Goal: Information Seeking & Learning: Learn about a topic

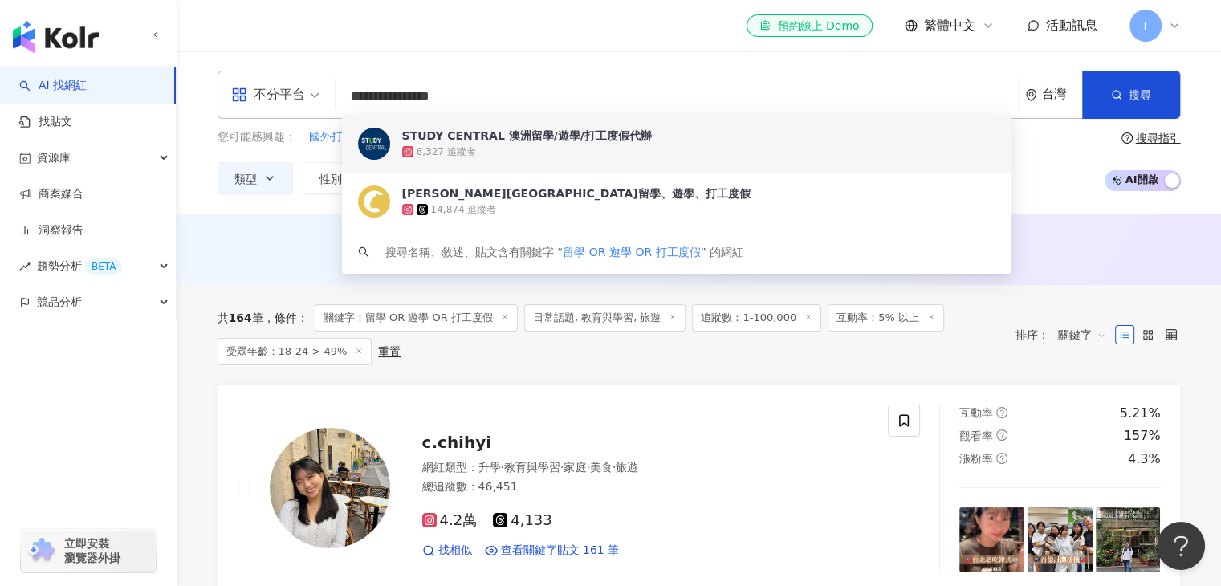
click at [651, 30] on div "el-icon-cs 預約線上 Demo 繁體中文 活動訊息 I" at bounding box center [699, 25] width 963 height 51
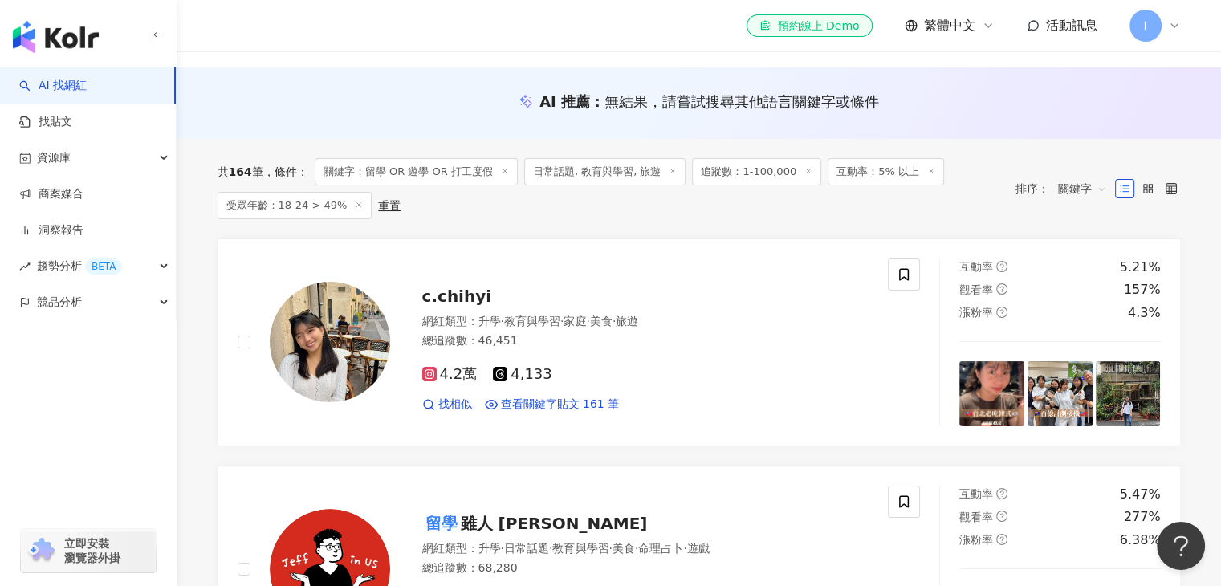
scroll to position [148, 0]
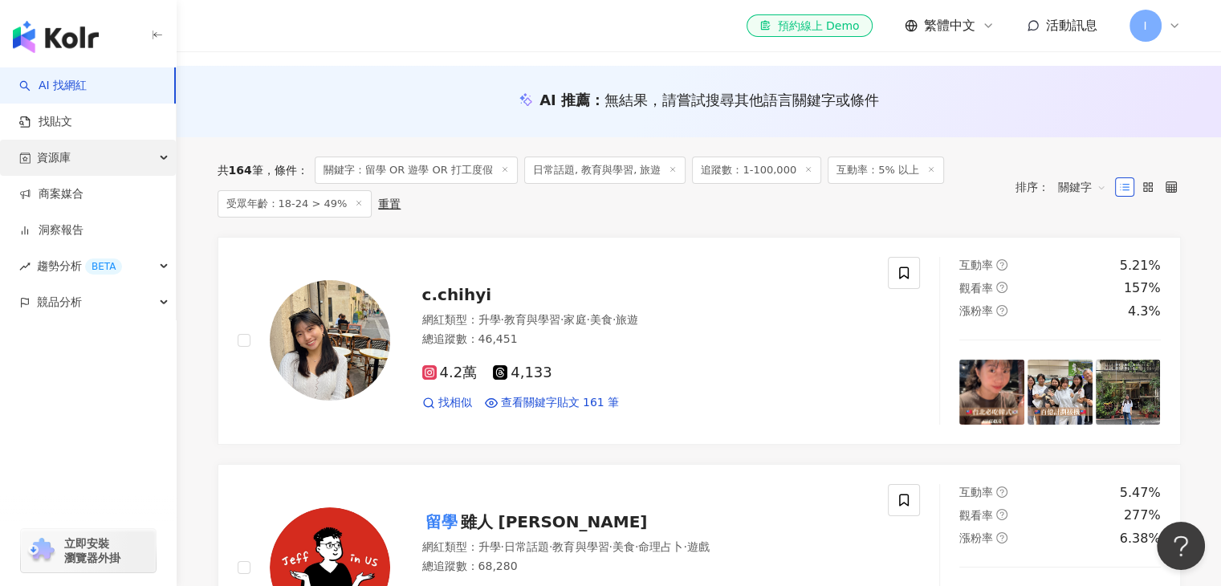
click at [77, 159] on div "資源庫" at bounding box center [88, 158] width 176 height 36
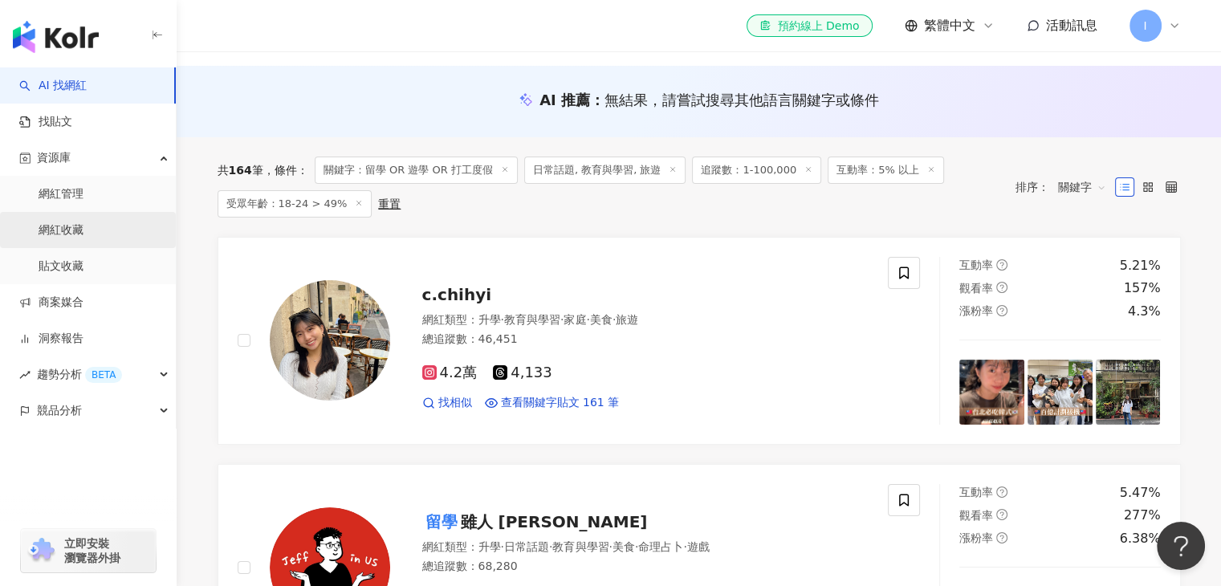
click at [83, 222] on link "網紅收藏" at bounding box center [61, 230] width 45 height 16
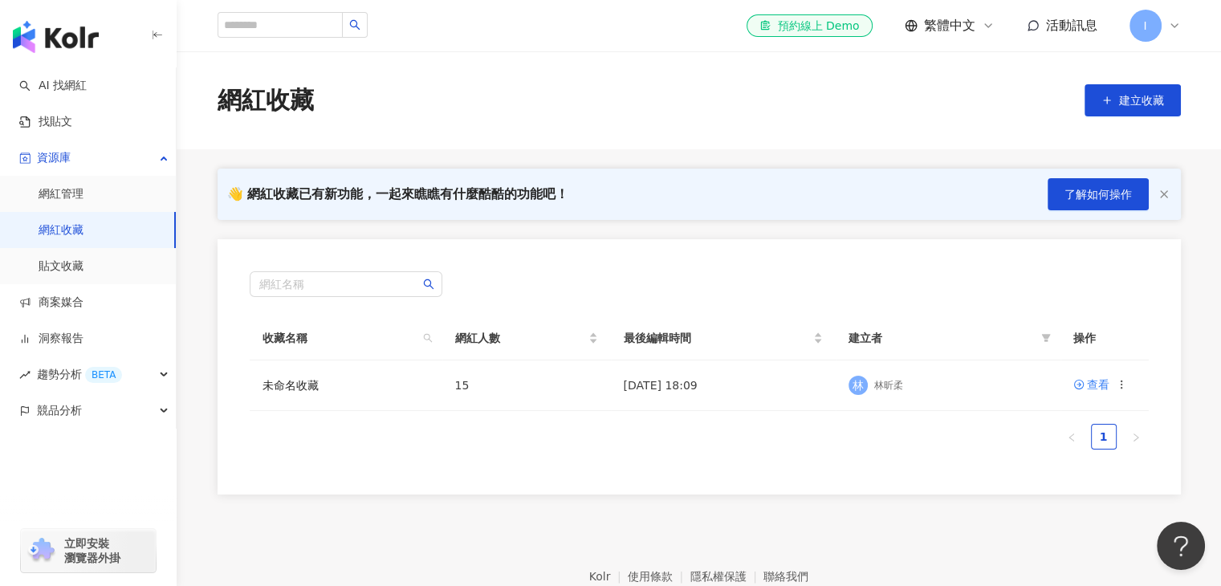
scroll to position [87, 0]
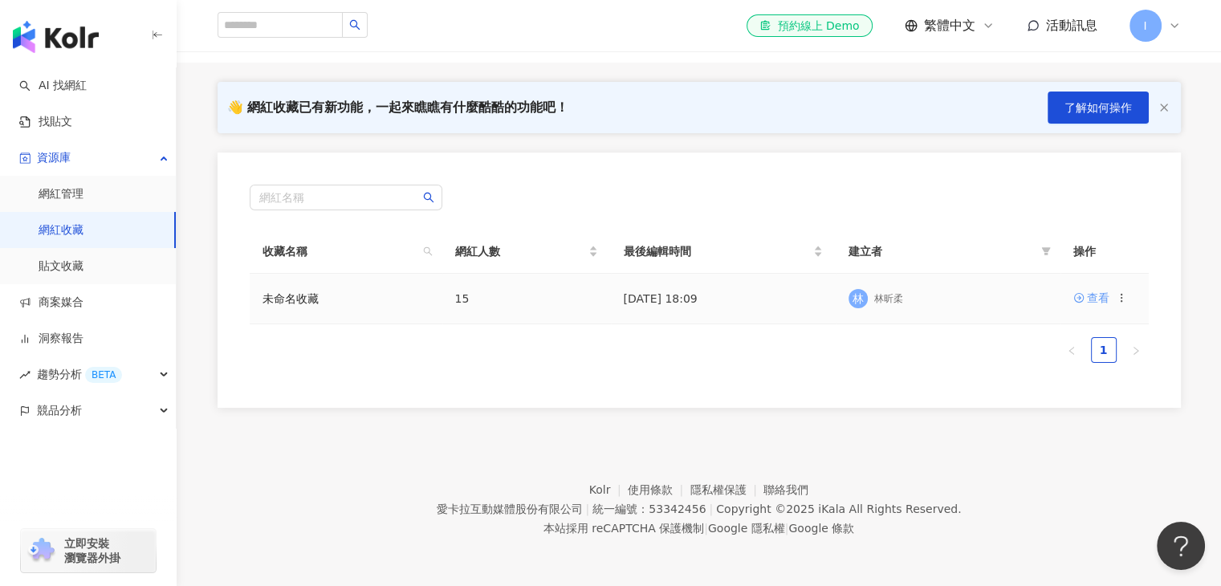
click at [1083, 292] on icon at bounding box center [1078, 297] width 11 height 11
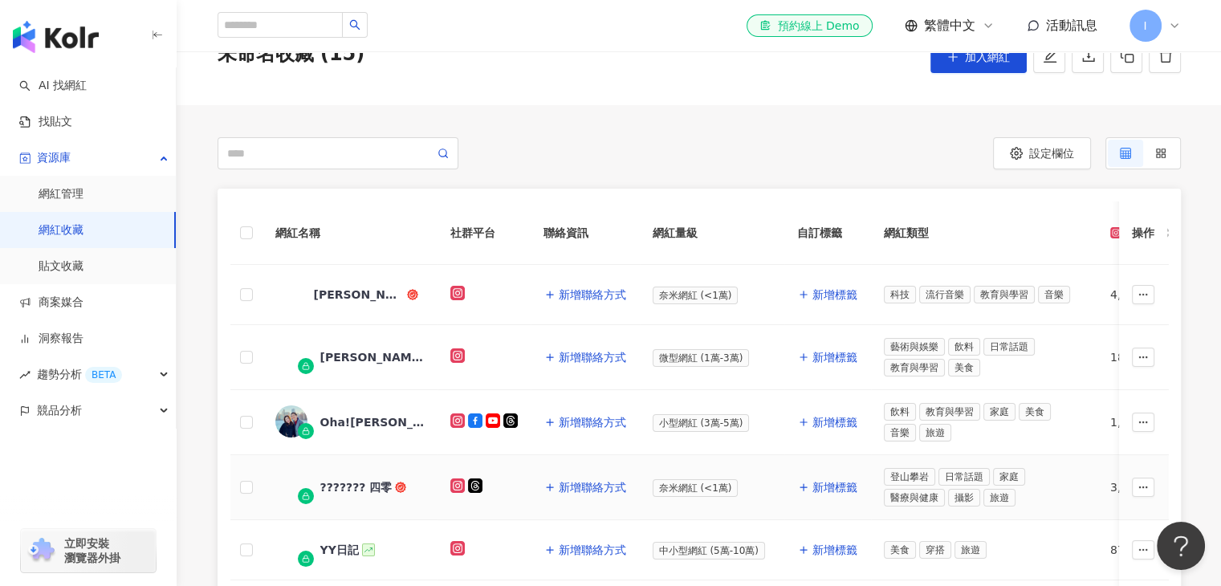
scroll to position [74, 0]
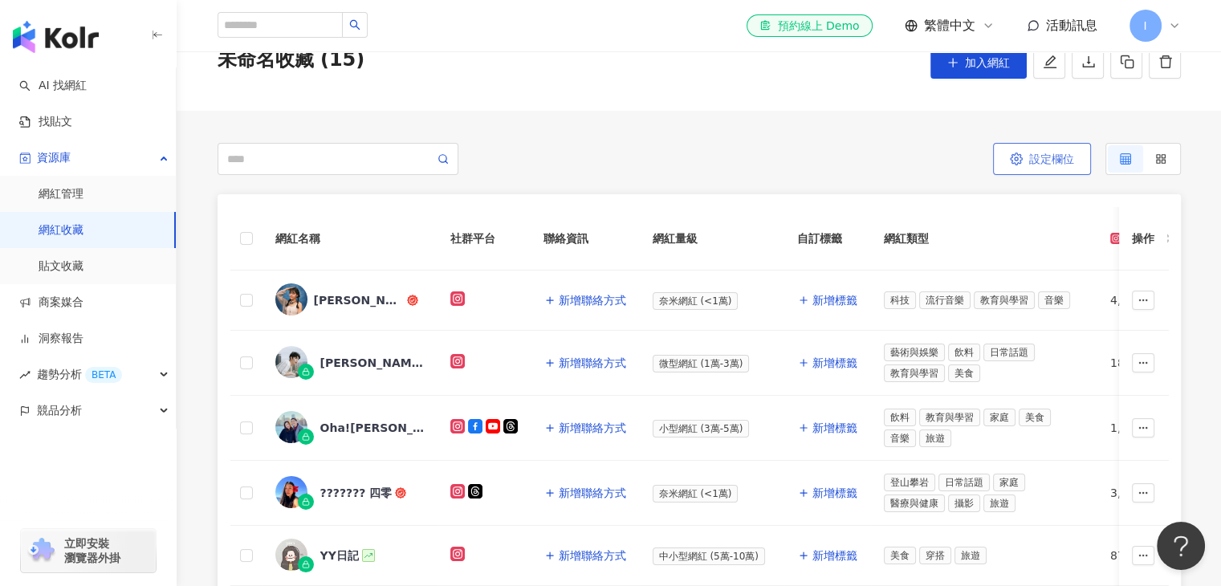
click at [1043, 162] on span "設定欄位" at bounding box center [1051, 159] width 45 height 13
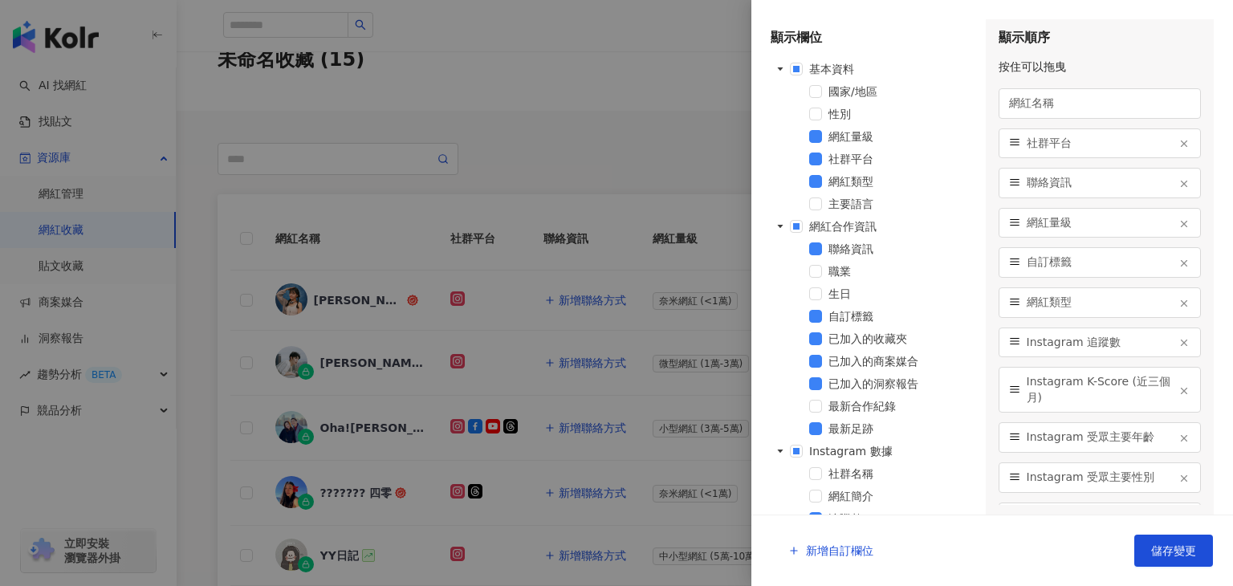
click at [708, 115] on div at bounding box center [616, 293] width 1233 height 586
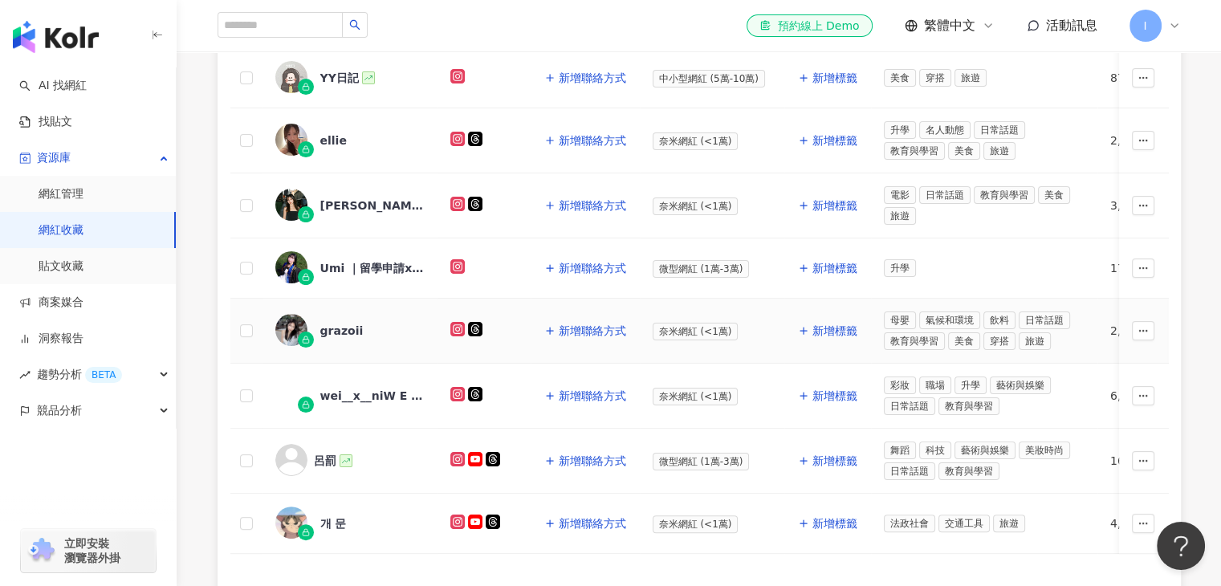
scroll to position [542, 0]
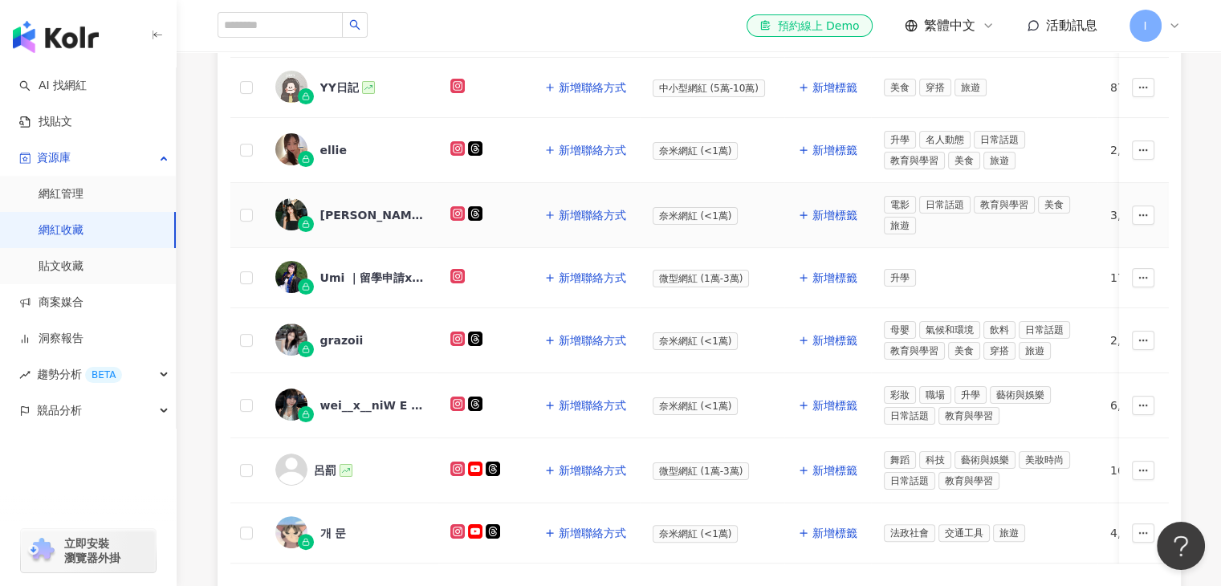
click at [333, 214] on div "jessica.tu.116" at bounding box center [372, 215] width 104 height 16
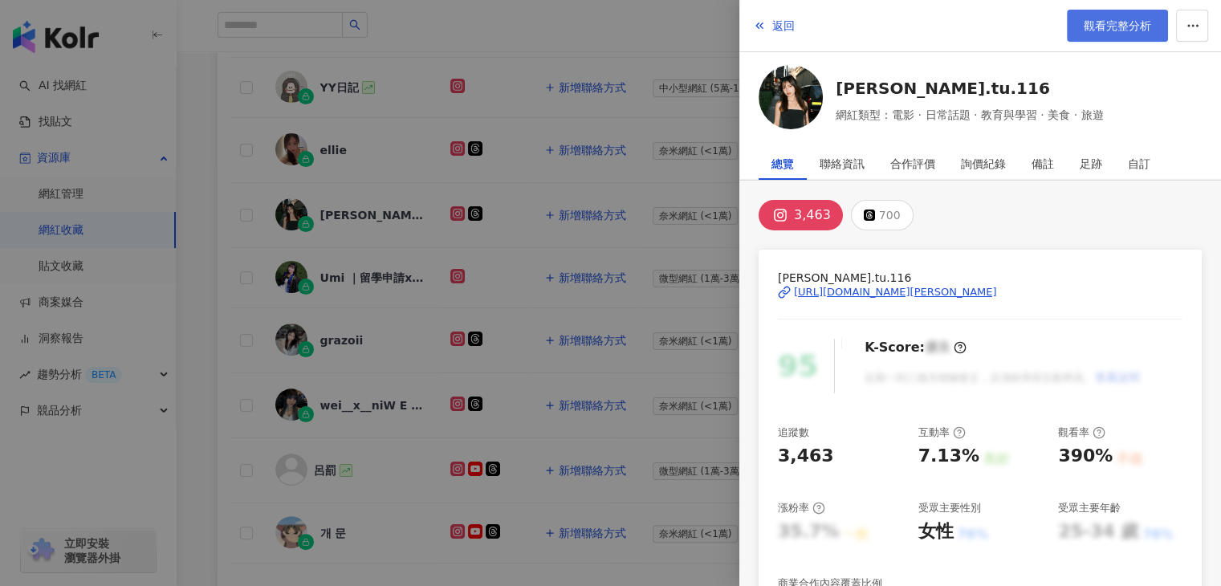
click at [1133, 21] on span "觀看完整分析" at bounding box center [1117, 25] width 67 height 13
click at [781, 32] on span "返回" at bounding box center [783, 25] width 22 height 13
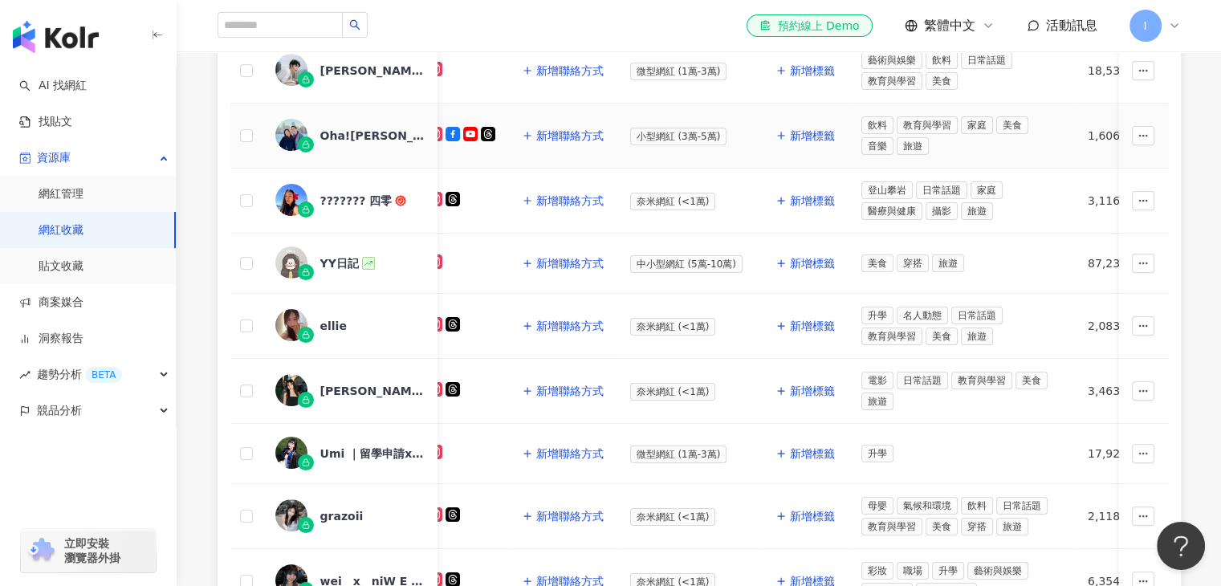
scroll to position [365, 0]
click at [293, 316] on img at bounding box center [291, 326] width 32 height 32
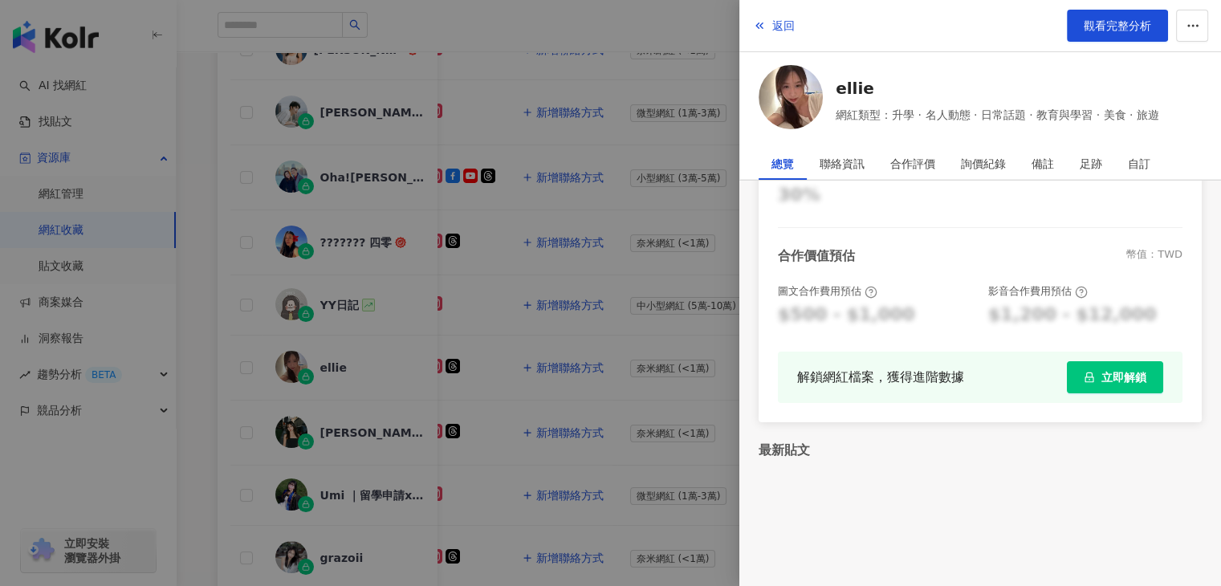
scroll to position [317, 0]
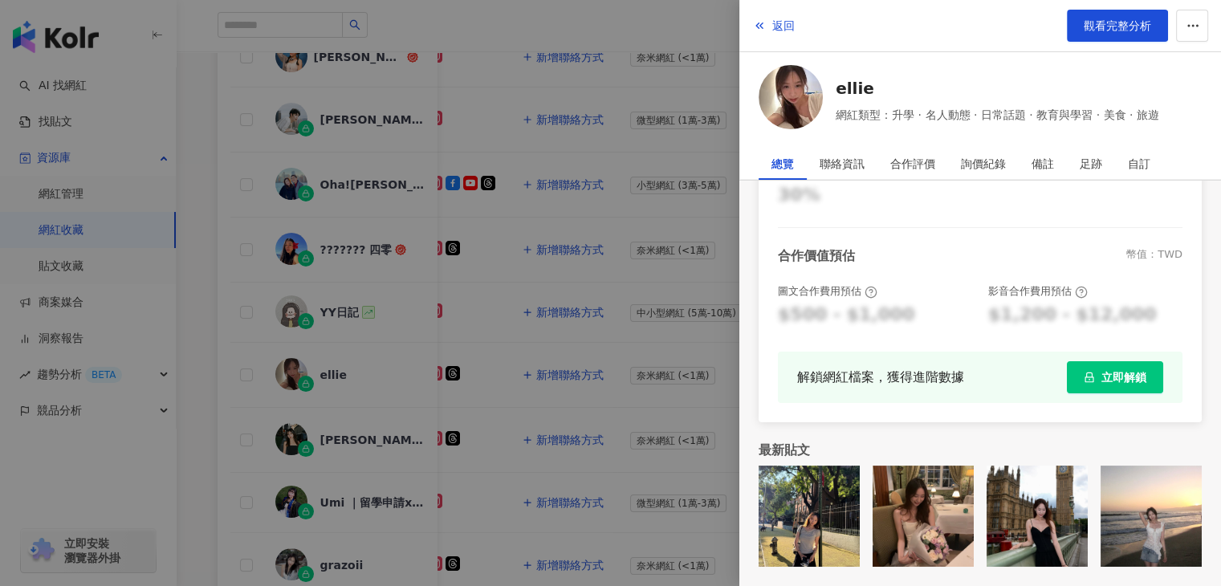
click at [434, 396] on div at bounding box center [610, 293] width 1221 height 586
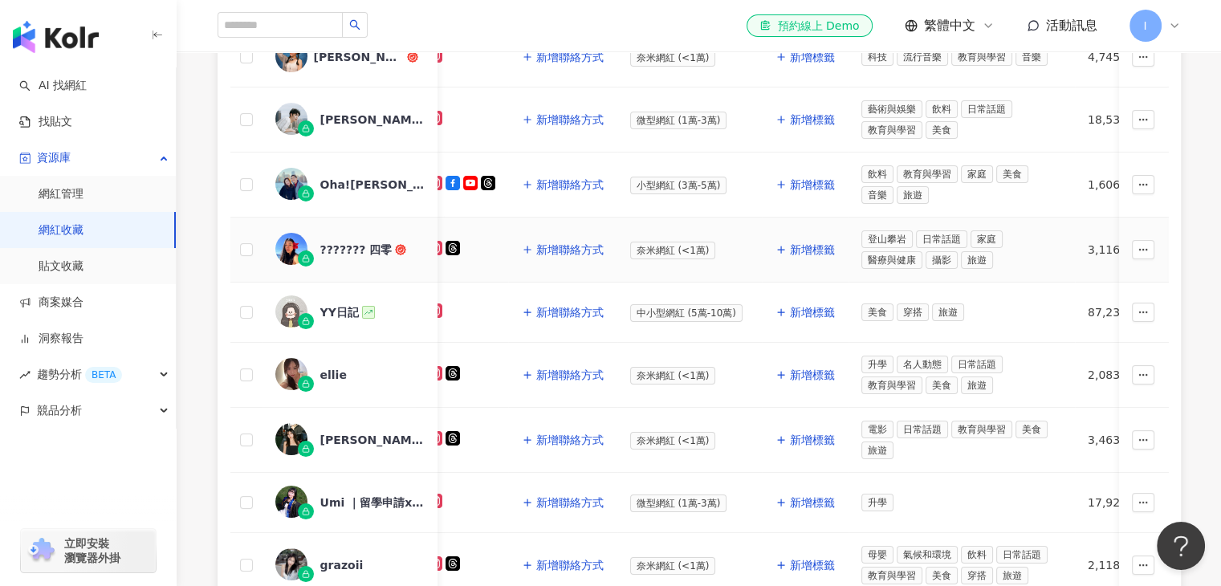
click at [340, 250] on div "??????? 四零" at bounding box center [356, 250] width 72 height 16
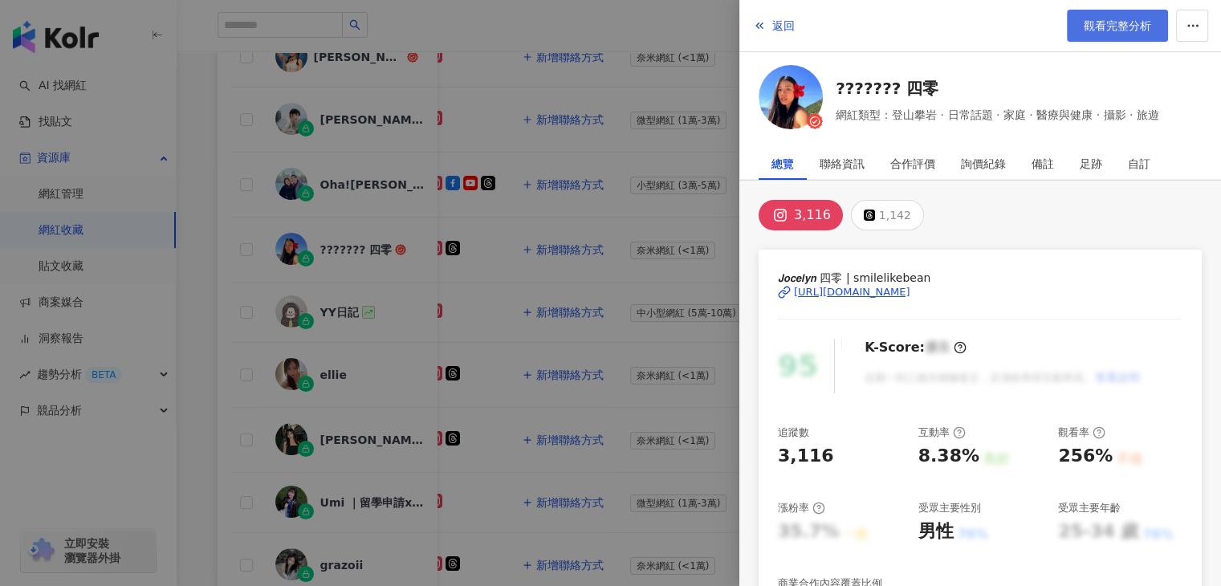
click at [1112, 31] on span "觀看完整分析" at bounding box center [1117, 25] width 67 height 13
click at [623, 191] on div at bounding box center [610, 293] width 1221 height 586
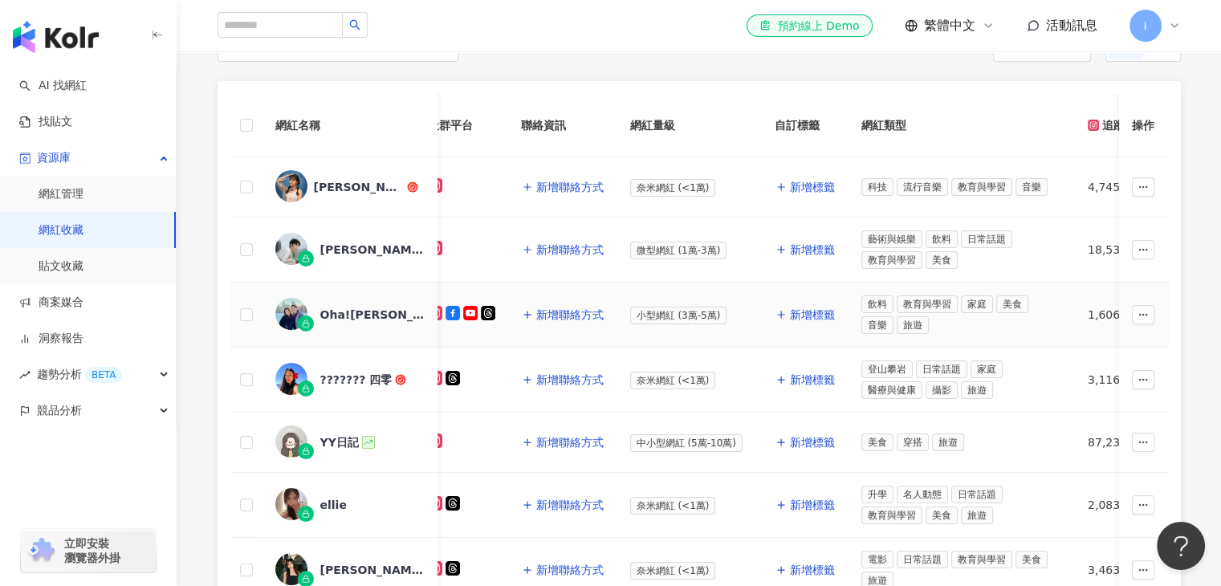
scroll to position [183, 0]
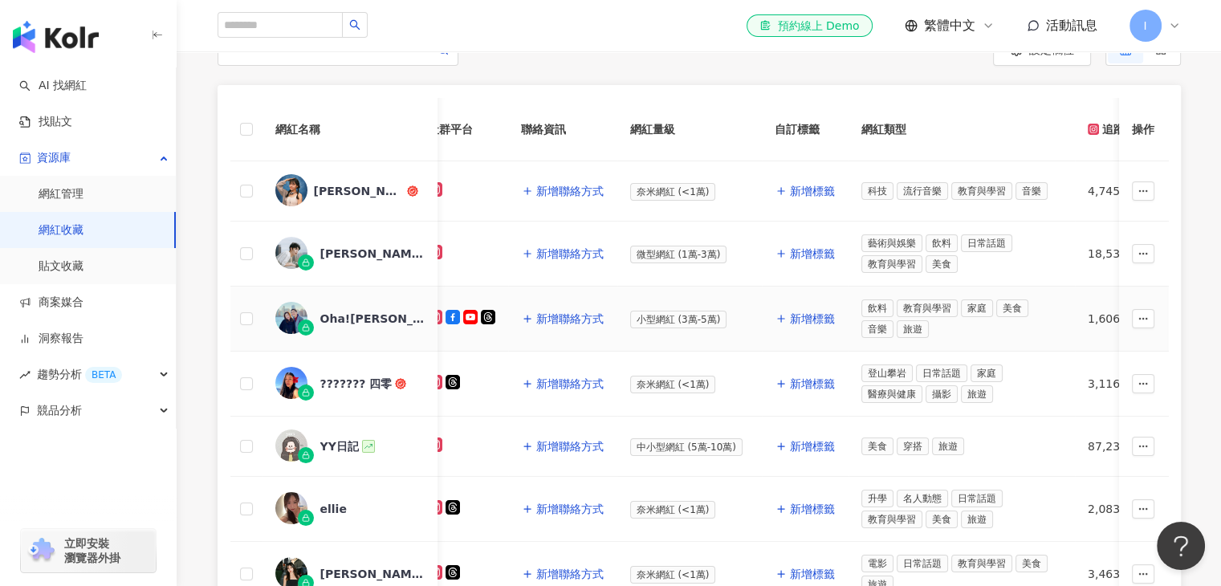
click at [361, 311] on div "Oha!凱俐姐弟出去一下" at bounding box center [372, 319] width 104 height 16
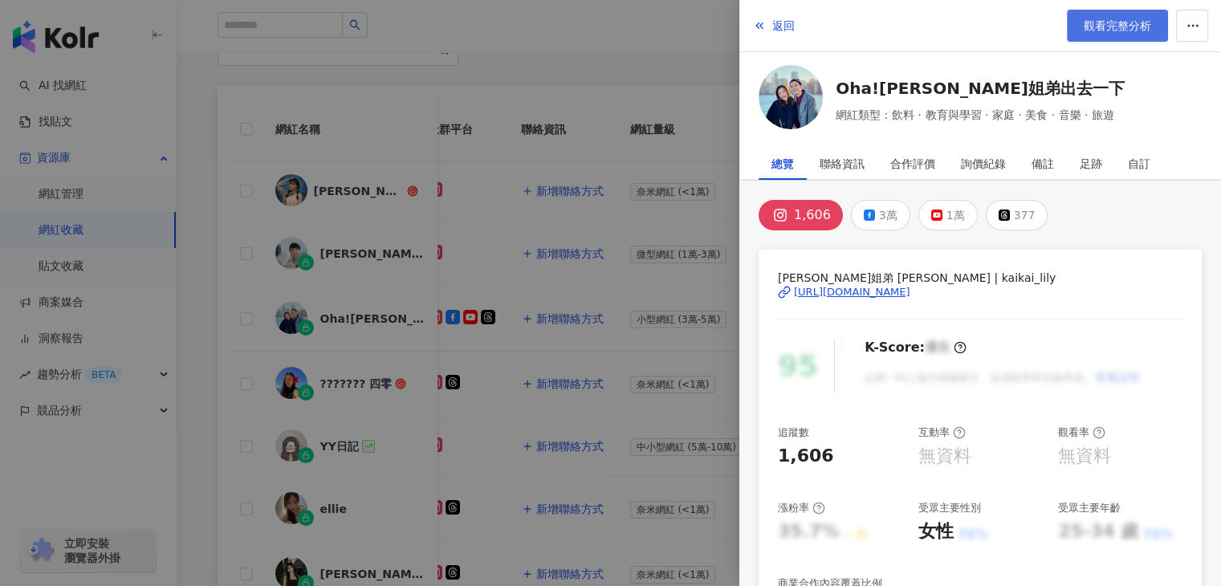
click at [1114, 30] on span "觀看完整分析" at bounding box center [1117, 25] width 67 height 13
click at [782, 14] on button "返回" at bounding box center [773, 26] width 43 height 32
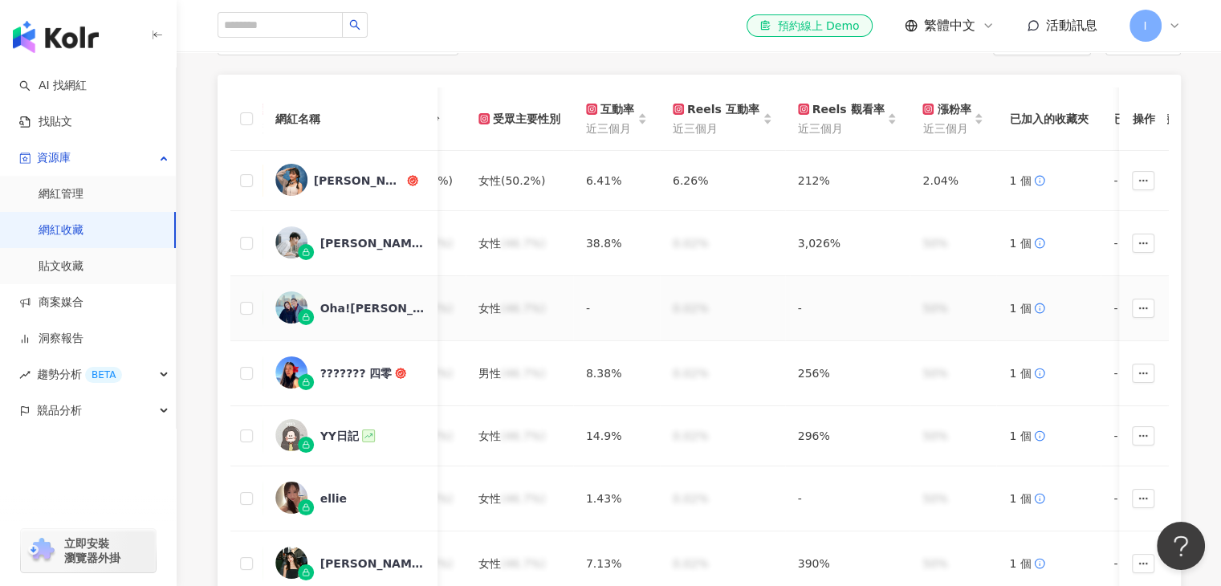
scroll to position [0, 940]
click at [342, 244] on div "提姆啦" at bounding box center [372, 243] width 104 height 16
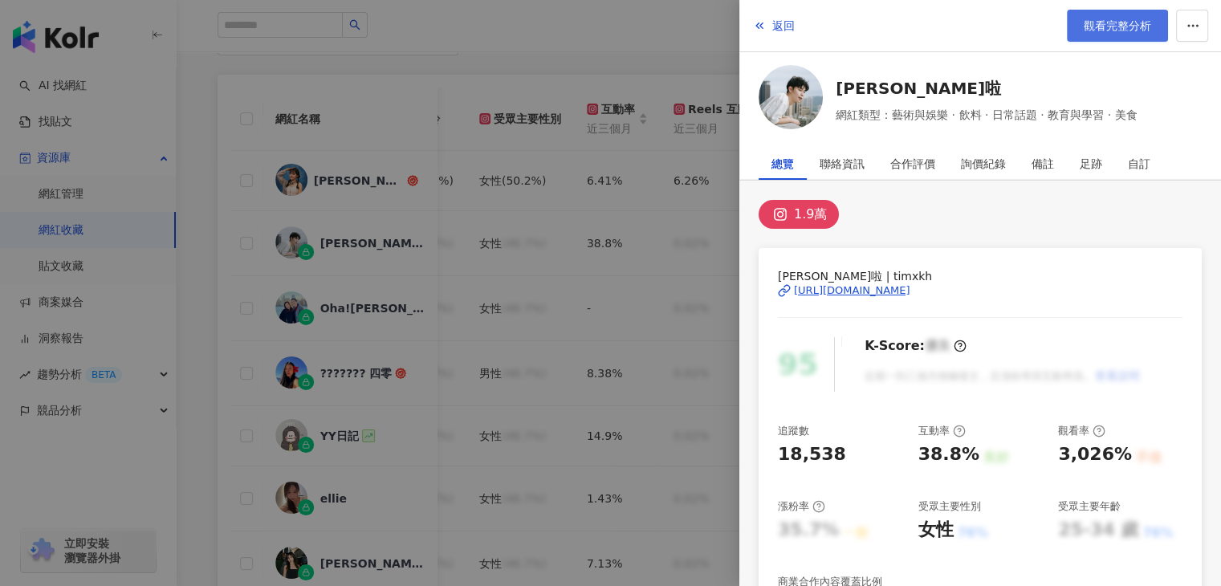
click at [1110, 20] on span "觀看完整分析" at bounding box center [1117, 25] width 67 height 13
click at [611, 380] on div at bounding box center [610, 293] width 1221 height 586
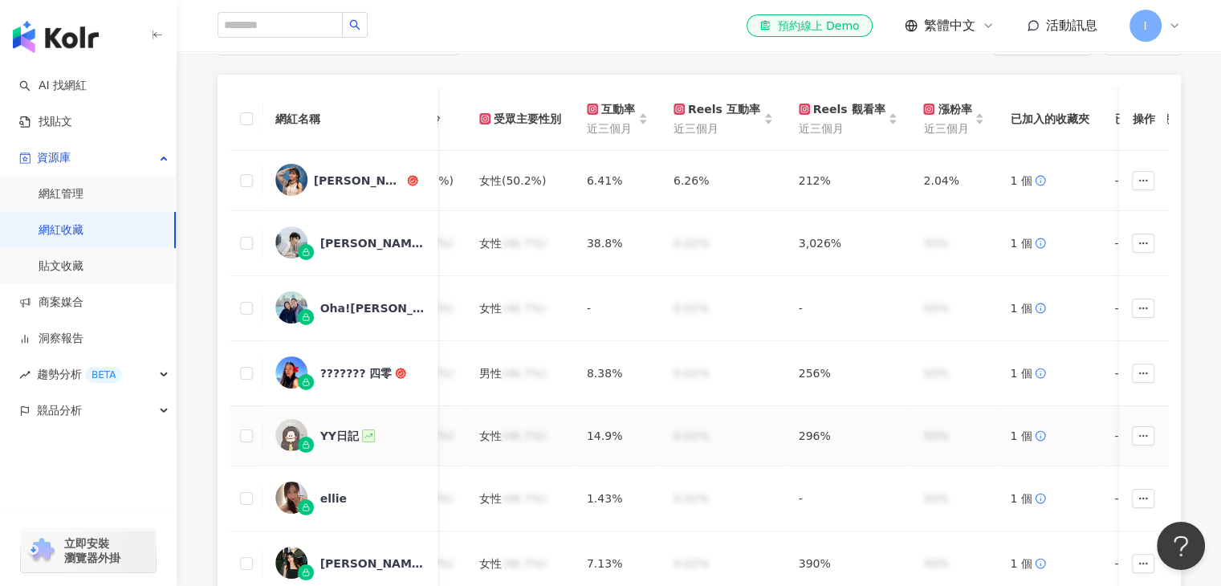
click at [297, 433] on img at bounding box center [291, 435] width 32 height 32
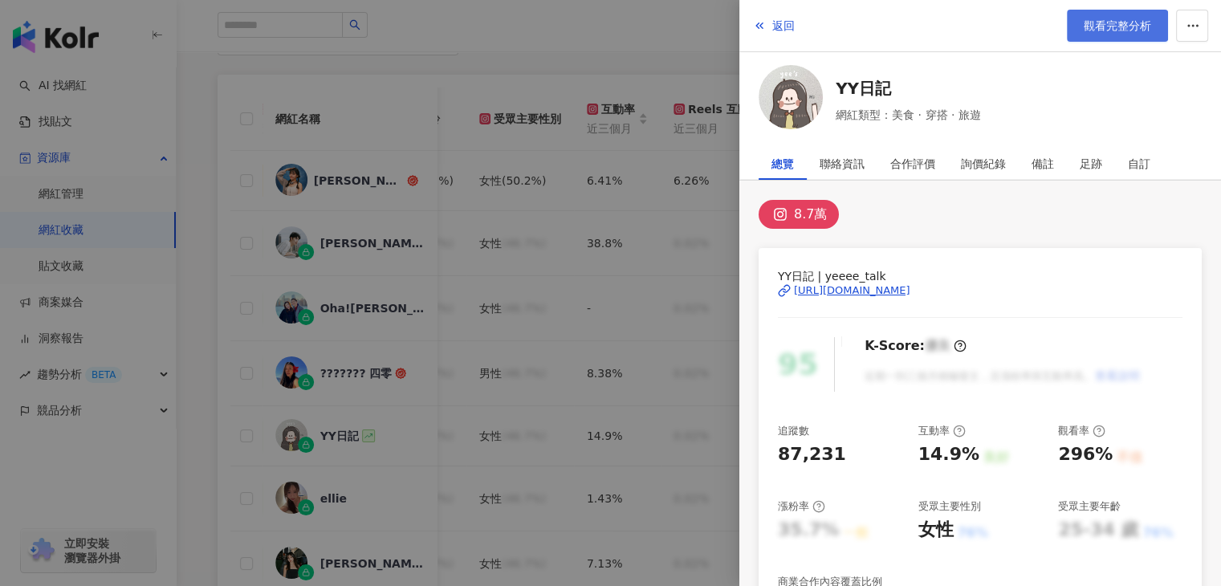
click at [1125, 14] on link "觀看完整分析" at bounding box center [1117, 26] width 101 height 32
click at [776, 25] on span "返回" at bounding box center [783, 25] width 22 height 13
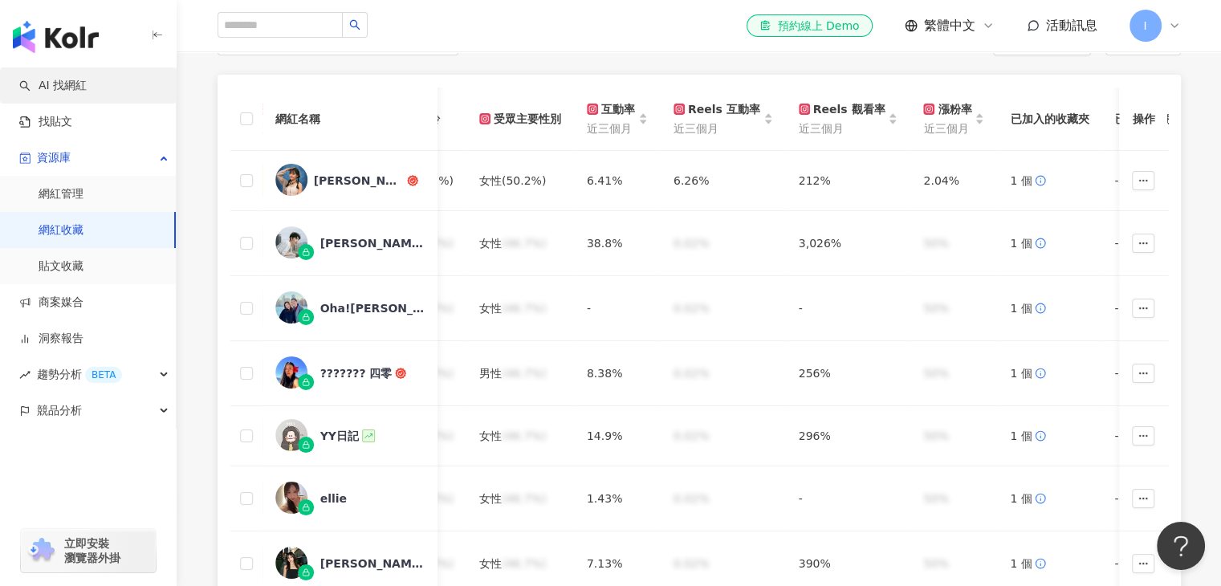
click at [87, 80] on link "AI 找網紅" at bounding box center [52, 86] width 67 height 16
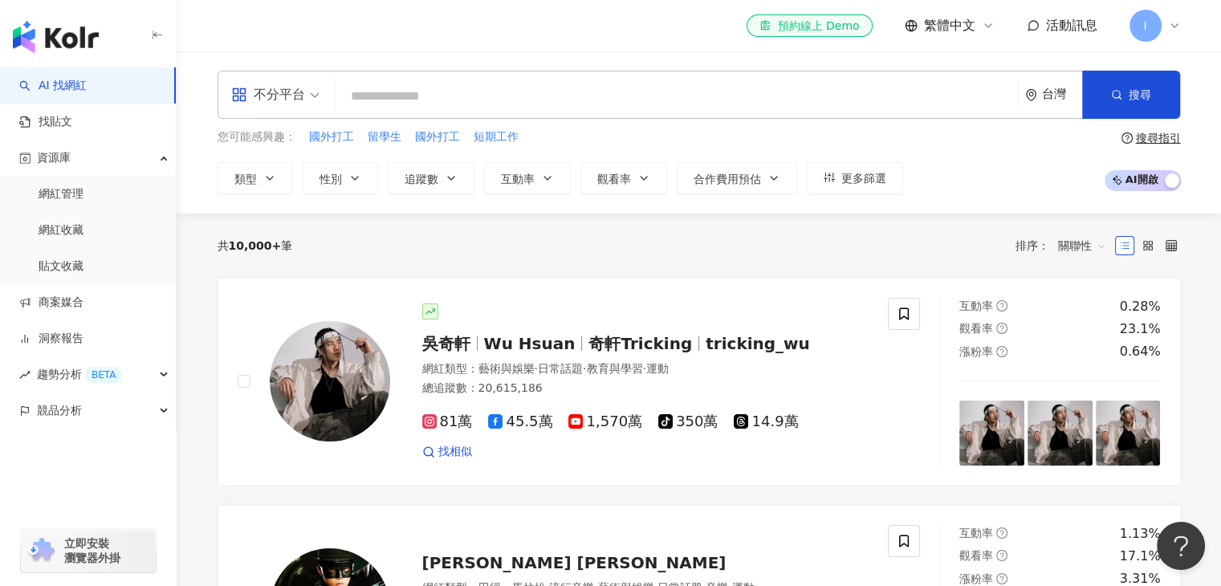
click at [645, 83] on input "search" at bounding box center [676, 96] width 669 height 31
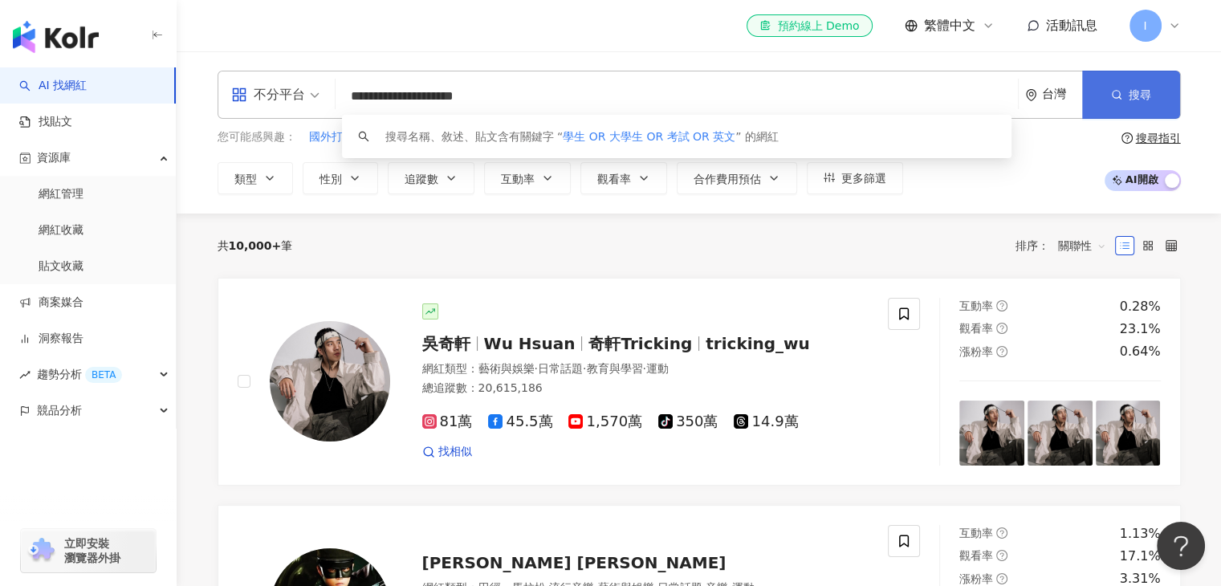
type input "**********"
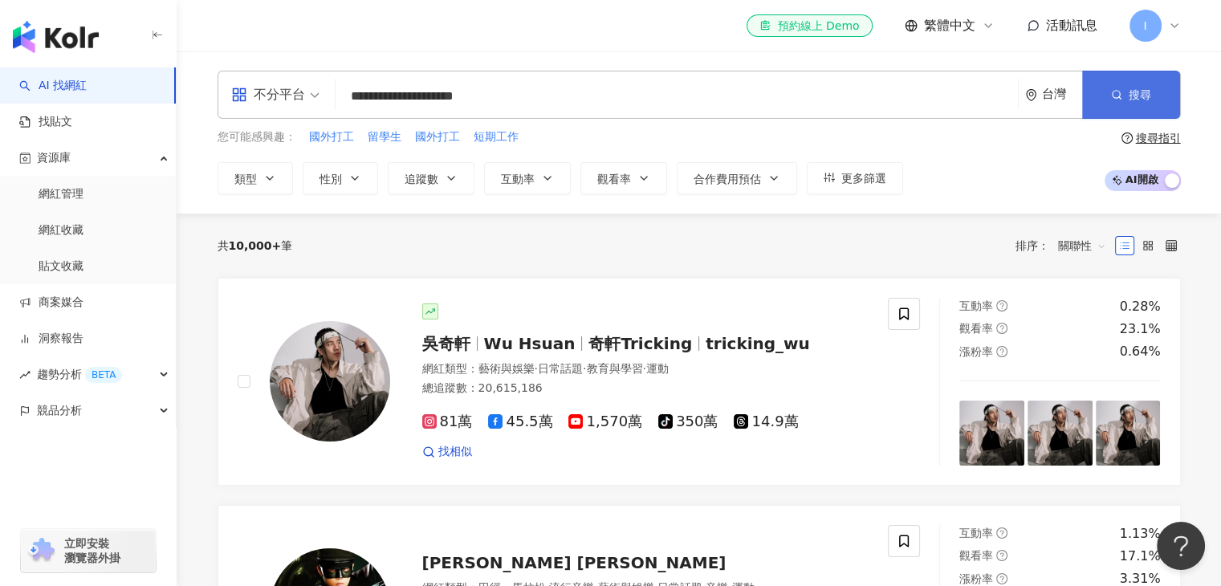
click at [1109, 82] on button "搜尋" at bounding box center [1131, 95] width 98 height 48
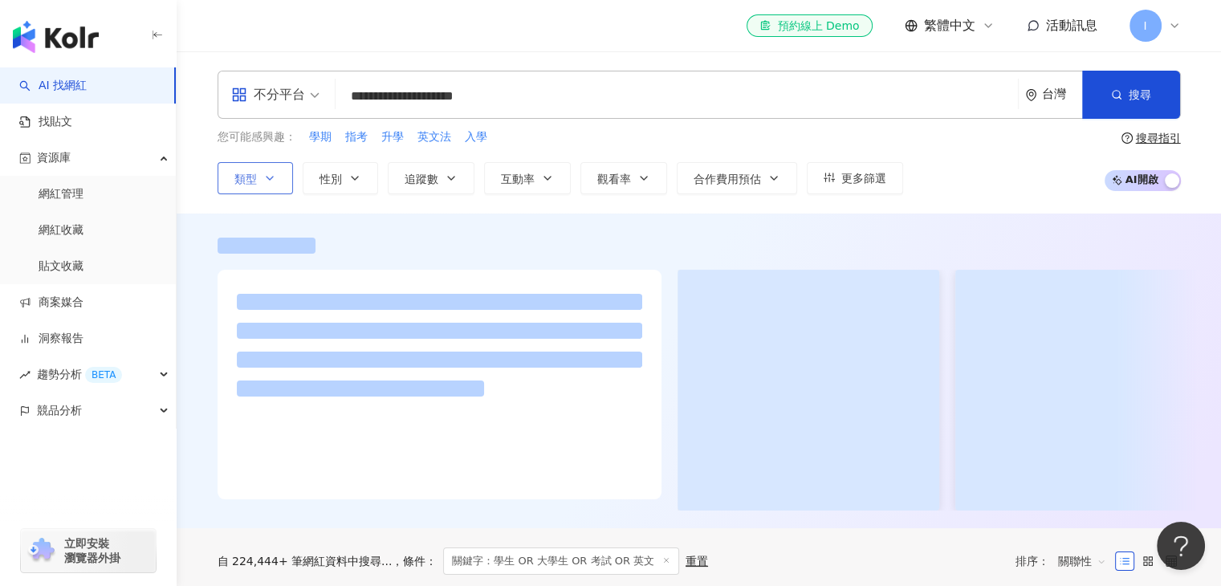
click at [283, 187] on button "類型" at bounding box center [255, 178] width 75 height 32
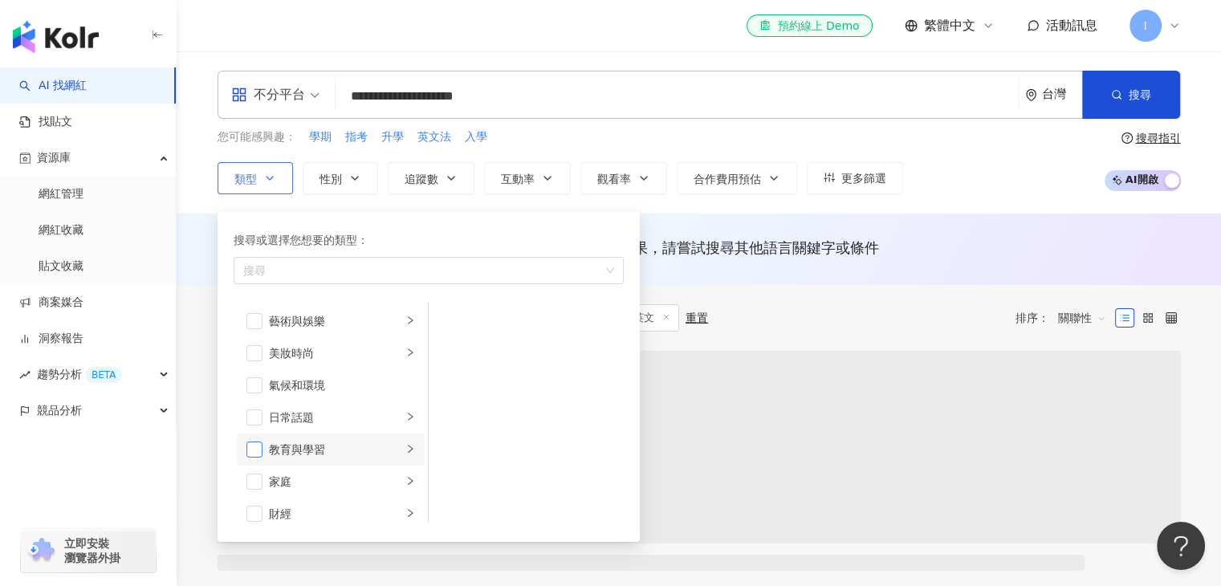
click at [254, 446] on span "button" at bounding box center [254, 449] width 16 height 16
click at [252, 412] on span "button" at bounding box center [254, 417] width 16 height 16
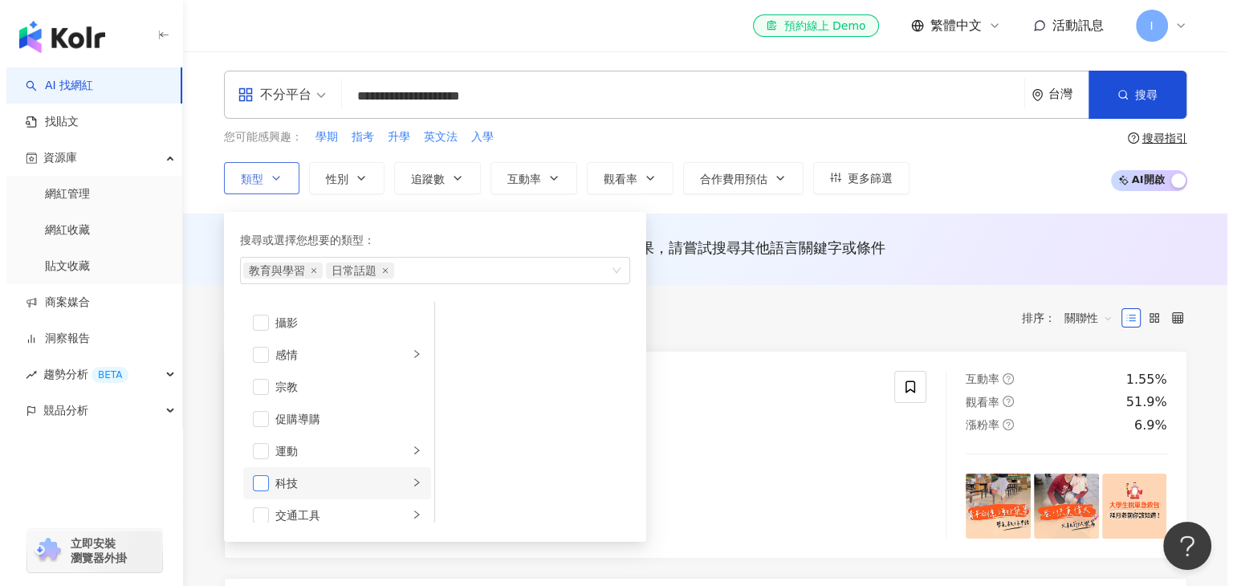
scroll to position [555, 0]
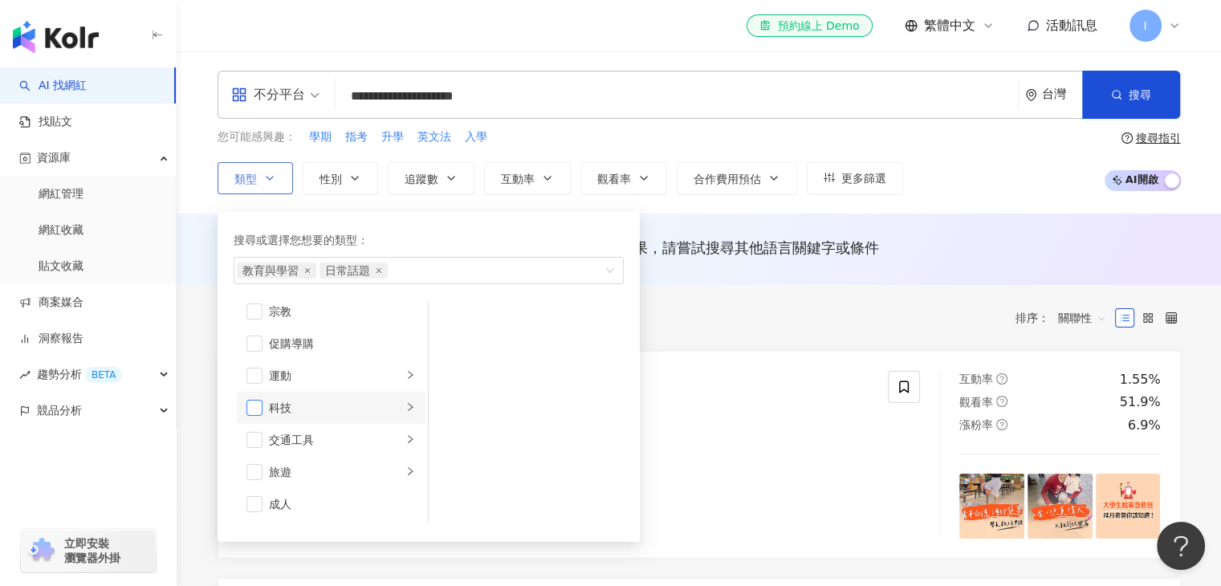
click at [254, 475] on span "button" at bounding box center [254, 472] width 16 height 16
click at [506, 162] on button "互動率" at bounding box center [527, 178] width 87 height 32
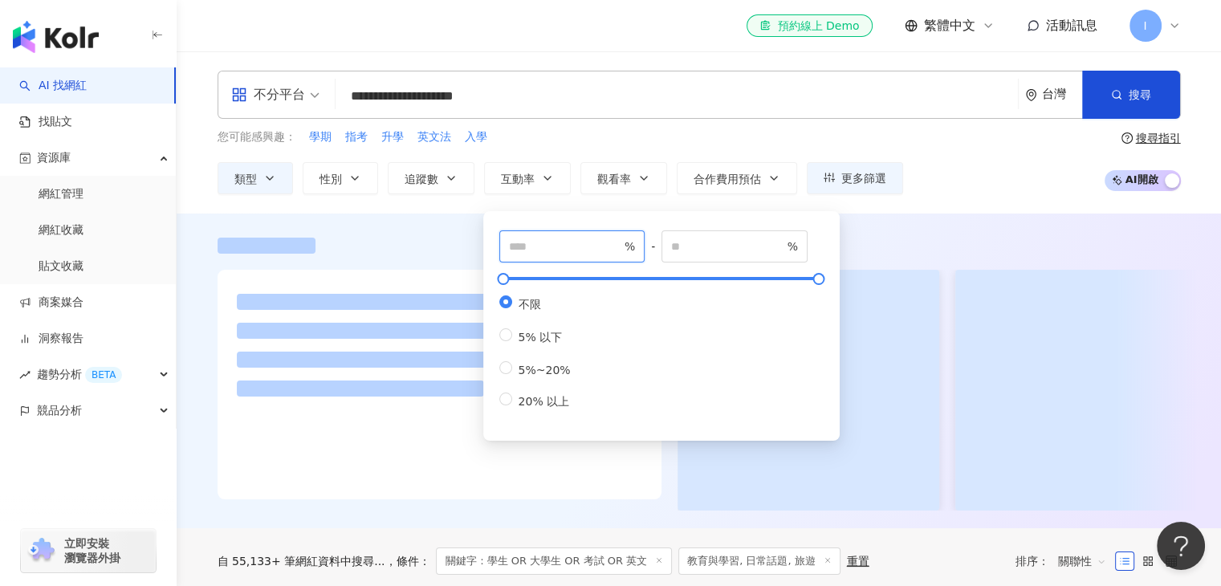
click at [527, 250] on input "number" at bounding box center [565, 247] width 112 height 18
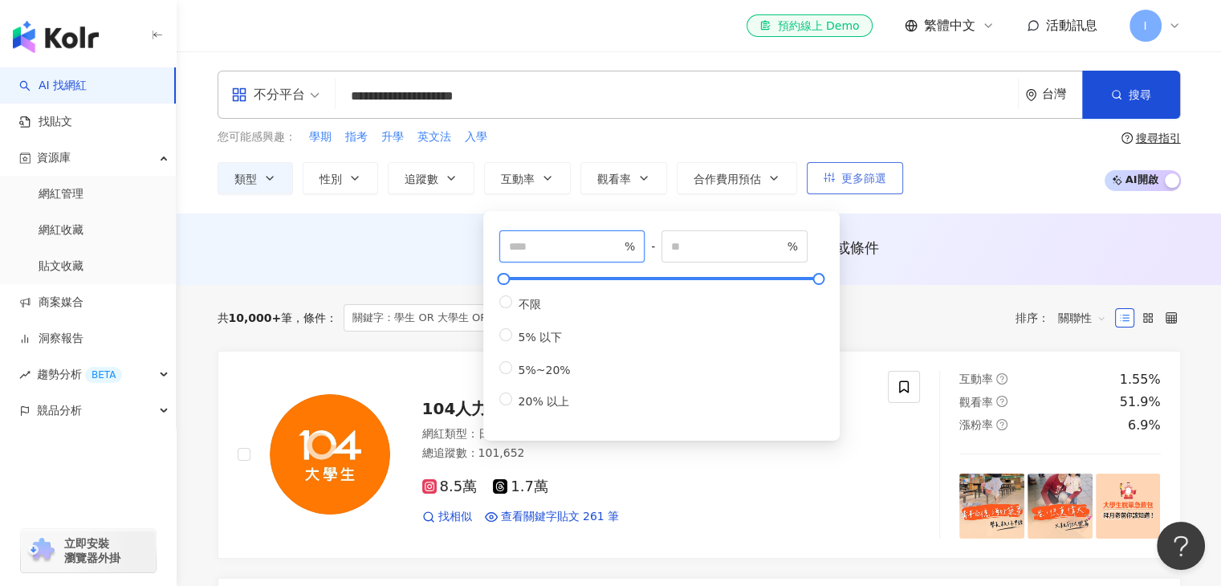
type input "*"
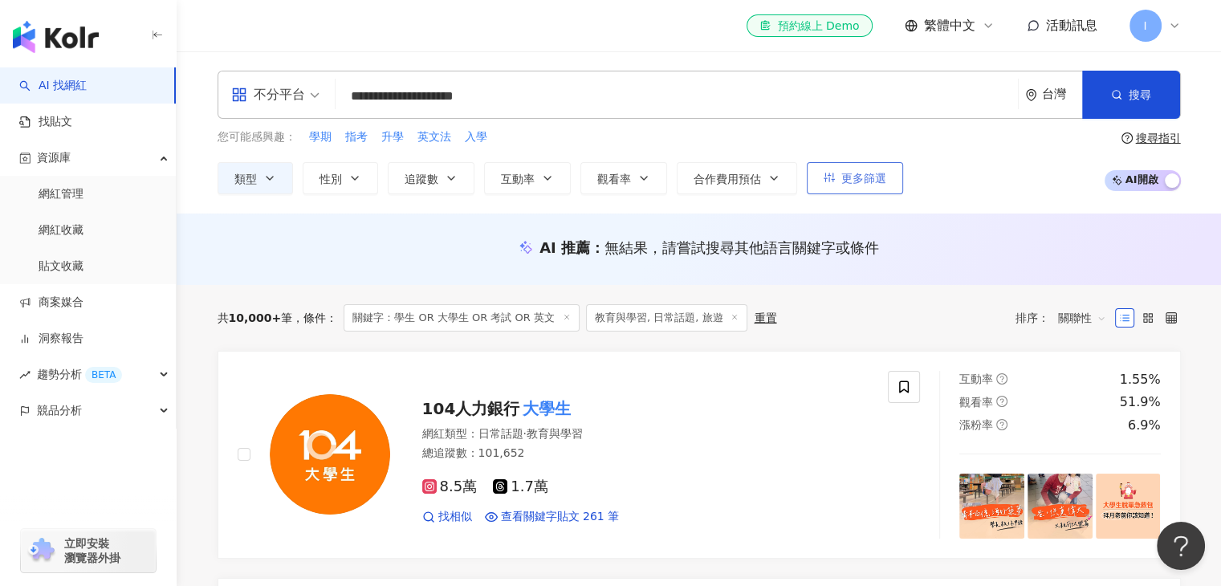
click at [872, 188] on button "更多篩選" at bounding box center [855, 178] width 96 height 32
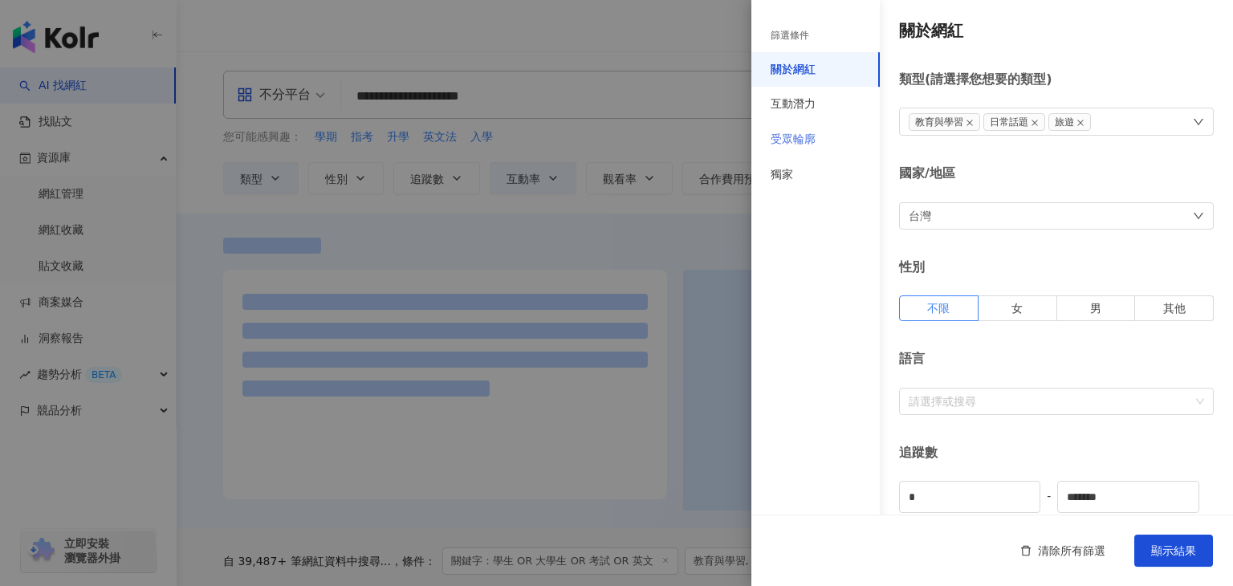
click at [824, 135] on div "受眾輪廓" at bounding box center [815, 139] width 128 height 35
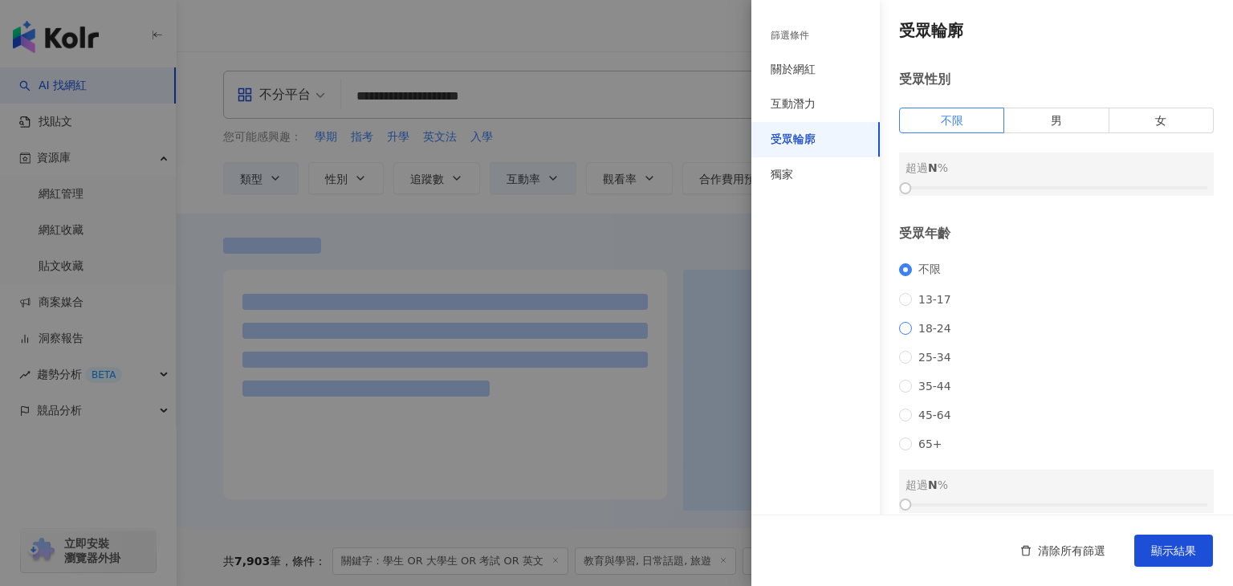
click at [914, 335] on span "18-24" at bounding box center [935, 328] width 46 height 13
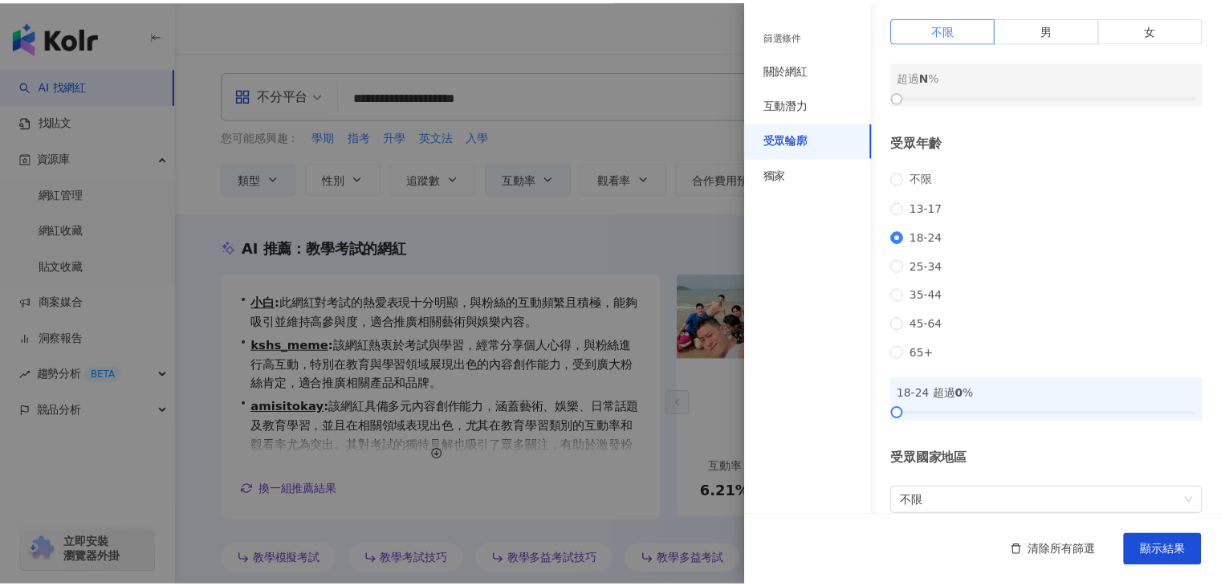
scroll to position [93, 0]
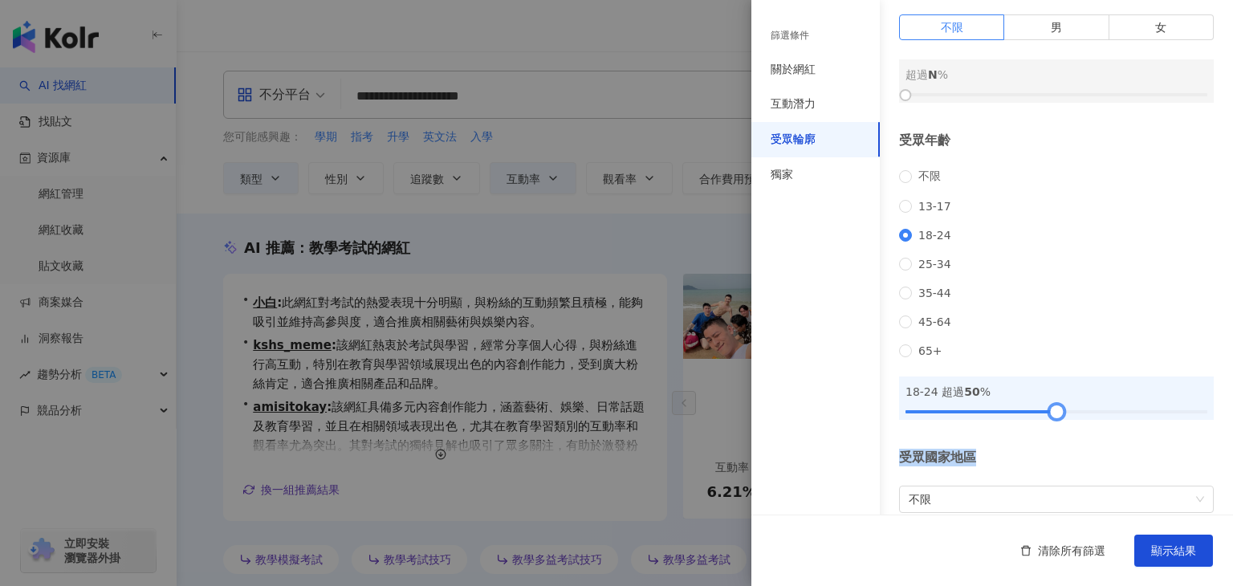
drag, startPoint x: 908, startPoint y: 436, endPoint x: 1053, endPoint y: 450, distance: 146.0
click at [1053, 450] on div "受眾輪廓 受眾性別 不限 男 女 超過 N % 受眾年齡 不限 13-17 18-24 25-34 35-44 45-64 65+ 18-24 超過 50 %…" at bounding box center [992, 251] width 482 height 688
click at [1174, 554] on span "顯示結果" at bounding box center [1173, 550] width 45 height 13
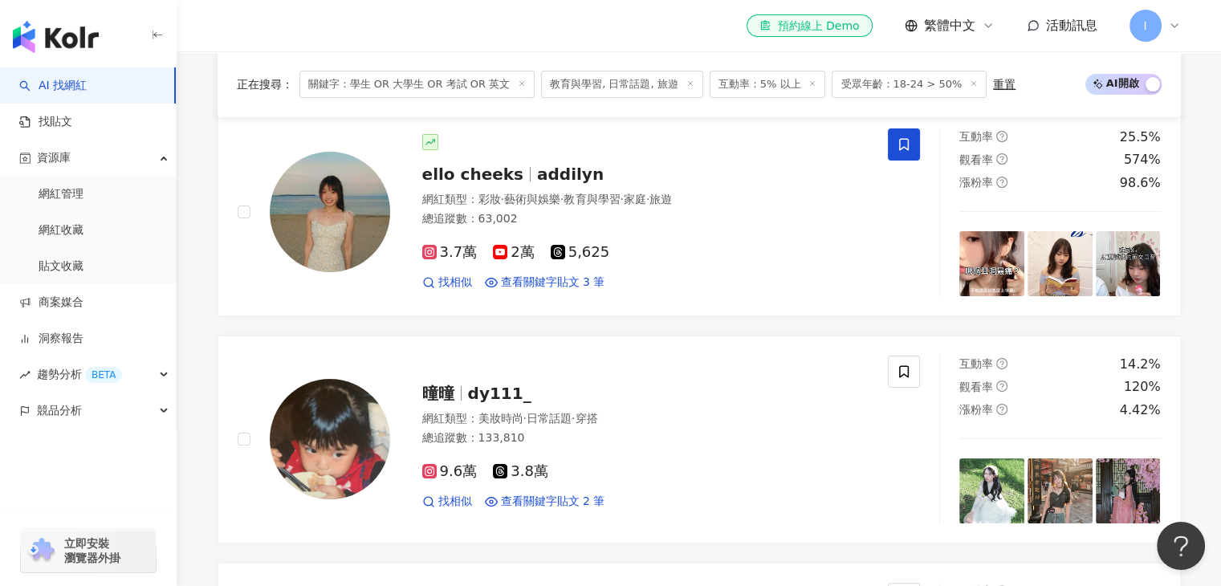
scroll to position [239, 0]
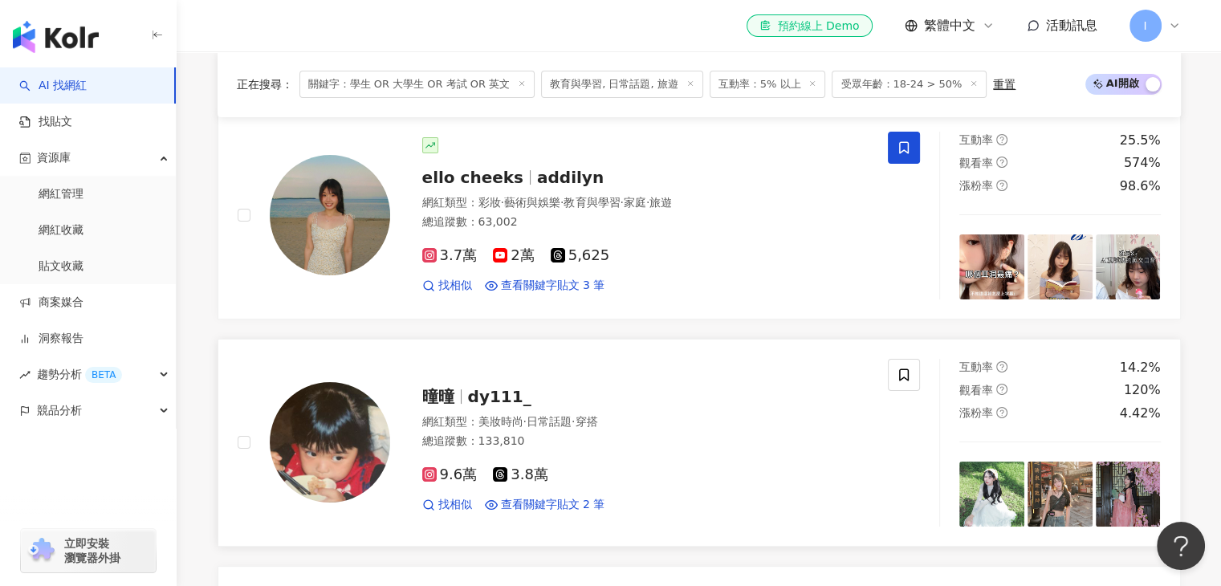
click at [453, 394] on span "曈曈" at bounding box center [445, 396] width 46 height 19
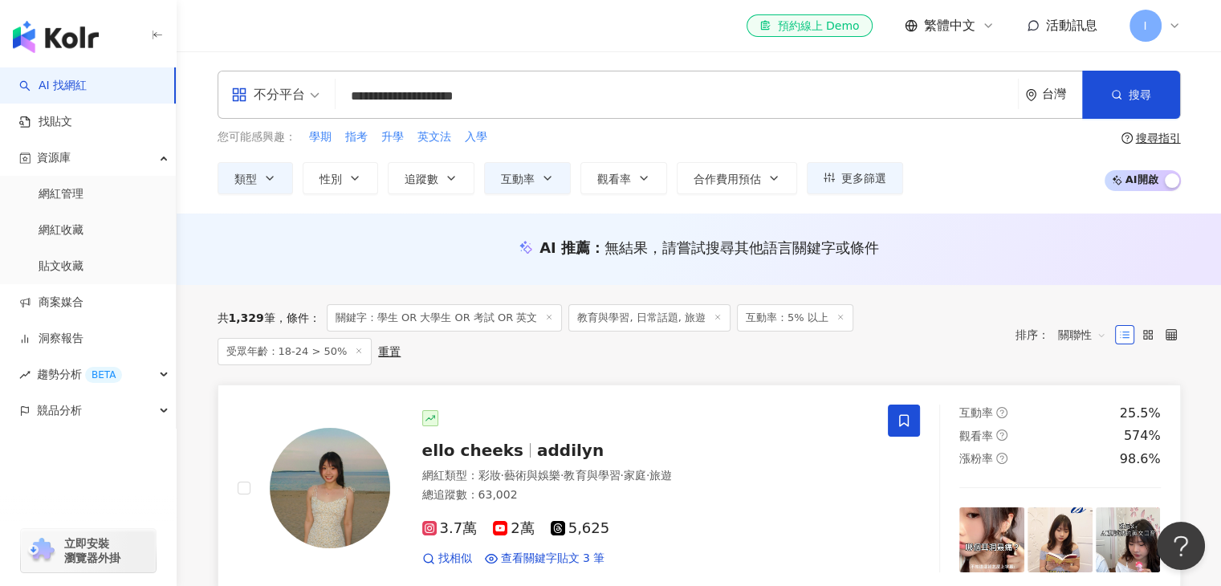
scroll to position [18, 0]
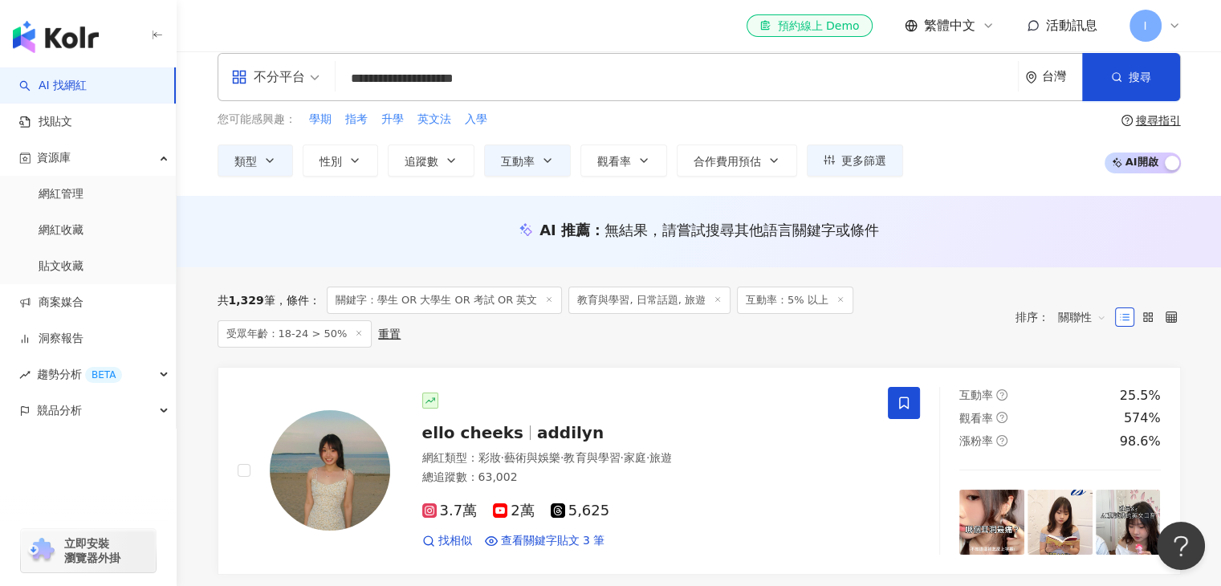
click at [1076, 312] on span "關聯性" at bounding box center [1082, 317] width 48 height 26
click at [1071, 470] on div "關鍵字" at bounding box center [1081, 479] width 40 height 18
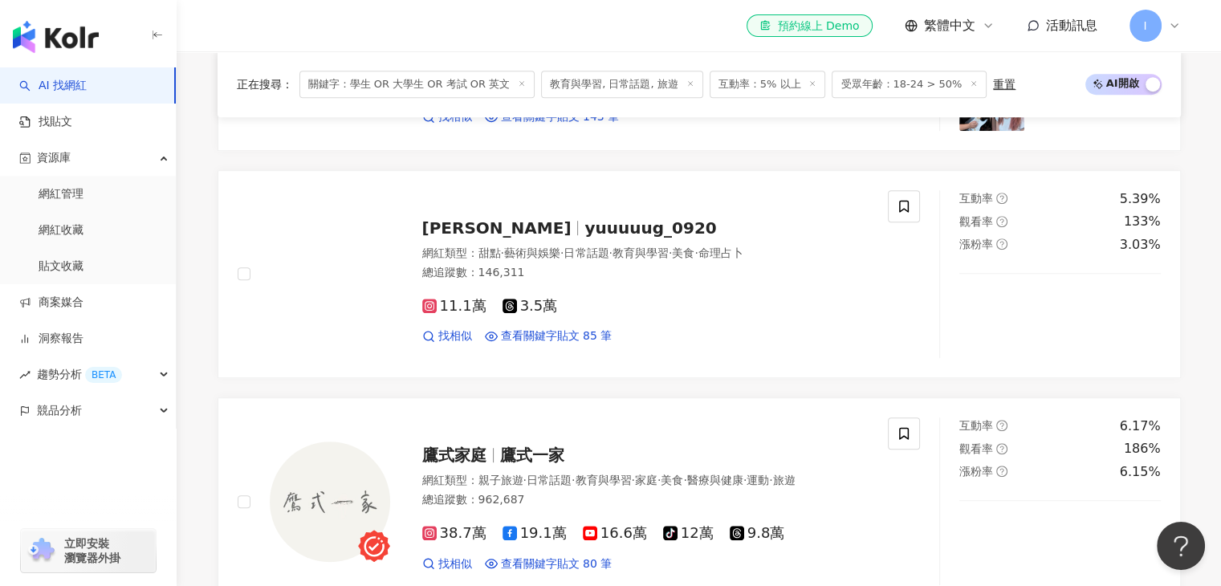
scroll to position [868, 0]
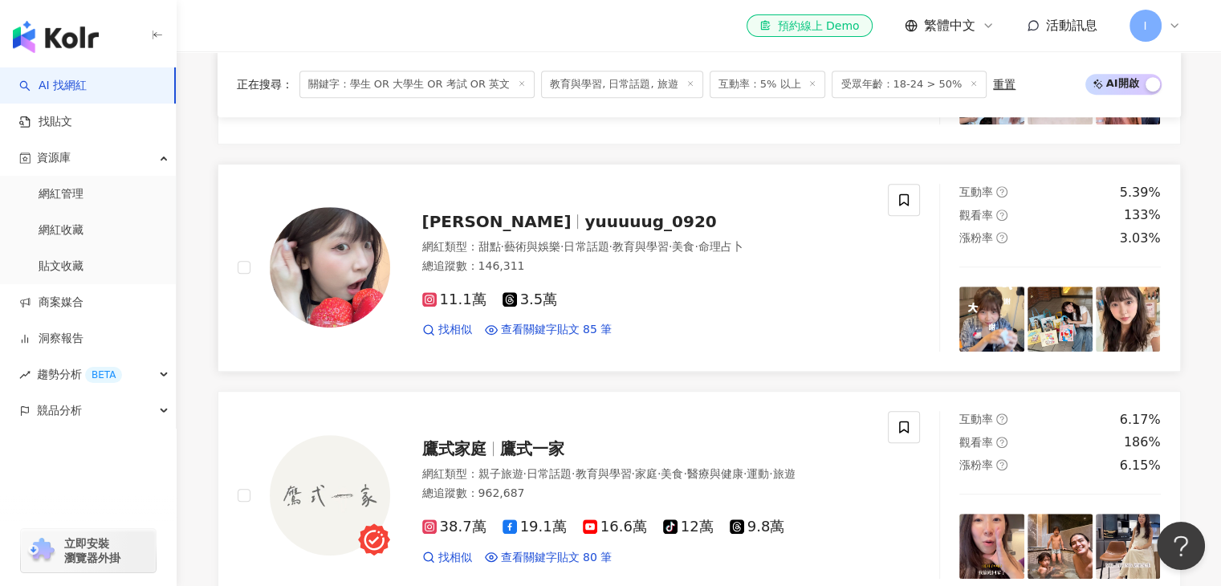
click at [584, 227] on span "yuuuuug_0920" at bounding box center [650, 221] width 132 height 19
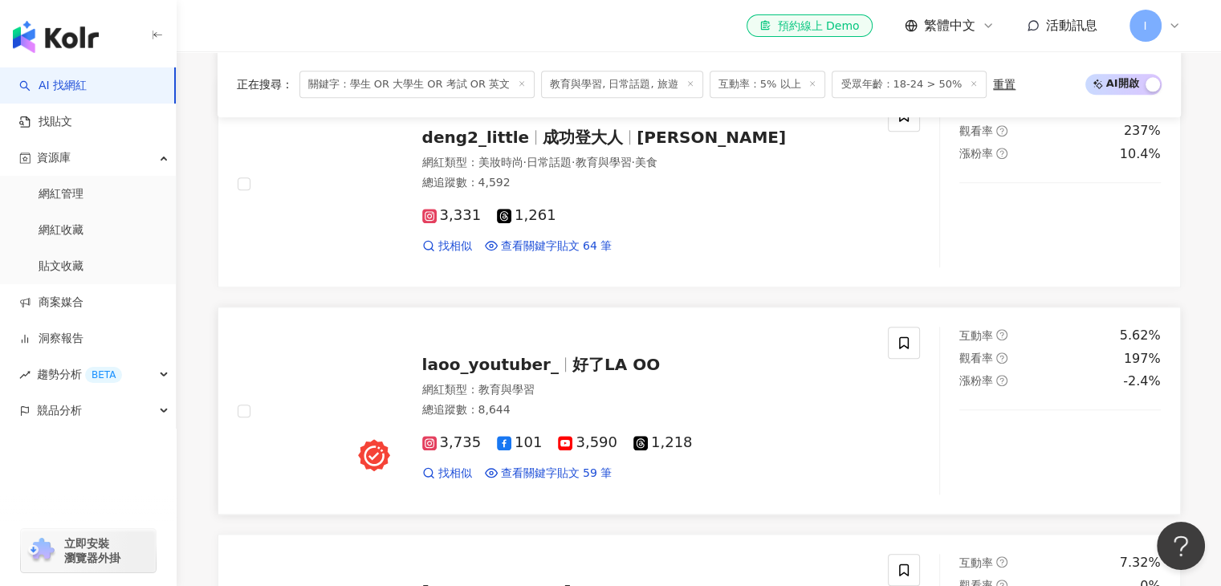
scroll to position [1605, 0]
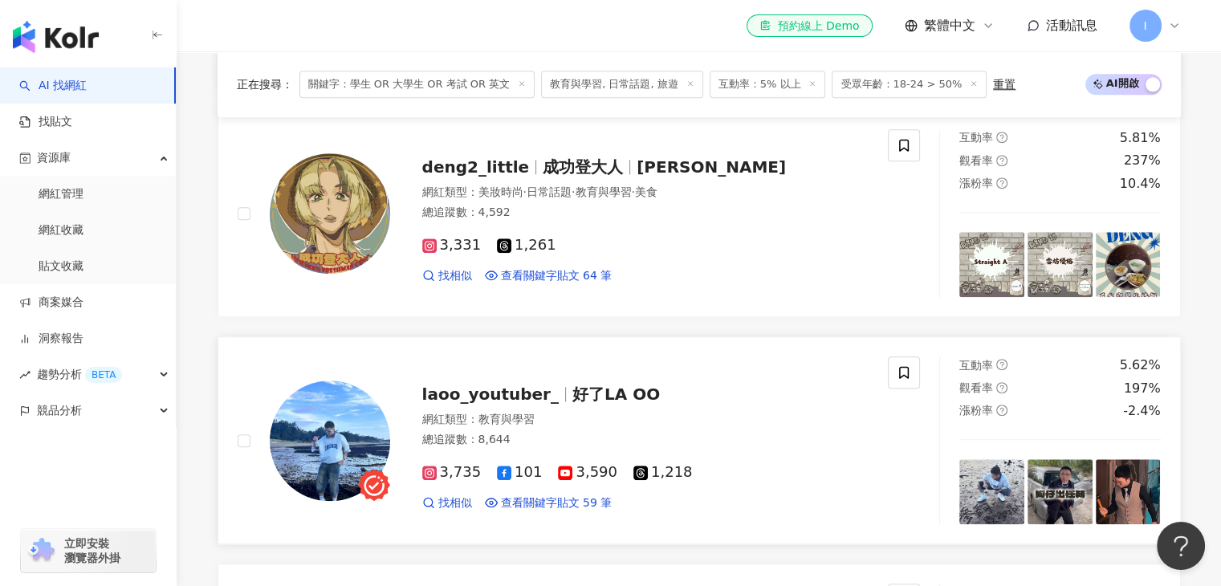
click at [466, 384] on span "laoo_youtuber_" at bounding box center [490, 393] width 136 height 19
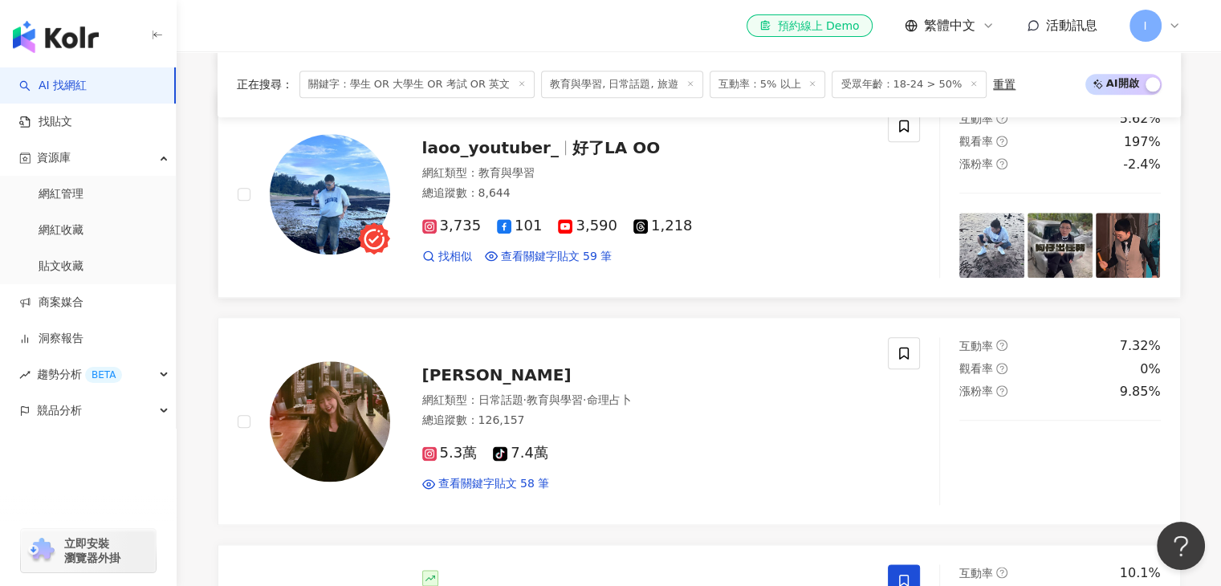
scroll to position [1960, 0]
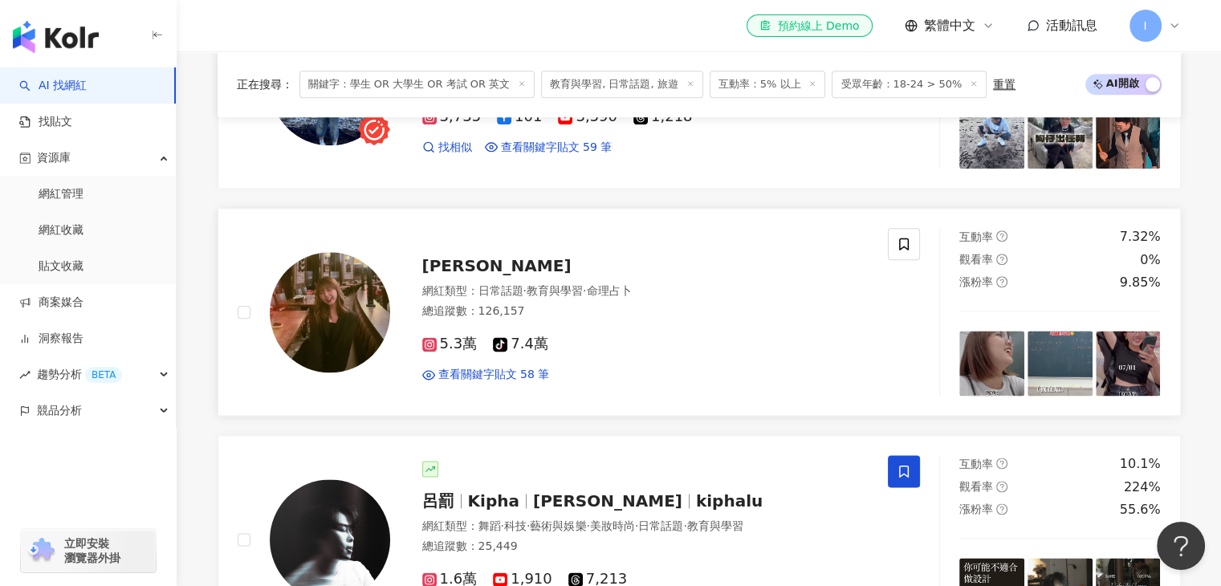
click at [487, 256] on span "Ashley 艾煦" at bounding box center [496, 265] width 149 height 19
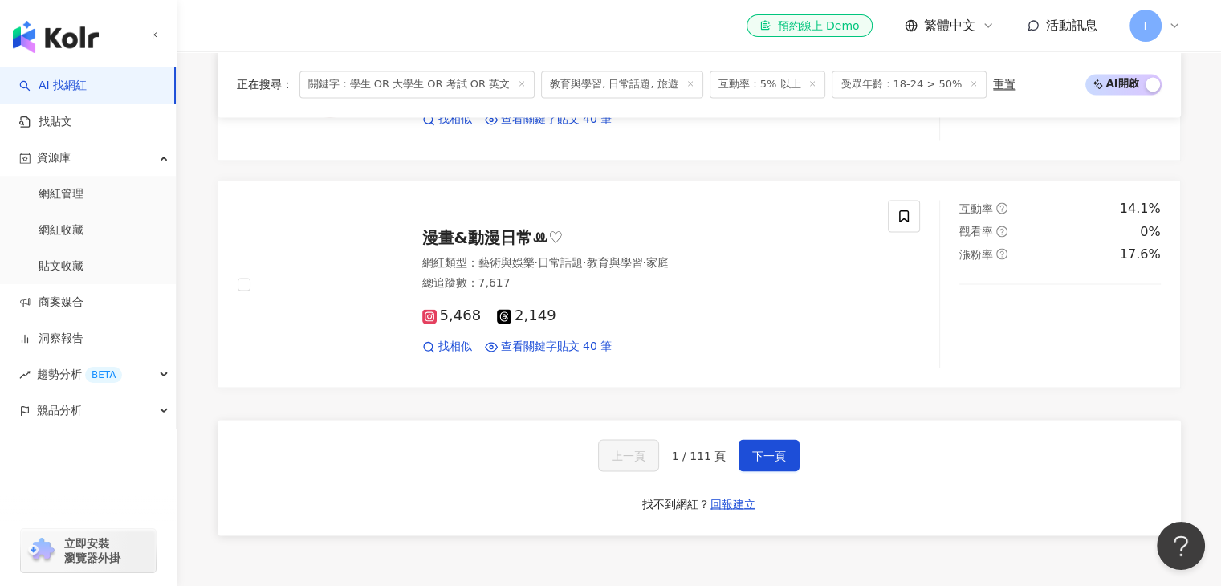
scroll to position [2696, 0]
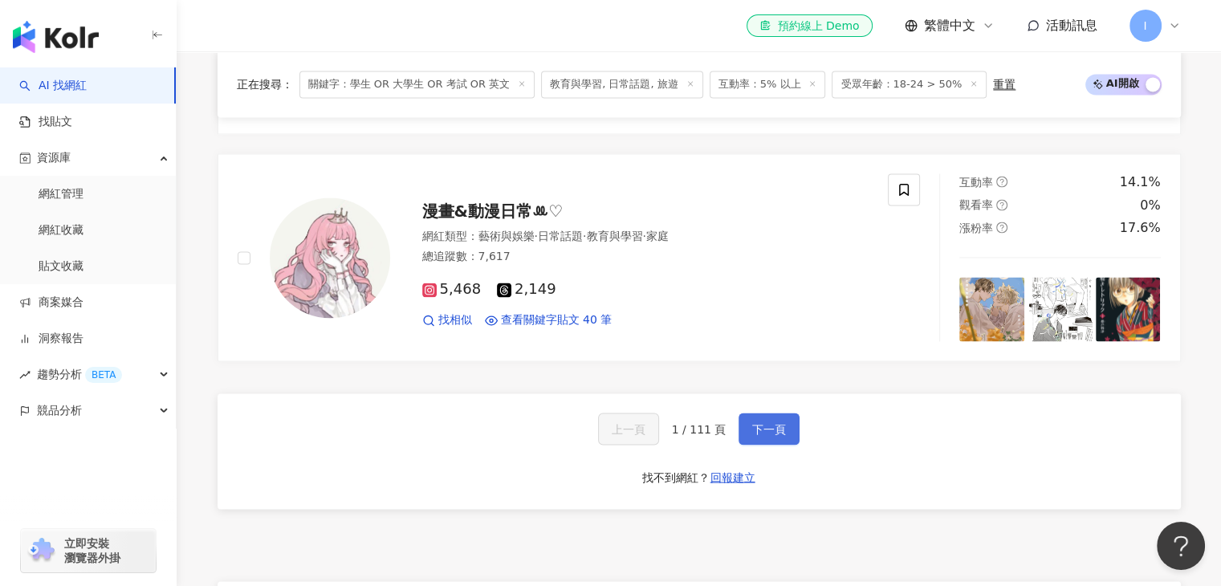
click at [760, 422] on span "下一頁" at bounding box center [769, 428] width 34 height 13
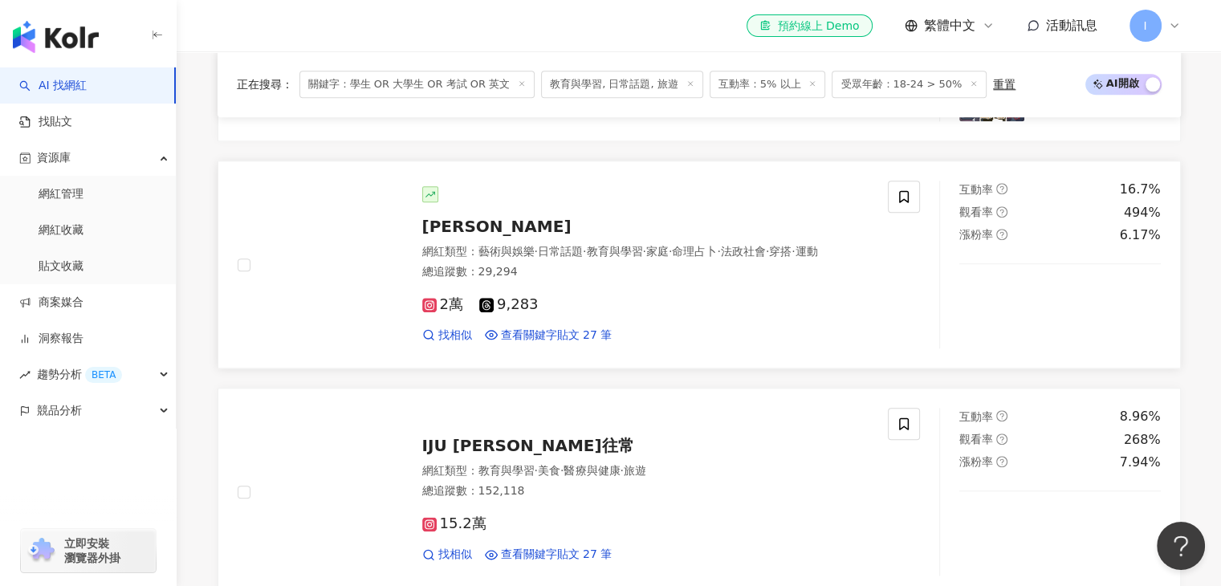
scroll to position [1853, 0]
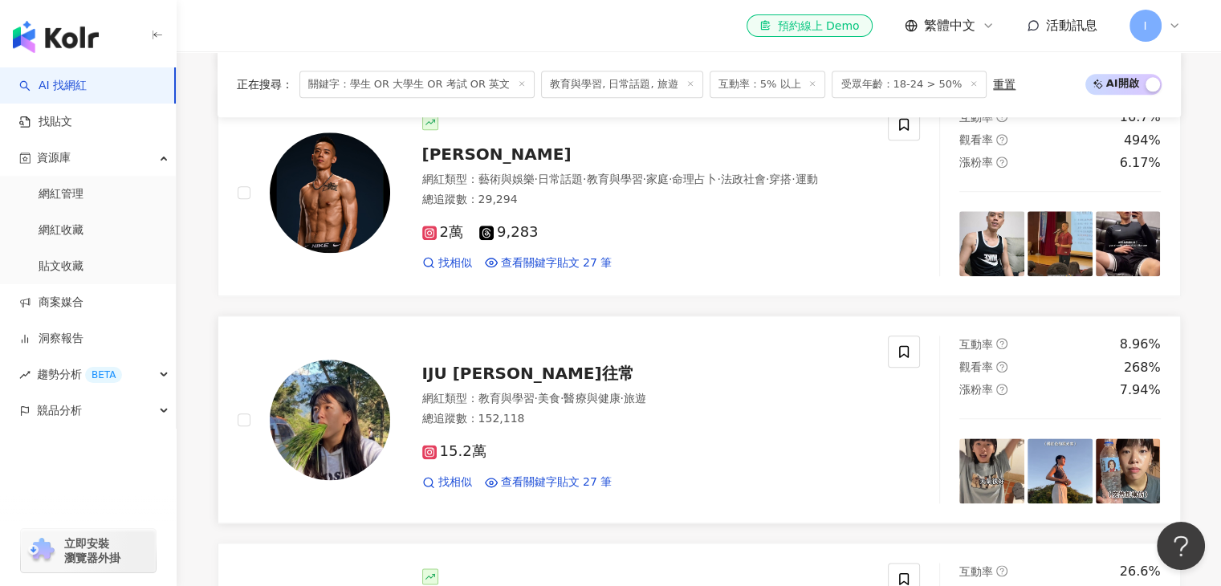
click at [512, 381] on span "IJU 賴一如往常" at bounding box center [528, 373] width 212 height 19
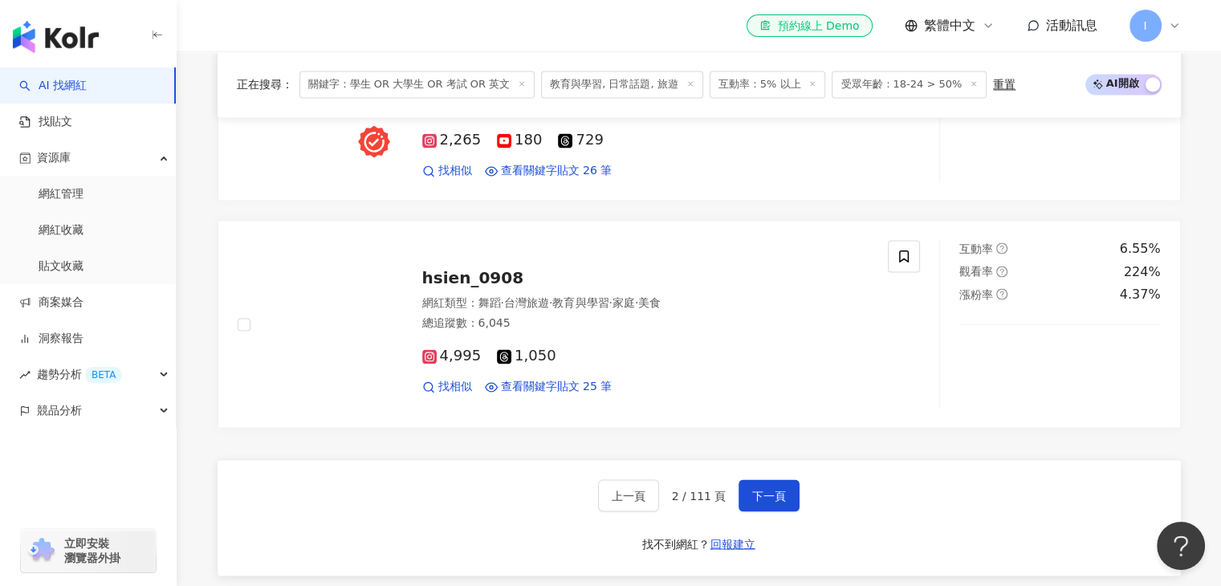
scroll to position [2629, 0]
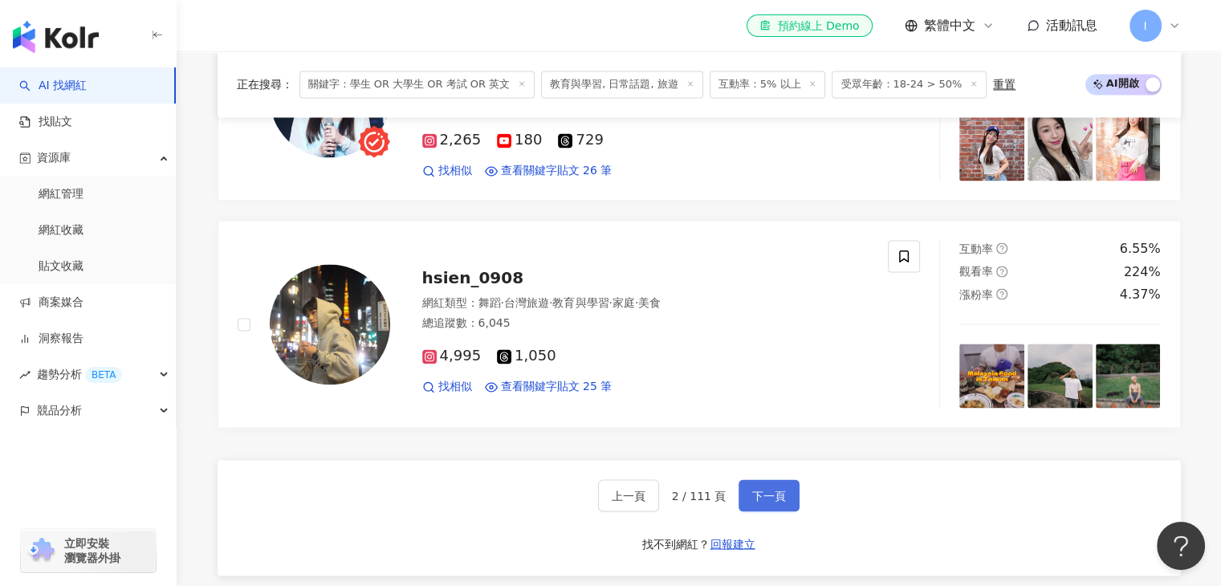
click at [794, 492] on button "下一頁" at bounding box center [768, 495] width 61 height 32
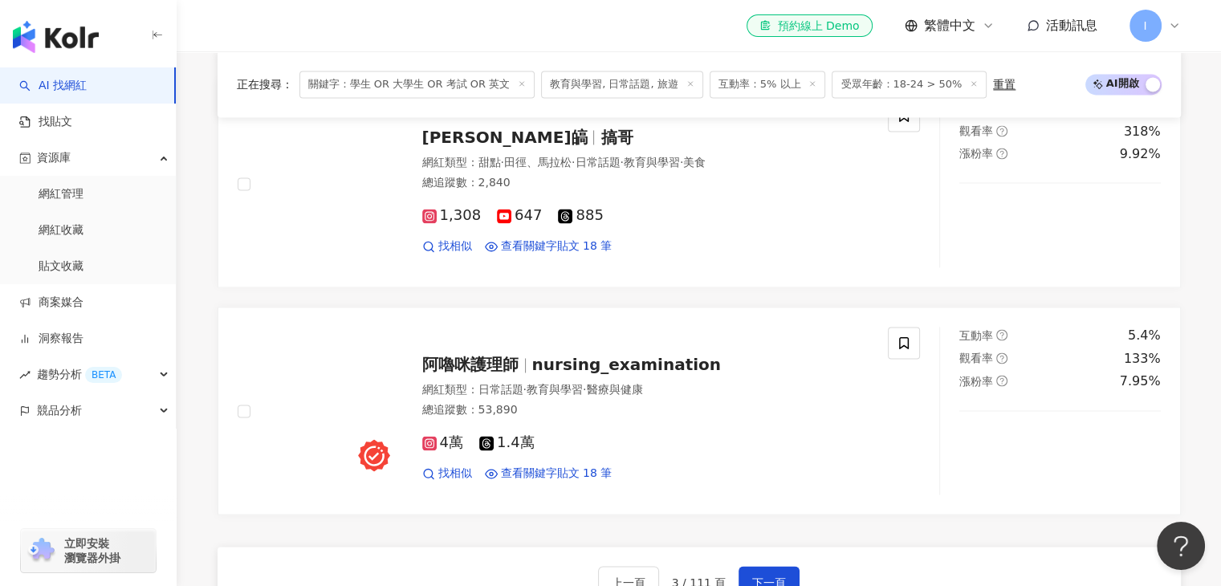
scroll to position [2572, 0]
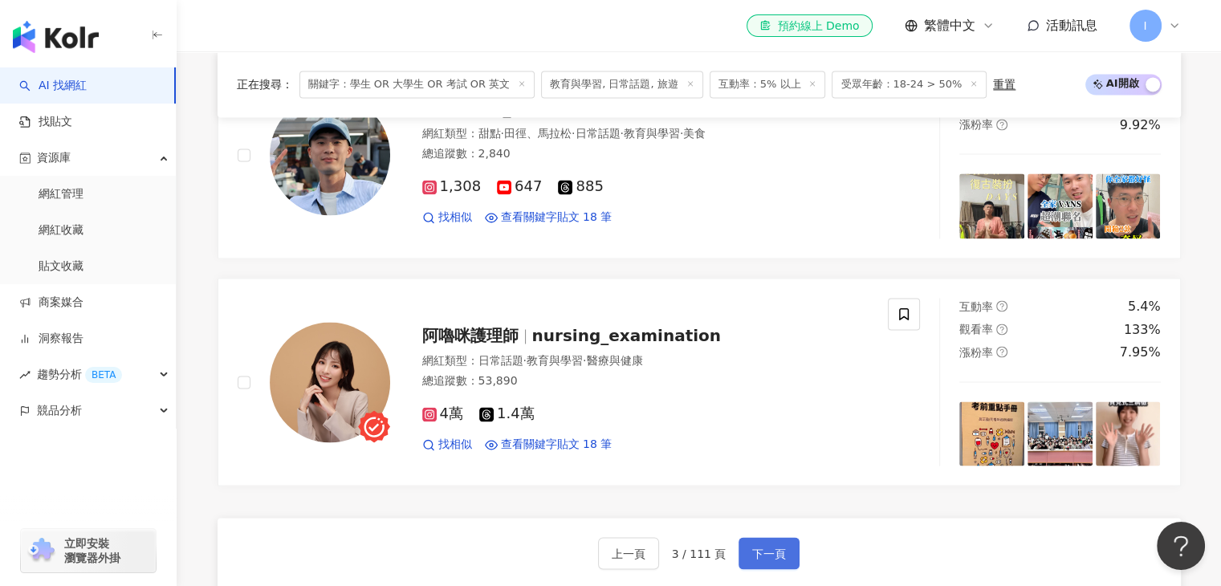
click at [748, 551] on button "下一頁" at bounding box center [768, 553] width 61 height 32
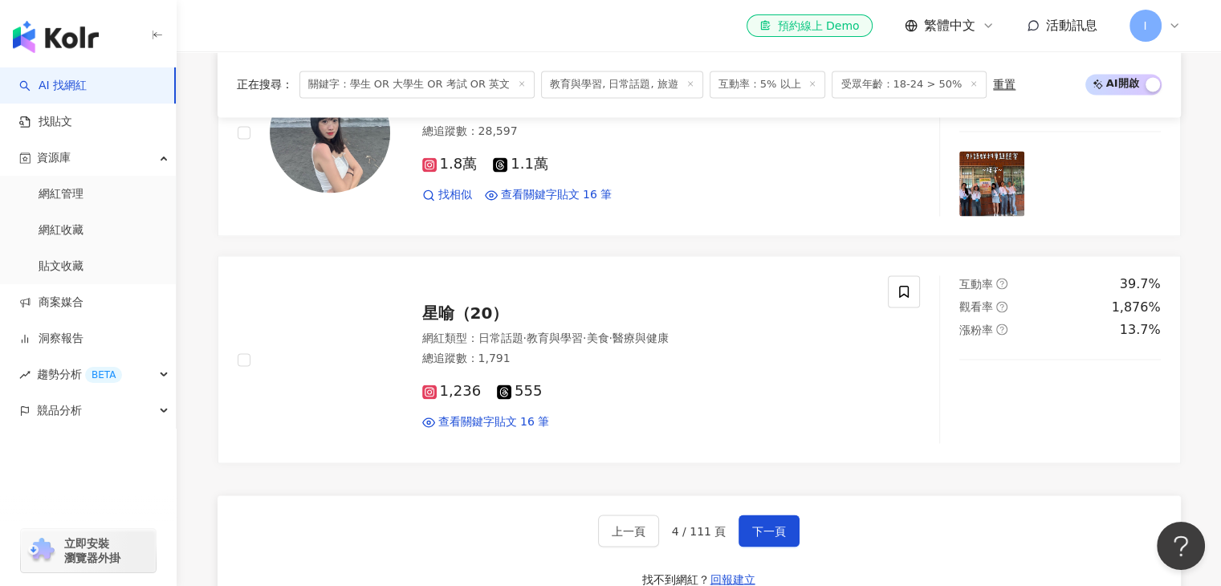
scroll to position [2594, 0]
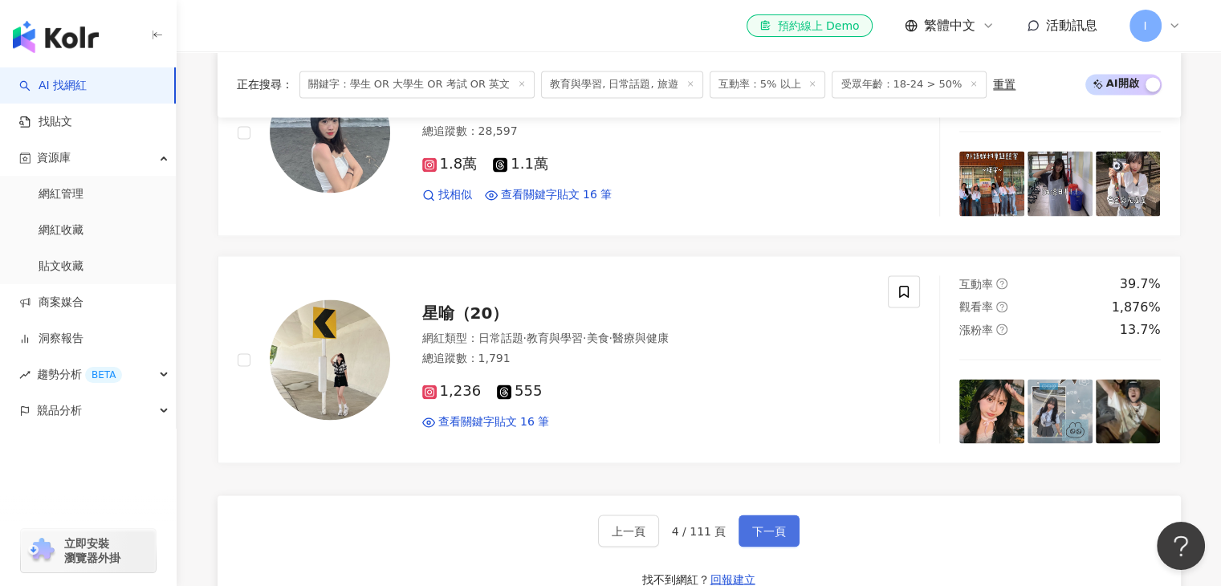
click at [777, 526] on span "下一頁" at bounding box center [769, 530] width 34 height 13
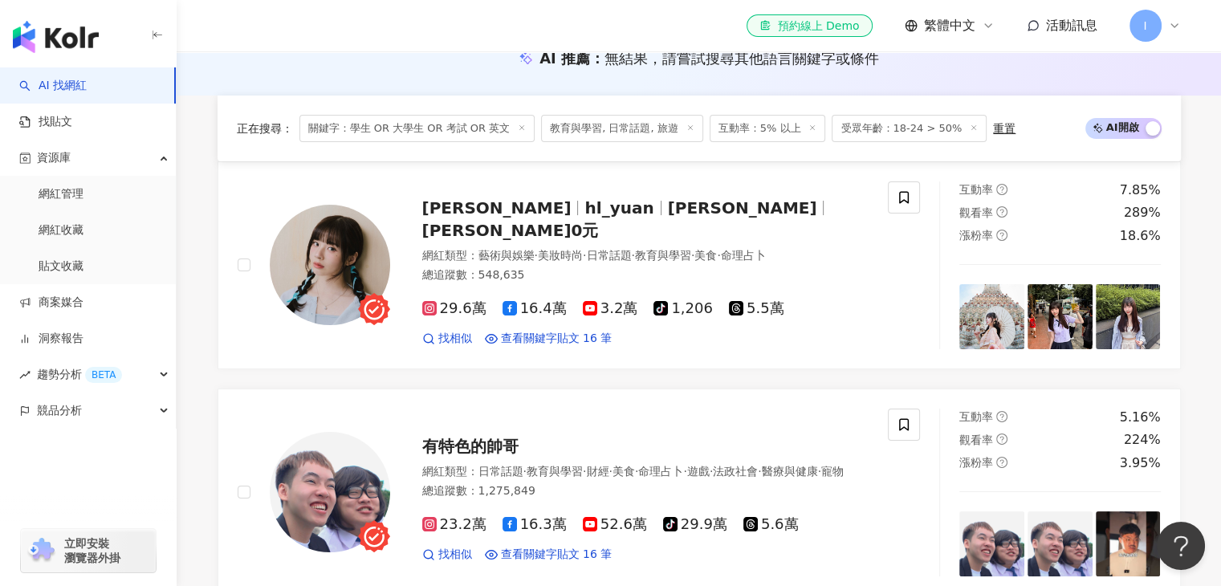
scroll to position [0, 0]
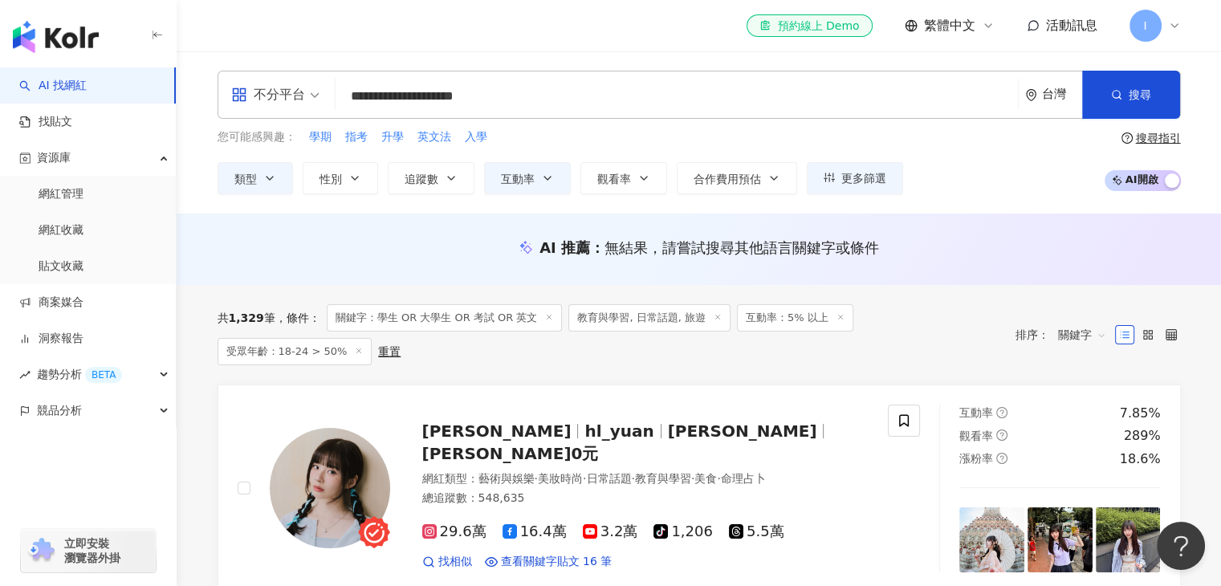
click at [378, 349] on div "重置" at bounding box center [389, 351] width 22 height 13
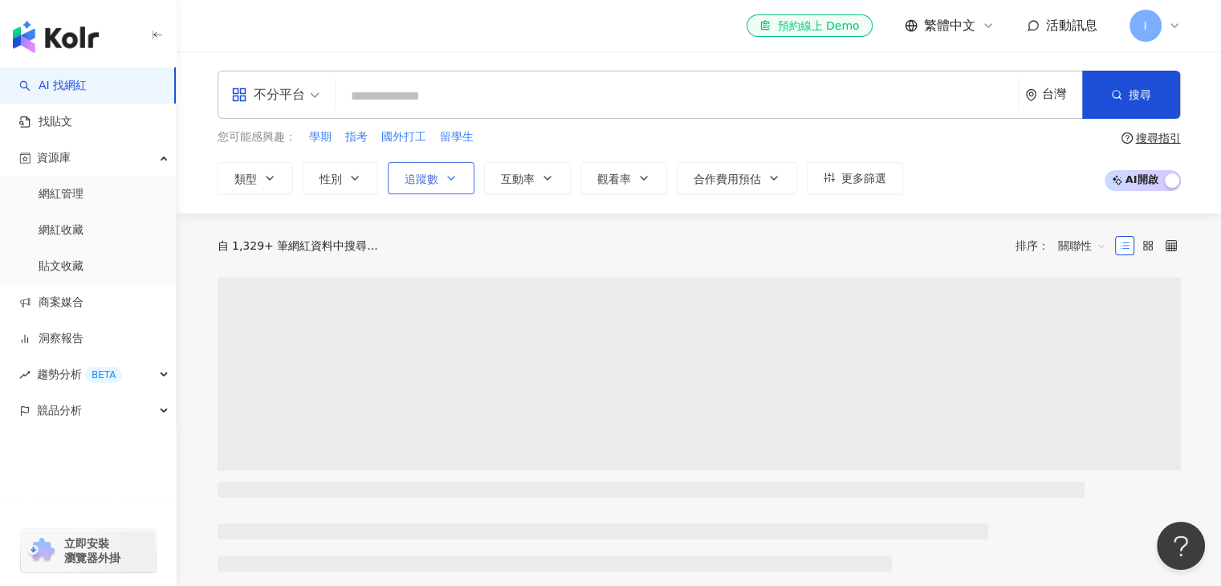
click at [466, 168] on button "追蹤數" at bounding box center [431, 178] width 87 height 32
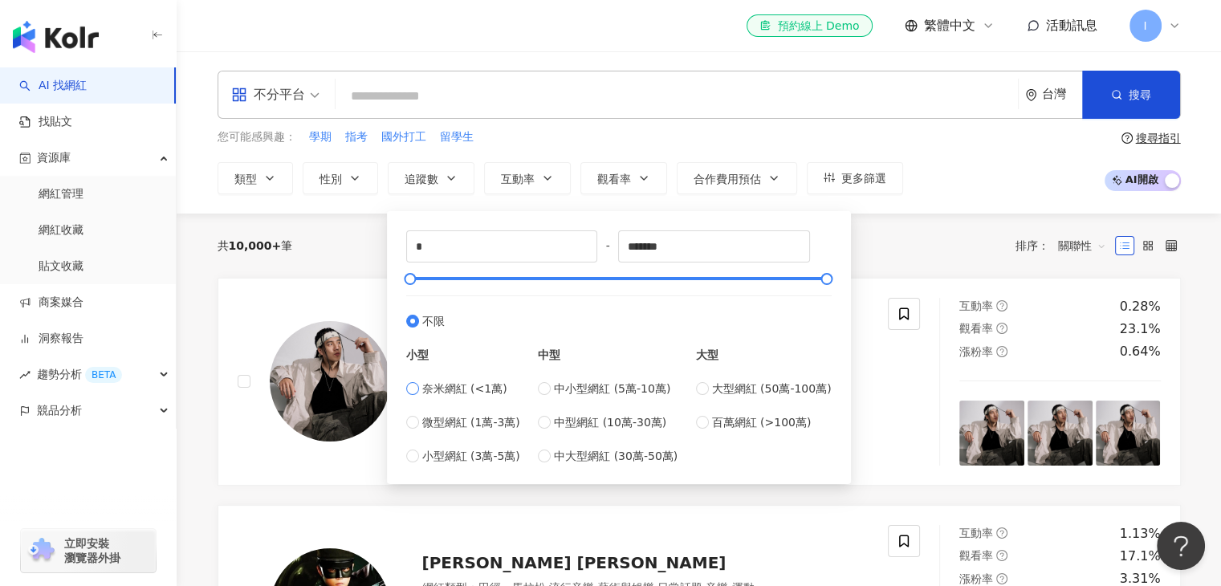
type input "****"
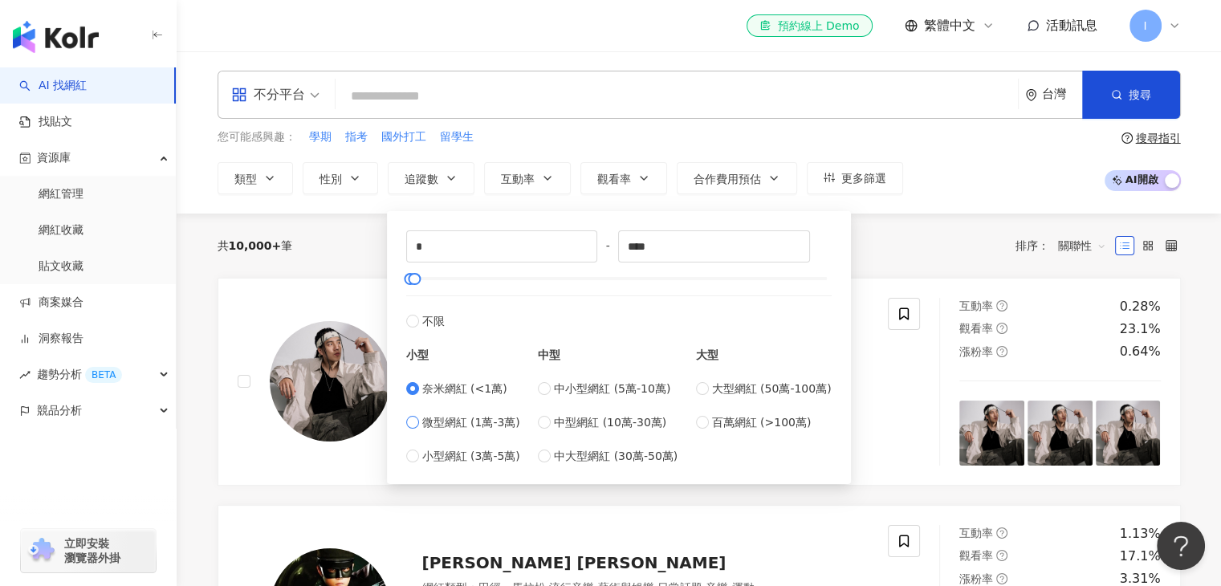
type input "*****"
click at [491, 308] on label "不限" at bounding box center [618, 312] width 425 height 35
type input "*"
type input "*******"
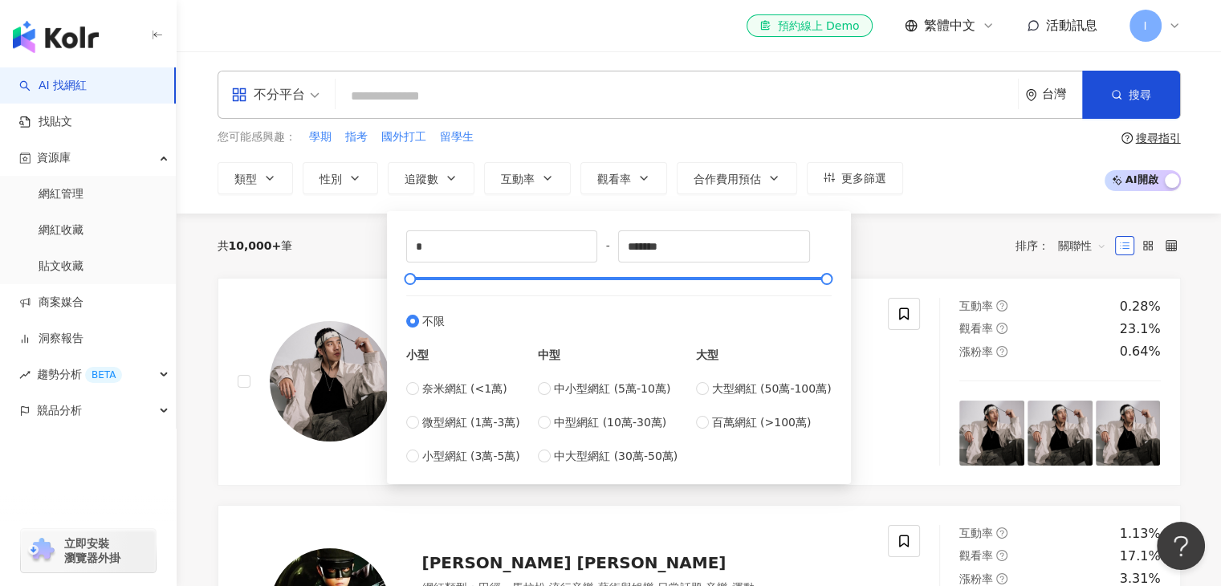
click at [881, 240] on div "共 10,000+ 筆 排序： 關聯性" at bounding box center [699, 246] width 963 height 26
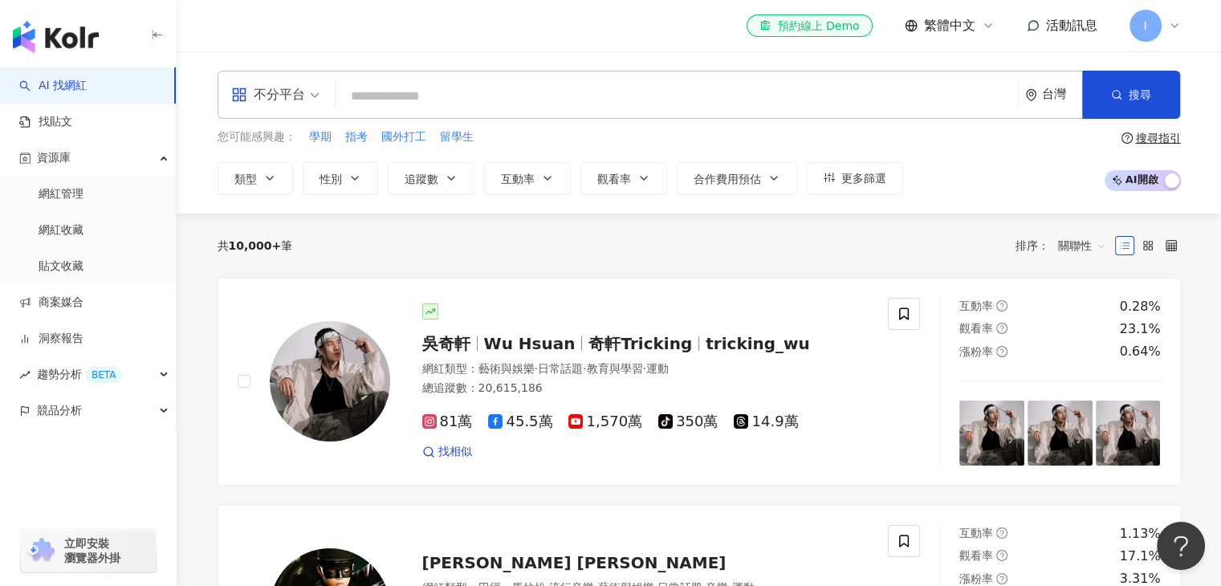
click at [581, 105] on input "search" at bounding box center [676, 96] width 669 height 31
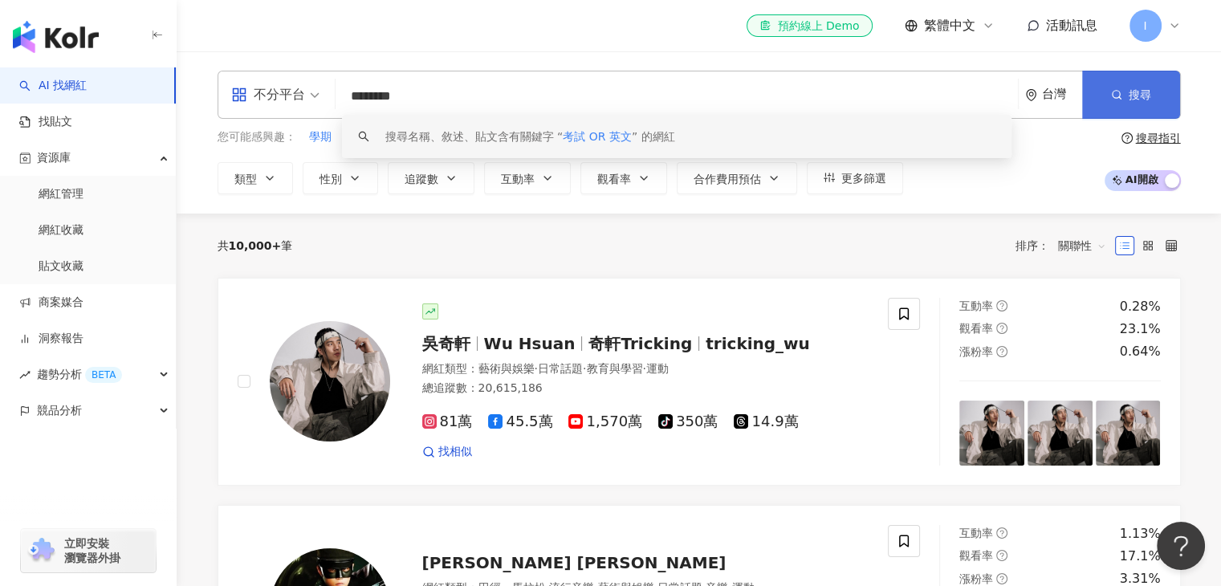
type input "********"
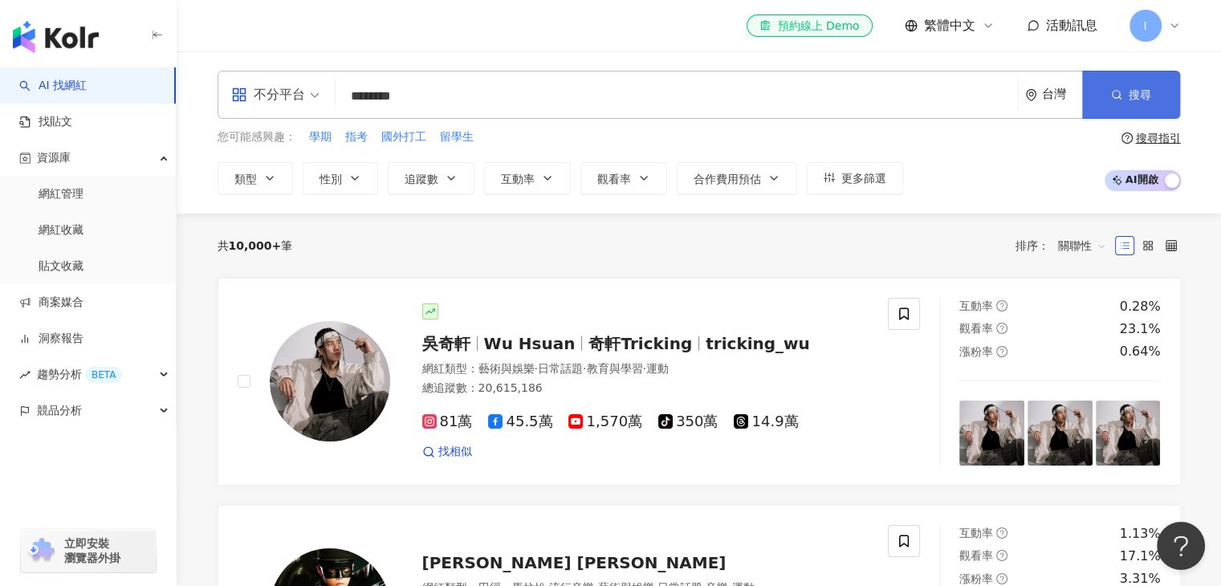
click at [1085, 91] on button "搜尋" at bounding box center [1131, 95] width 98 height 48
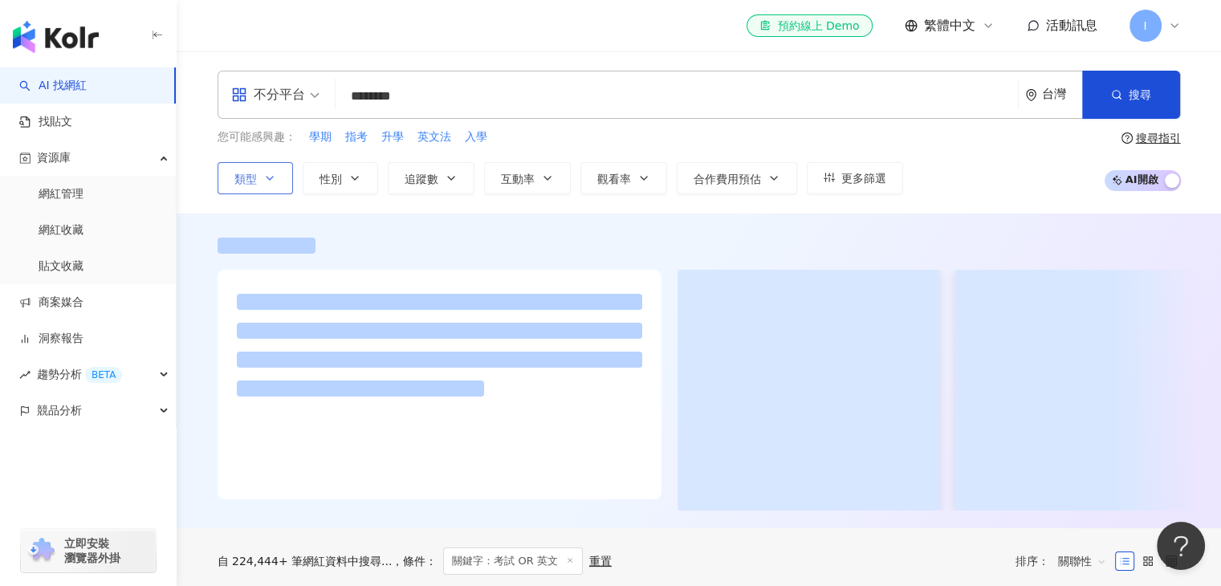
click at [269, 184] on button "類型" at bounding box center [255, 178] width 75 height 32
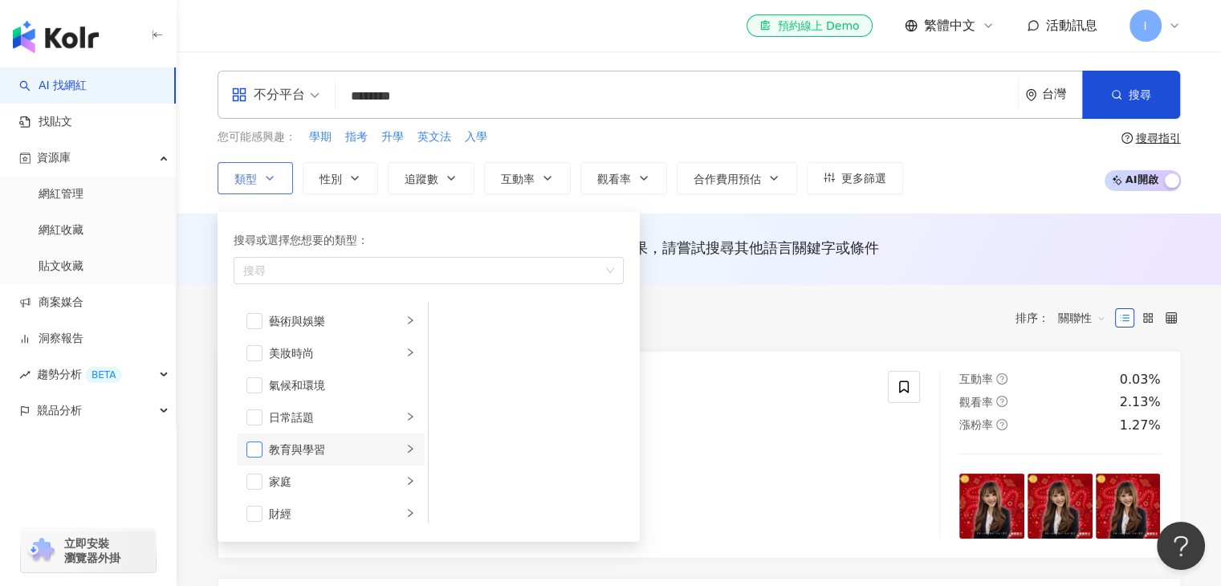
click at [256, 447] on span "button" at bounding box center [254, 449] width 16 height 16
click at [250, 412] on span "button" at bounding box center [254, 417] width 16 height 16
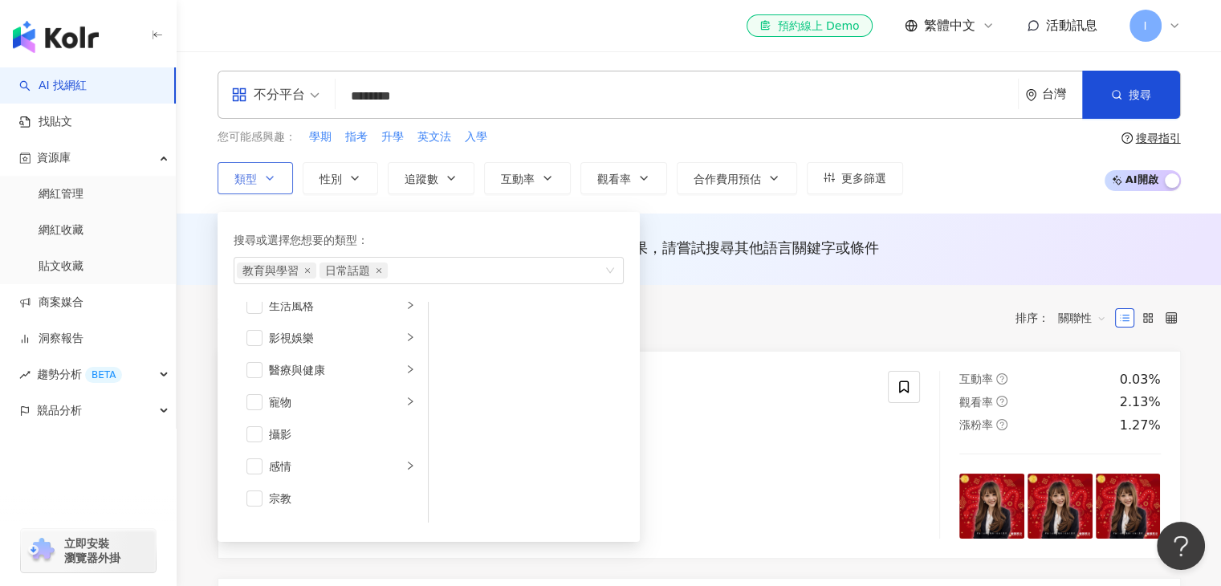
scroll to position [555, 0]
click at [252, 471] on span "button" at bounding box center [254, 472] width 16 height 16
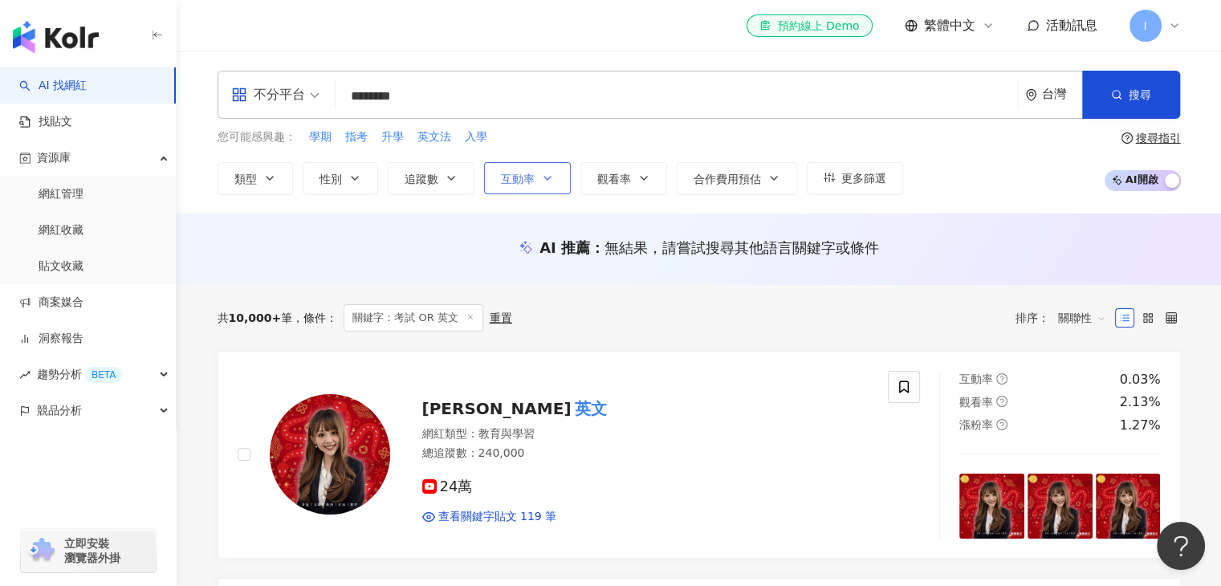
click at [521, 181] on span "互動率" at bounding box center [518, 179] width 34 height 13
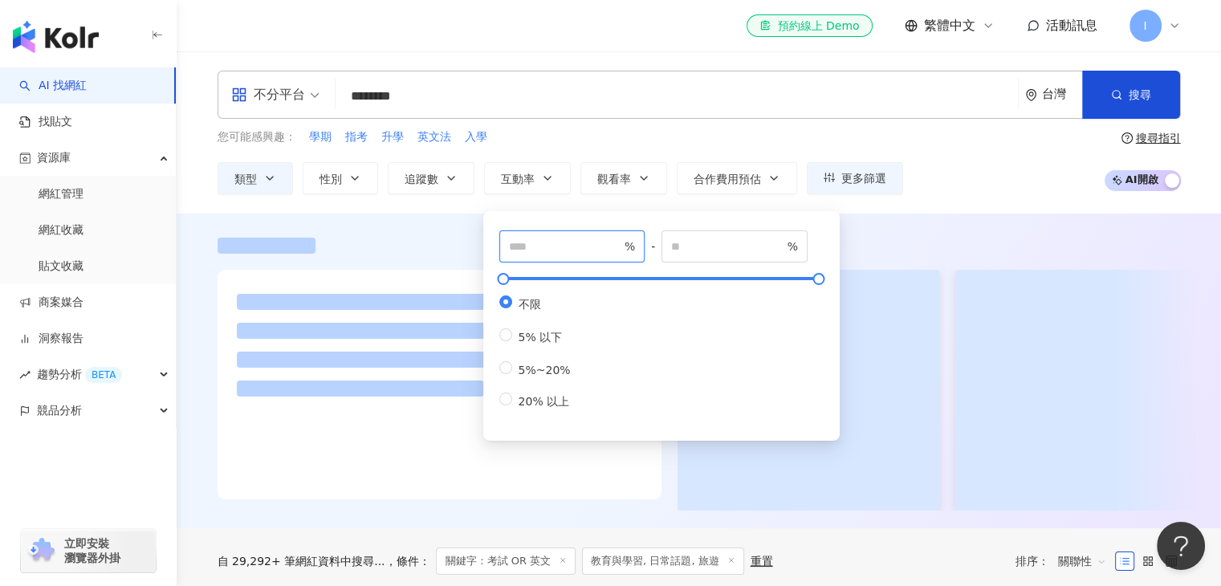
click at [592, 248] on input "number" at bounding box center [565, 247] width 112 height 18
type input "*"
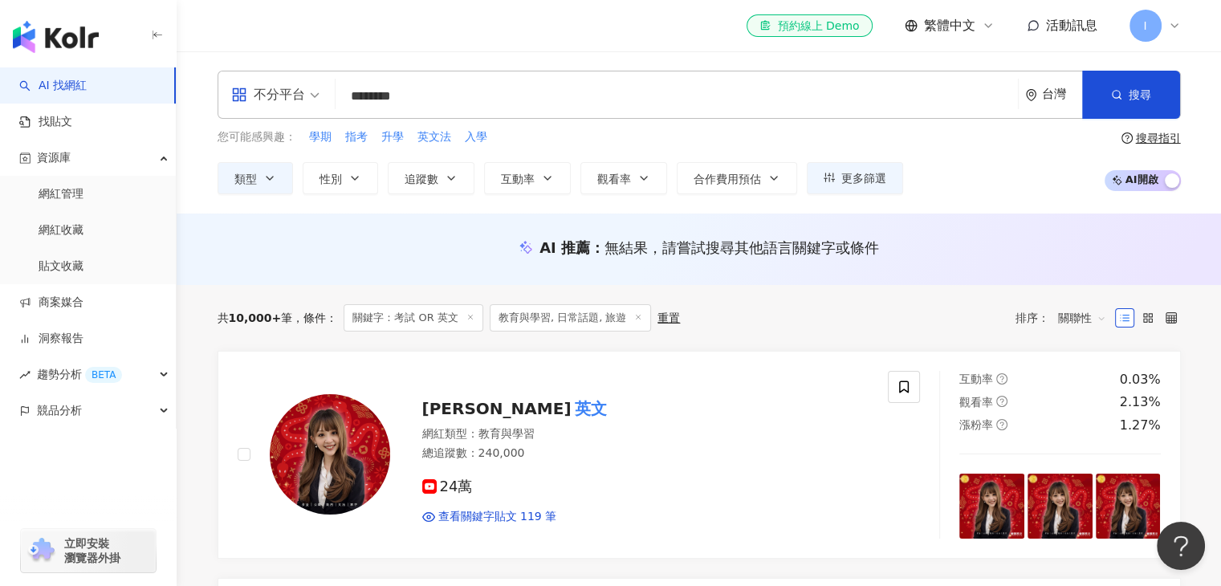
click at [710, 145] on div "您可能感興趣： 學期 指考 升學 英文法 入學" at bounding box center [560, 137] width 685 height 18
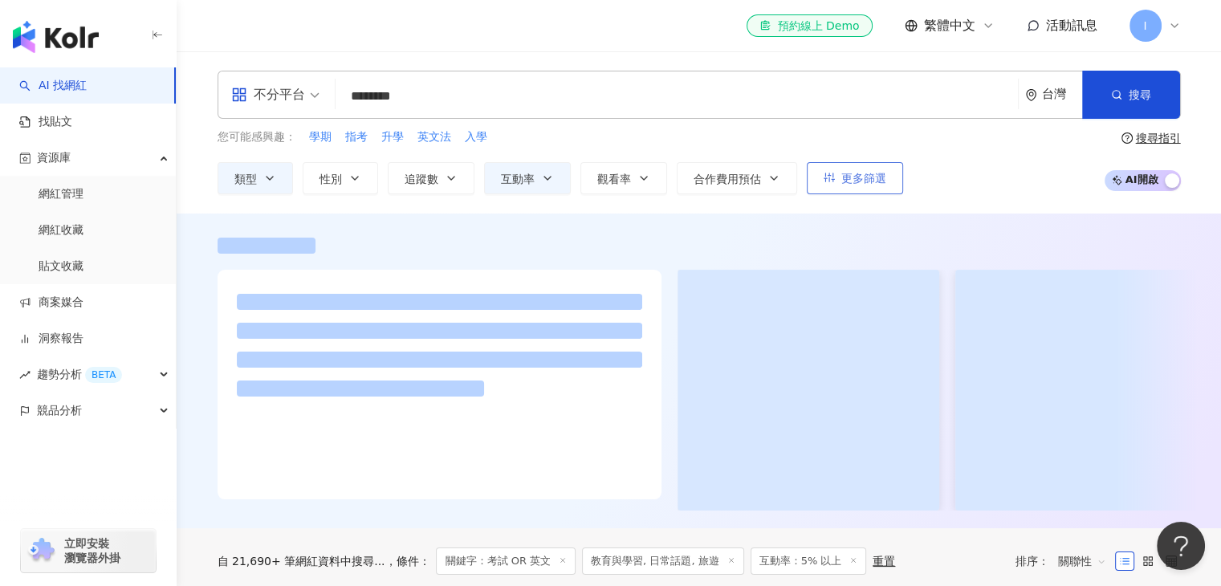
click at [855, 183] on span "更多篩選" at bounding box center [863, 178] width 45 height 13
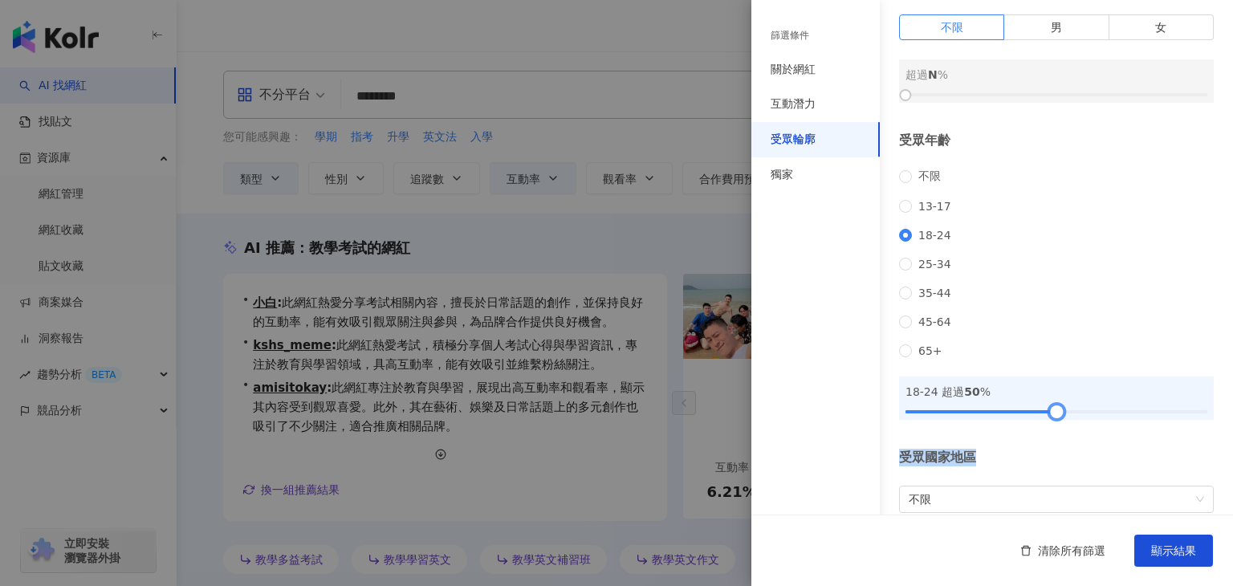
drag, startPoint x: 909, startPoint y: 433, endPoint x: 1053, endPoint y: 449, distance: 144.6
click at [1053, 449] on div "受眾輪廓 受眾性別 不限 男 女 超過 N % 受眾年齡 不限 13-17 18-24 25-34 35-44 45-64 65+ 18-24 超過 50 %…" at bounding box center [992, 251] width 482 height 688
click at [1155, 540] on button "顯示結果" at bounding box center [1173, 551] width 79 height 32
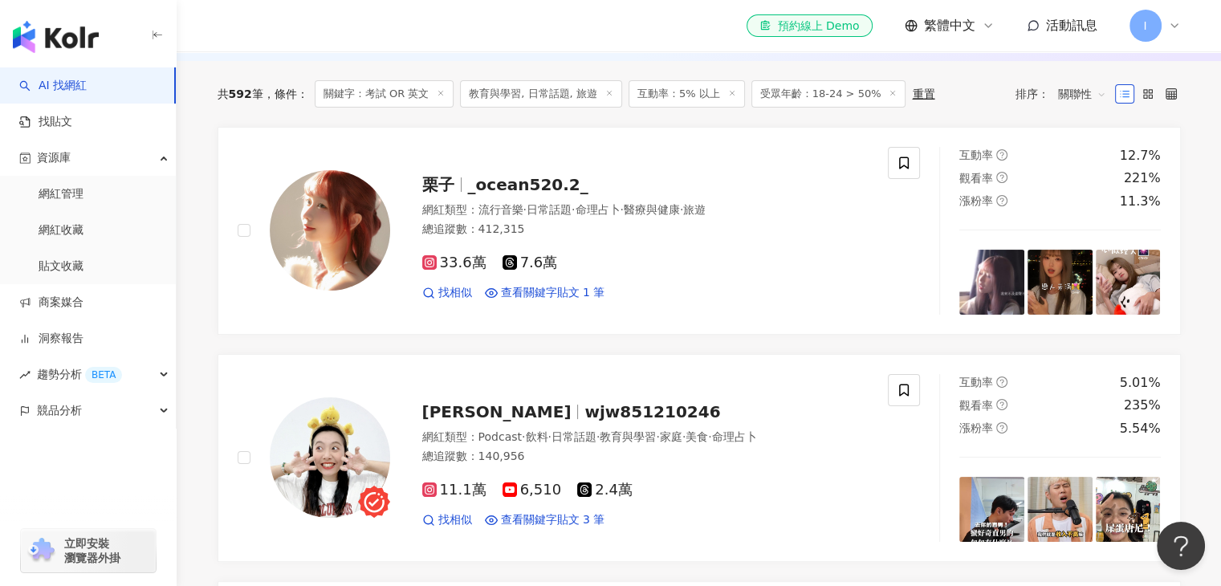
scroll to position [225, 0]
click at [1079, 94] on span "關聯性" at bounding box center [1082, 93] width 48 height 26
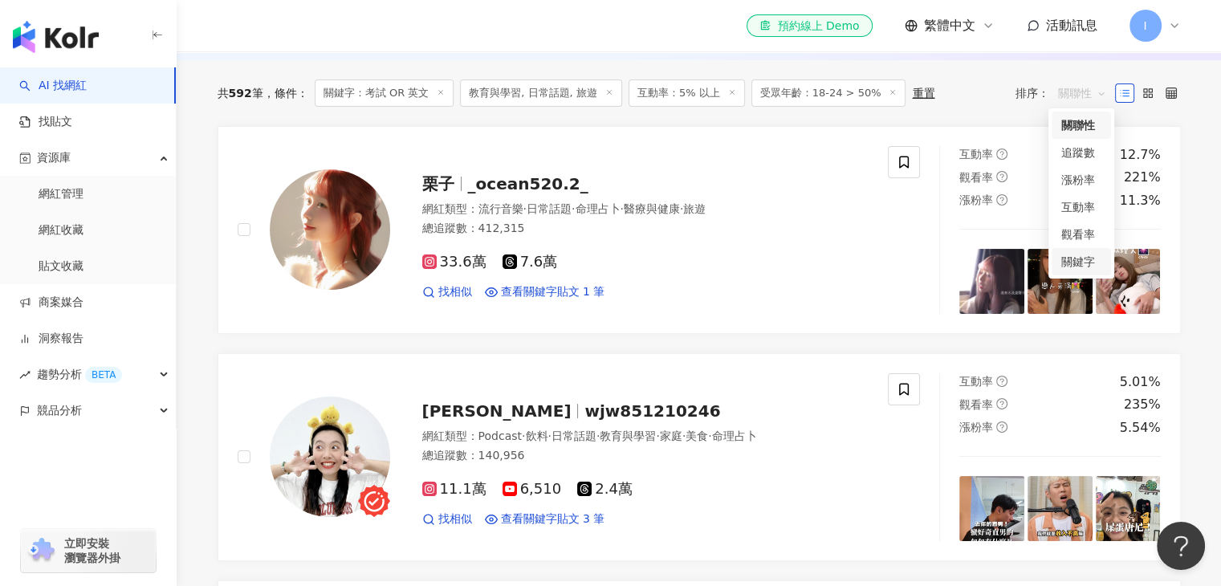
click at [1067, 268] on div "關鍵字" at bounding box center [1081, 262] width 40 height 18
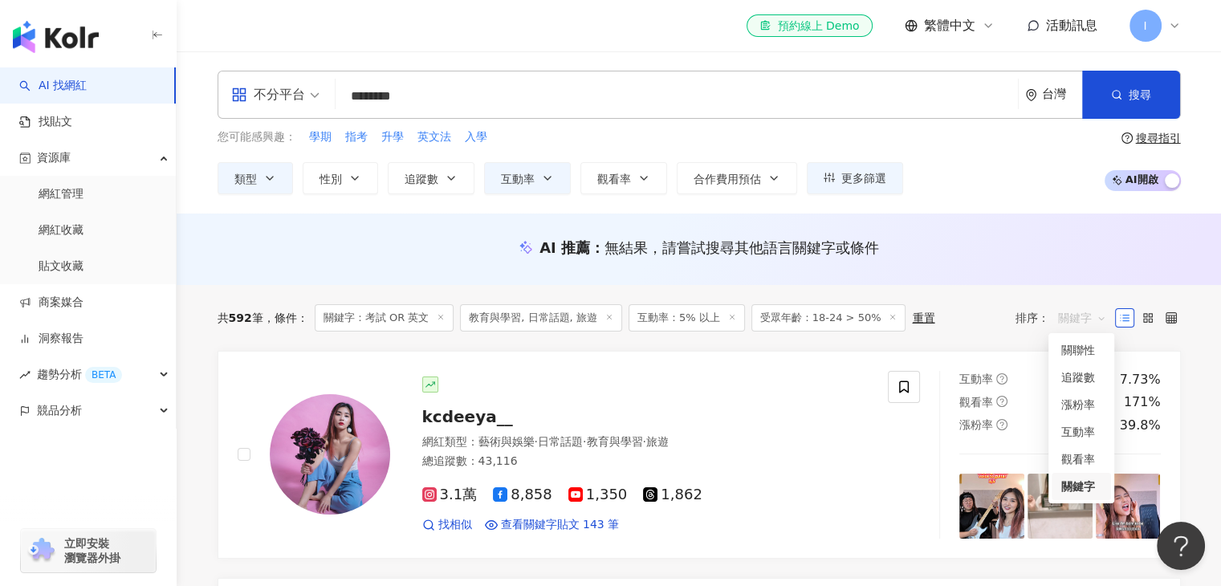
click at [1074, 311] on span "關鍵字" at bounding box center [1082, 318] width 48 height 26
click at [954, 348] on div "共 592 筆 條件 ： 關鍵字：考試 OR 英文 教育與學習, 日常話題, 旅遊 互動率：5% 以上 受眾年齡：18-24 > 50% 重置 排序： 關鍵字" at bounding box center [699, 318] width 963 height 66
click at [1069, 314] on span "關鍵字" at bounding box center [1082, 318] width 48 height 26
click at [1083, 349] on div "關聯性" at bounding box center [1081, 350] width 40 height 18
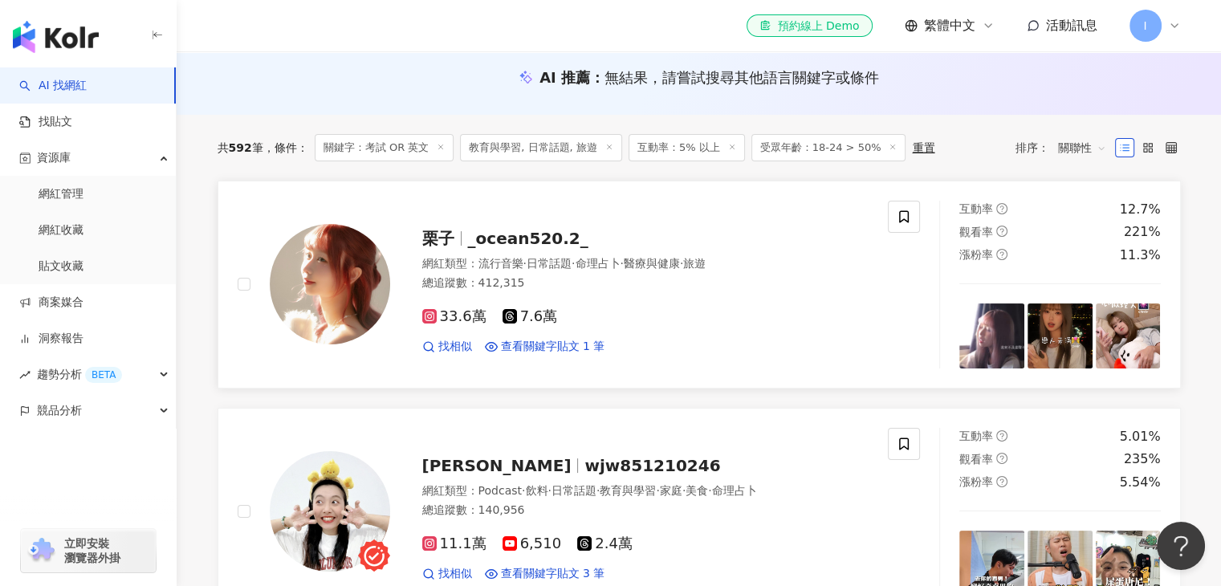
scroll to position [172, 0]
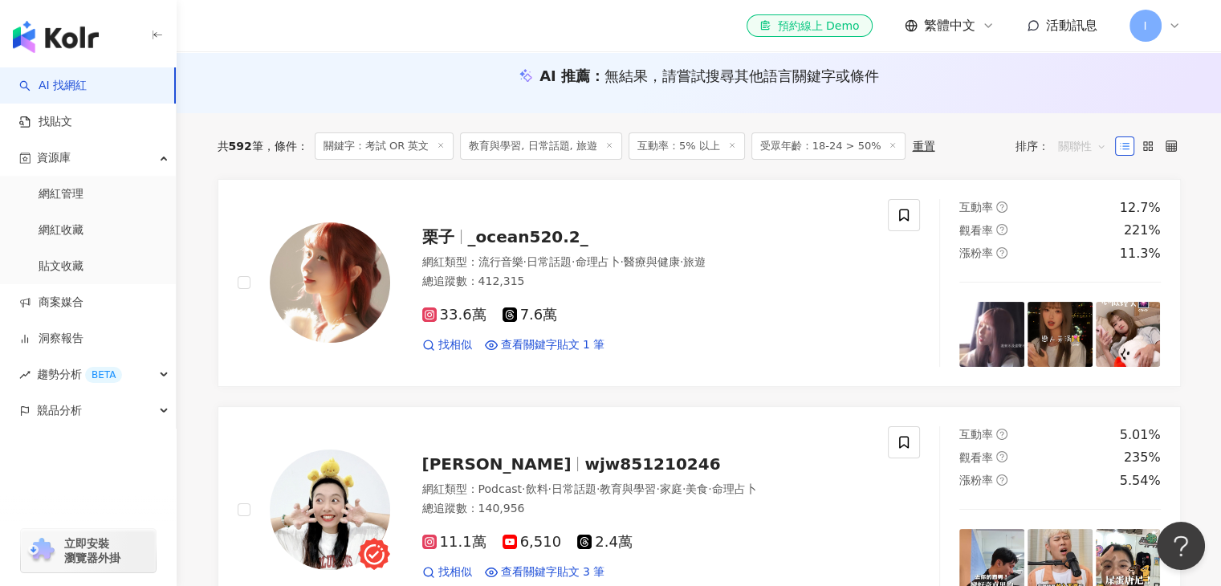
click at [1062, 147] on span "關聯性" at bounding box center [1082, 146] width 48 height 26
click at [1079, 312] on div "關鍵字" at bounding box center [1081, 315] width 40 height 18
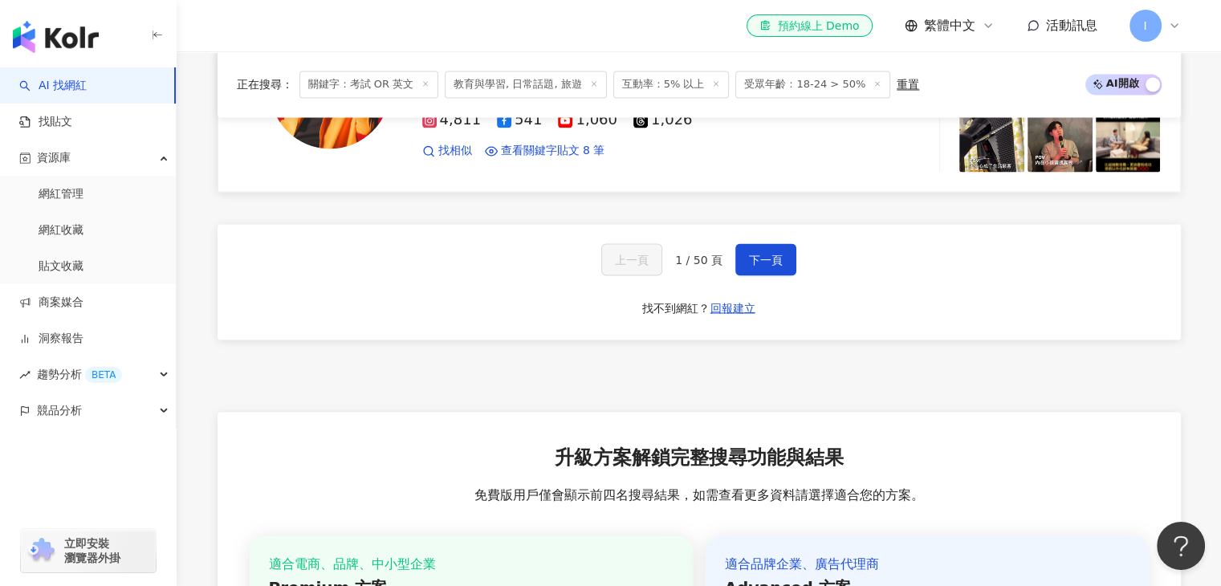
scroll to position [2875, 0]
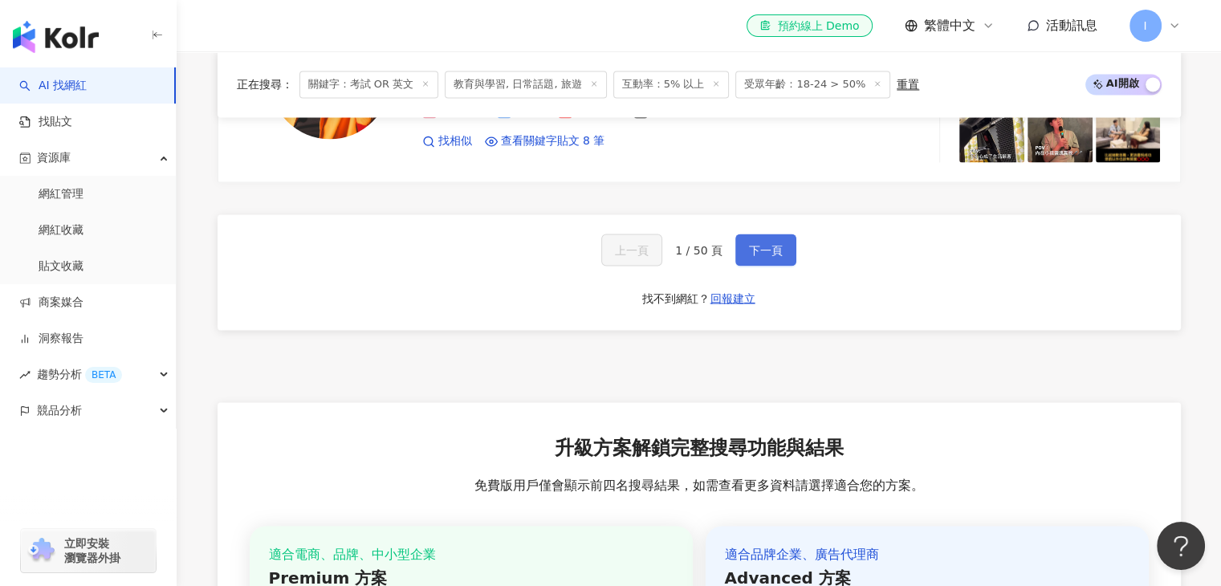
click at [762, 243] on span "下一頁" at bounding box center [766, 249] width 34 height 13
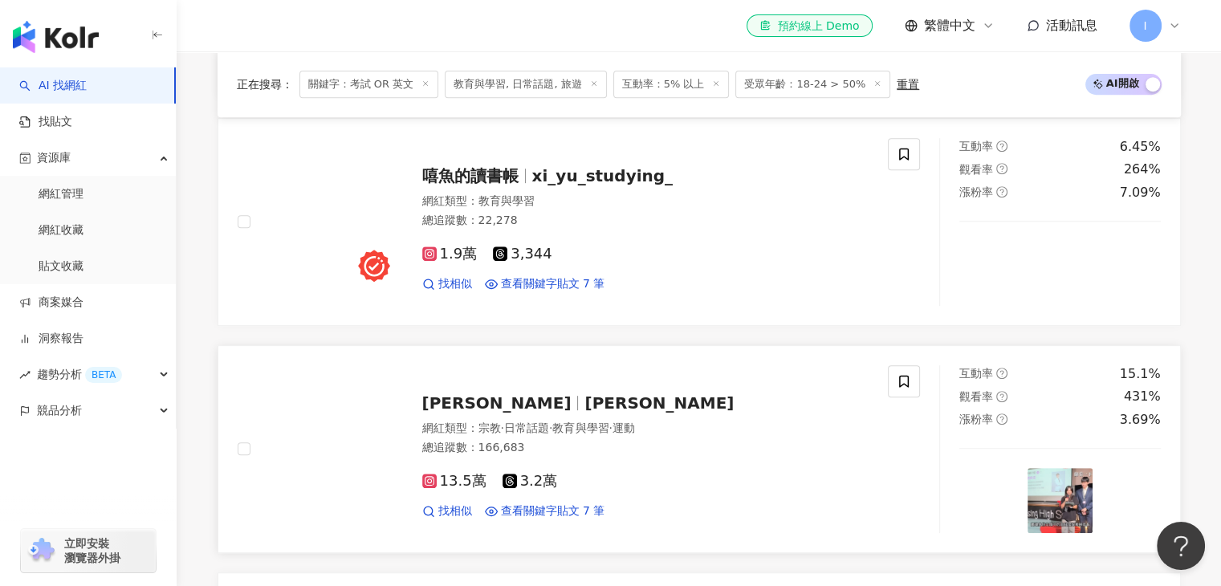
scroll to position [697, 0]
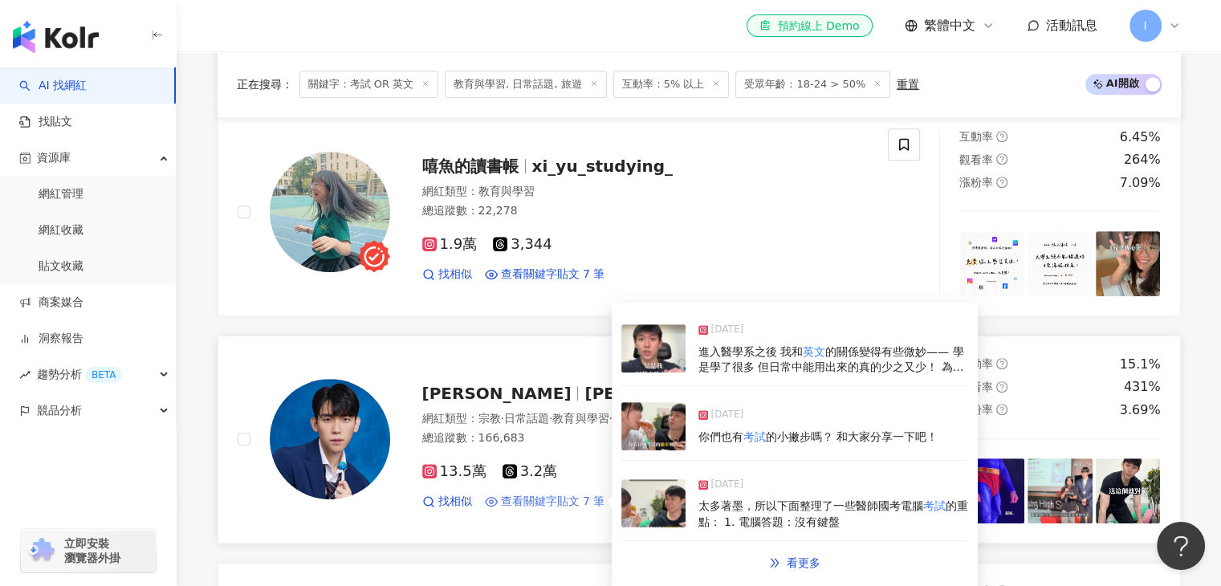
click at [515, 494] on span "查看關鍵字貼文 7 筆" at bounding box center [553, 502] width 104 height 16
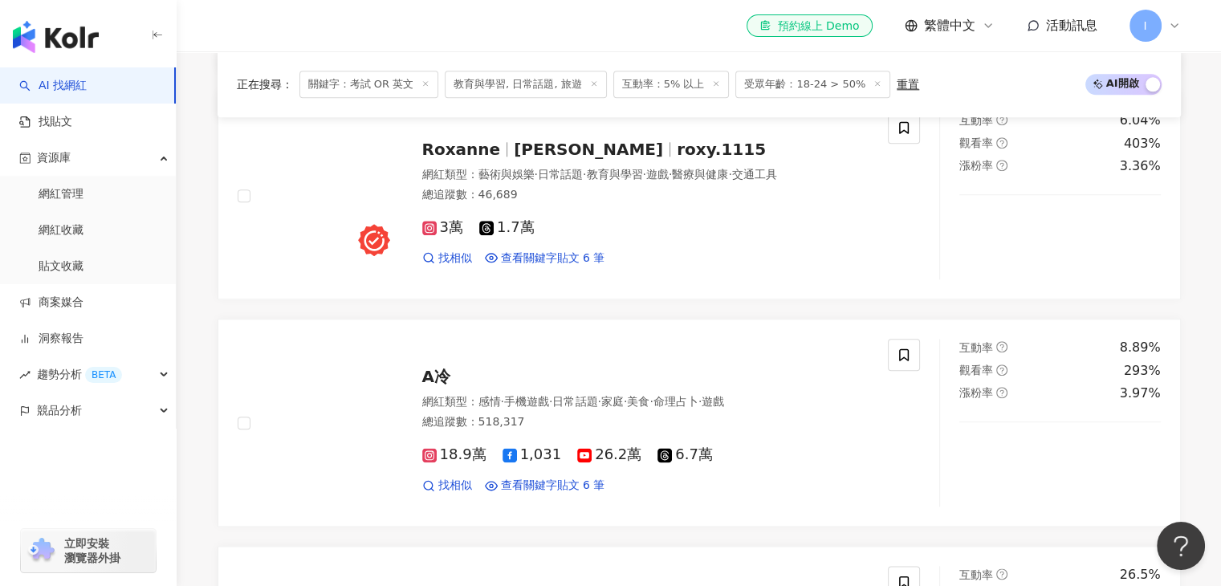
scroll to position [1849, 0]
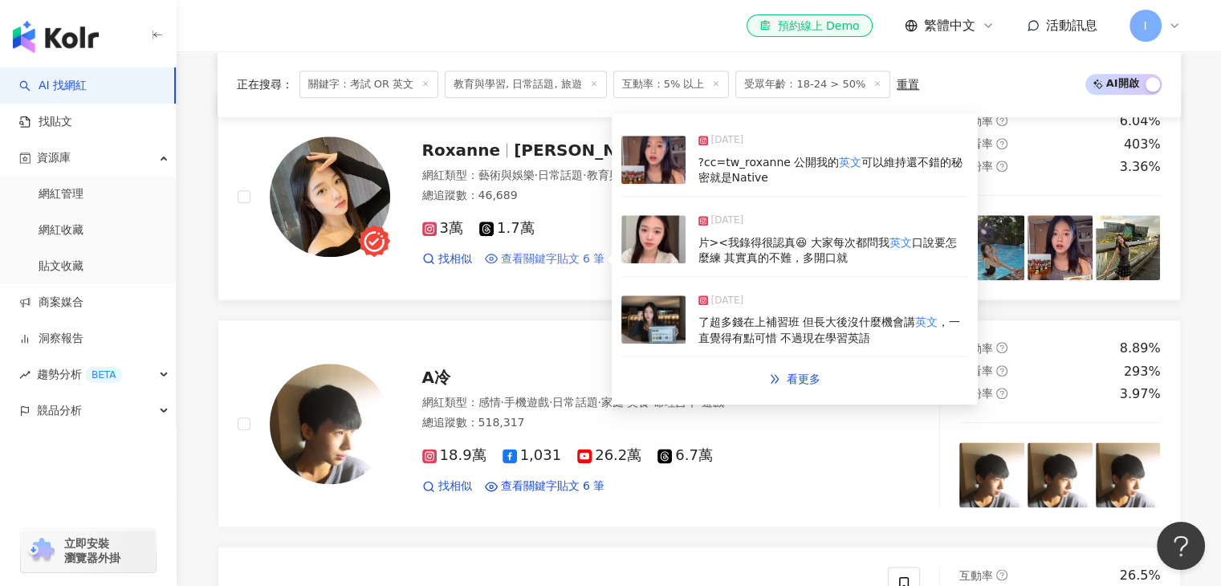
click at [579, 256] on span "查看關鍵字貼文 6 筆" at bounding box center [553, 259] width 104 height 16
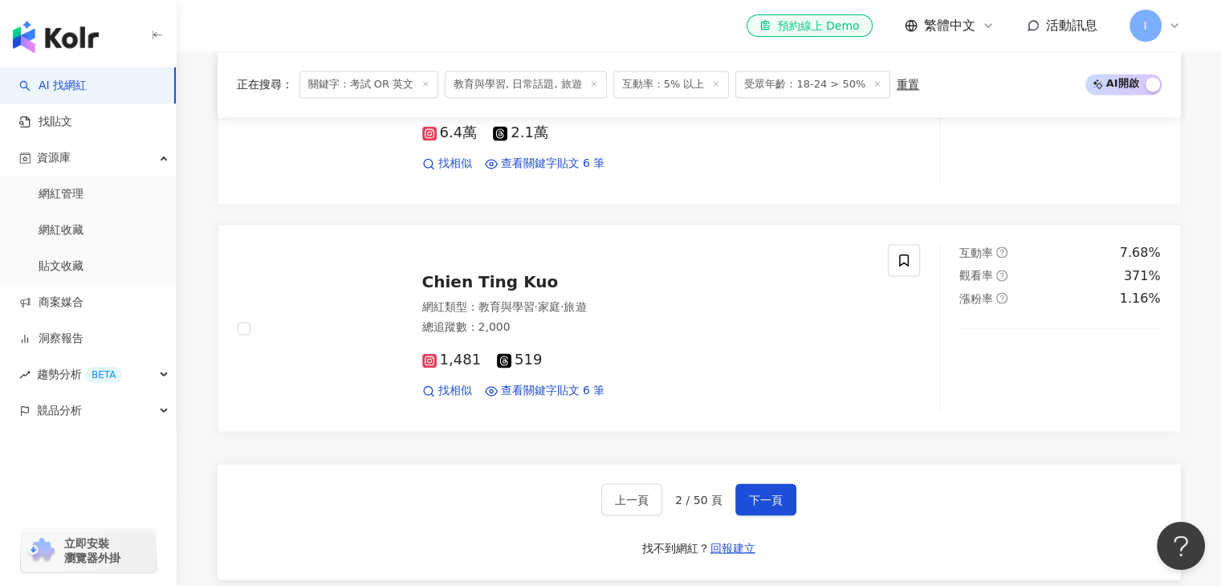
scroll to position [2628, 0]
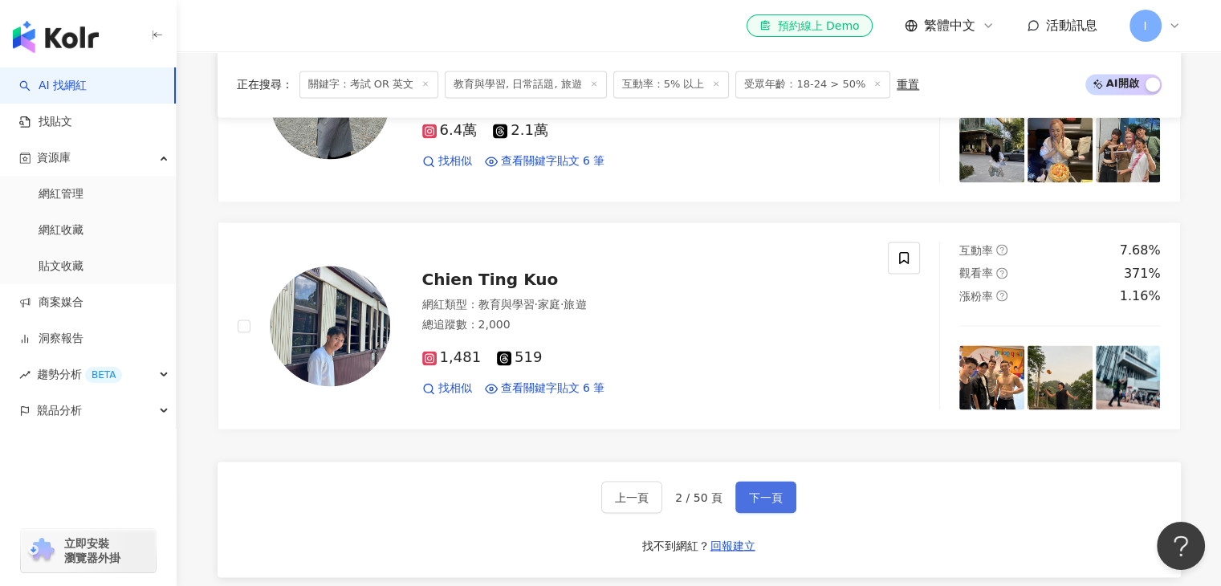
click at [748, 502] on button "下一頁" at bounding box center [765, 497] width 61 height 32
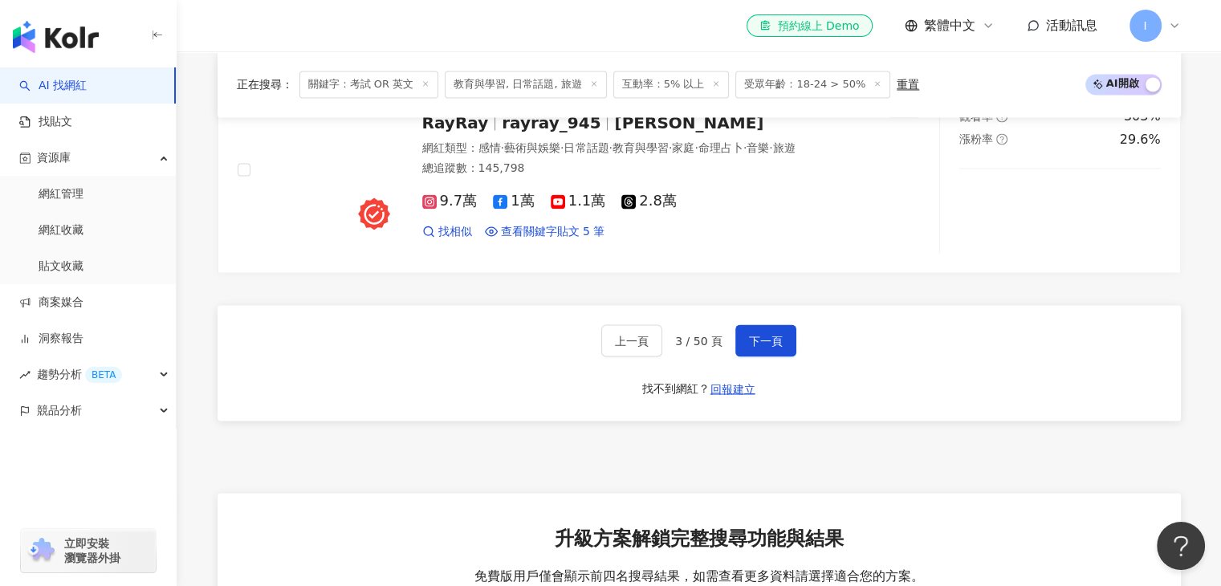
scroll to position [2796, 0]
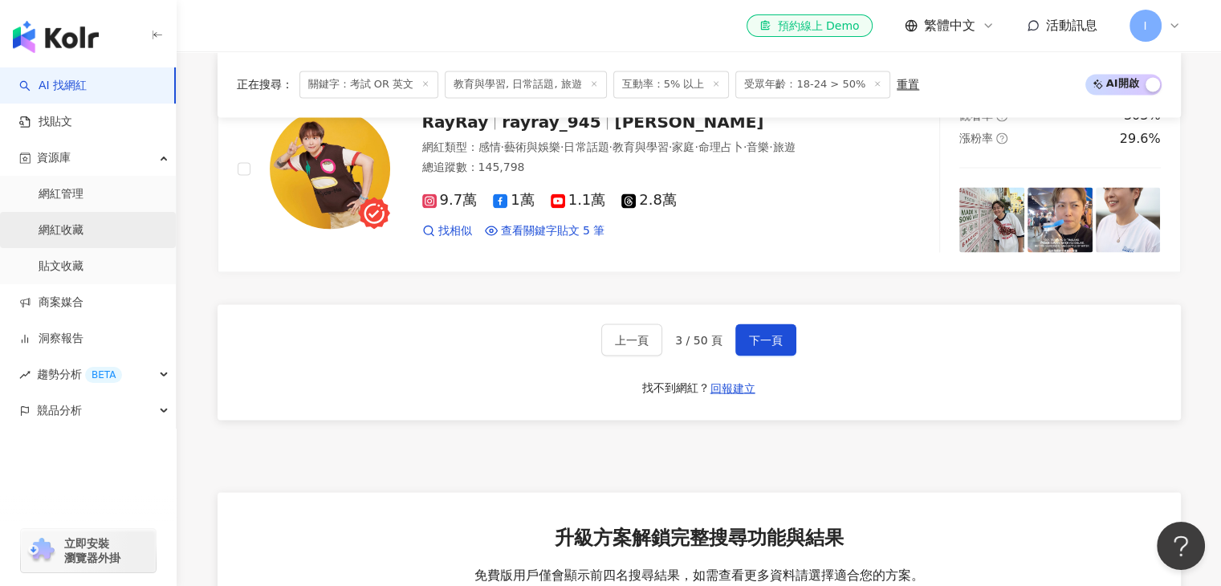
click at [75, 225] on link "網紅收藏" at bounding box center [61, 230] width 45 height 16
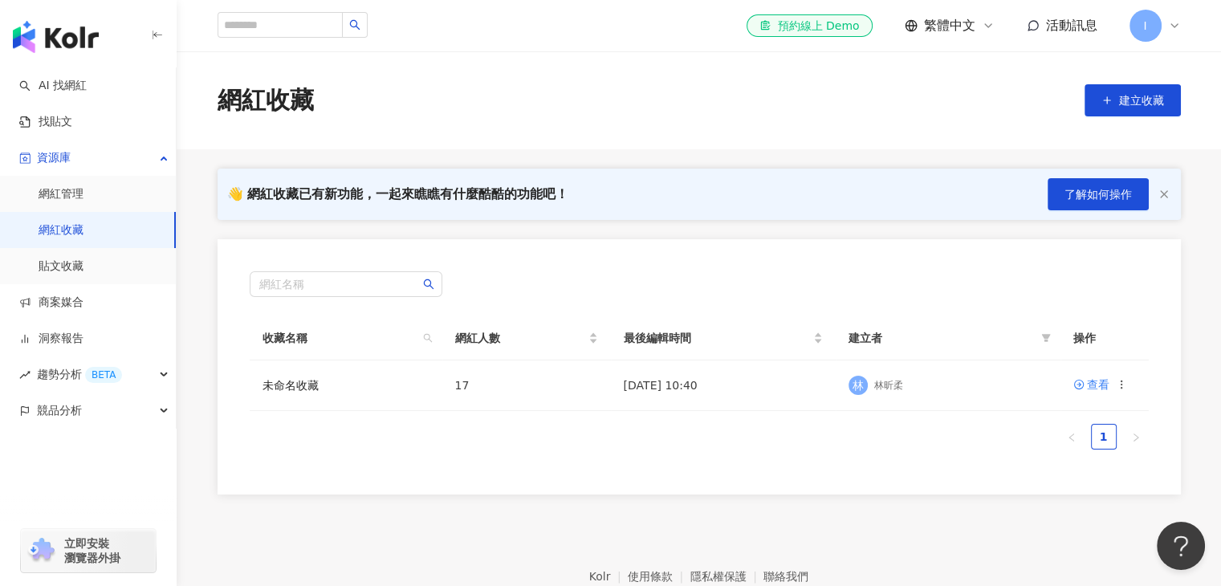
scroll to position [87, 0]
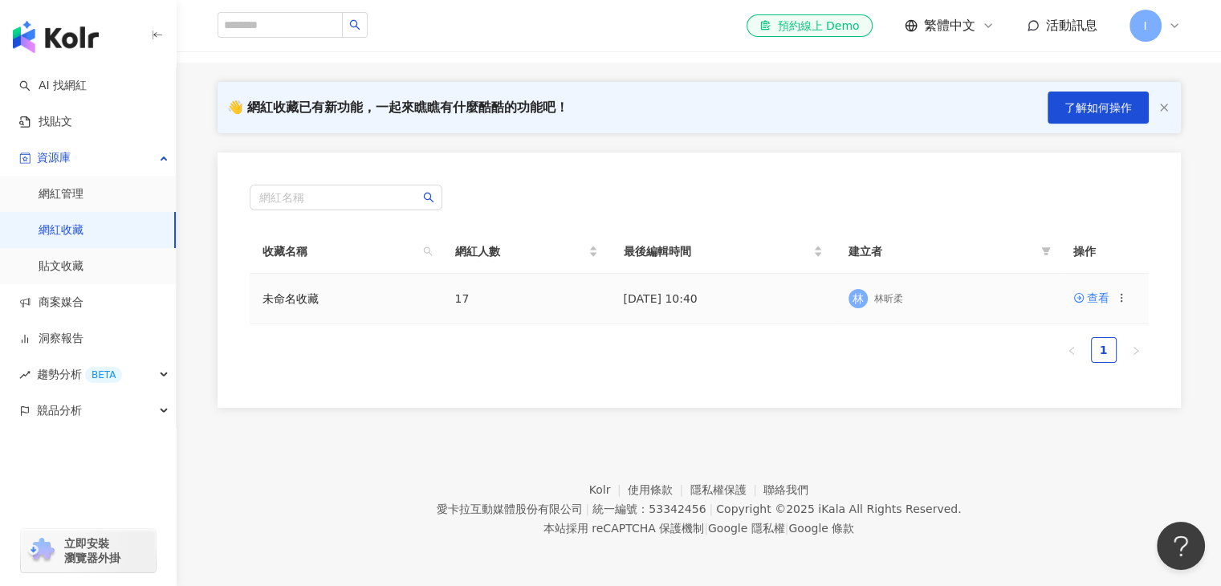
click at [1092, 287] on td "查看" at bounding box center [1104, 299] width 88 height 51
click at [1087, 298] on div "查看" at bounding box center [1098, 298] width 22 height 18
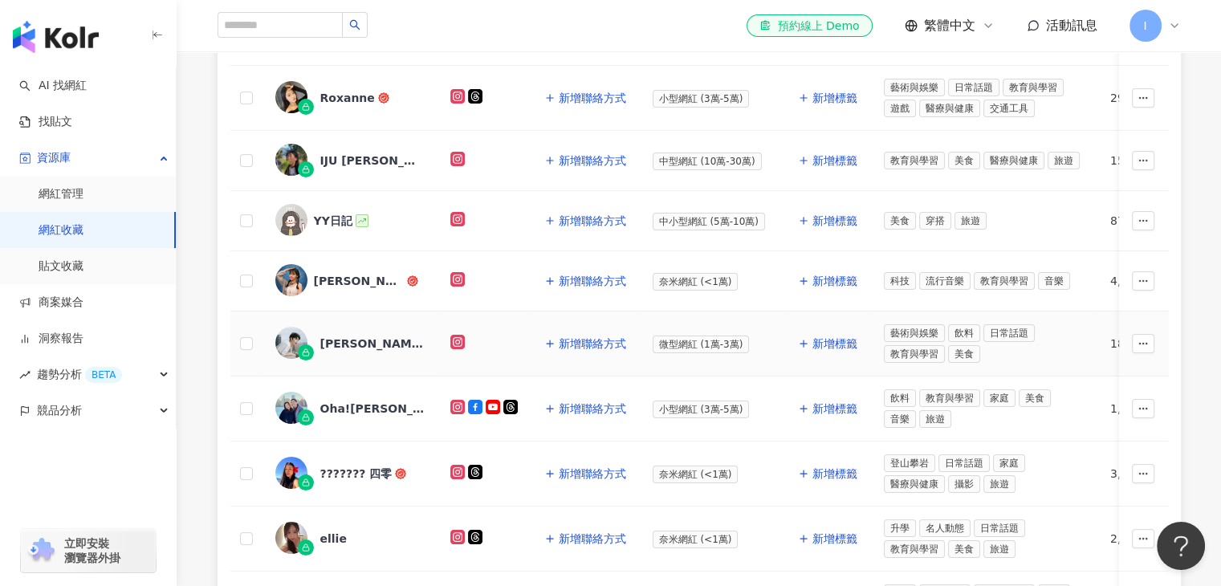
scroll to position [231, 0]
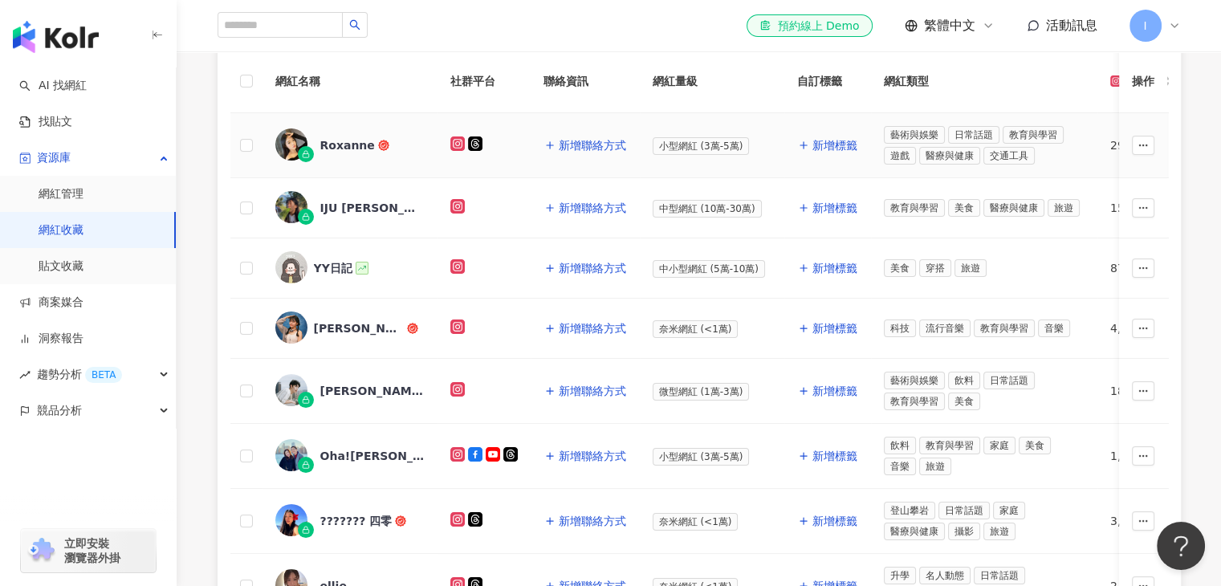
click at [348, 140] on div "Roxanne" at bounding box center [347, 145] width 55 height 16
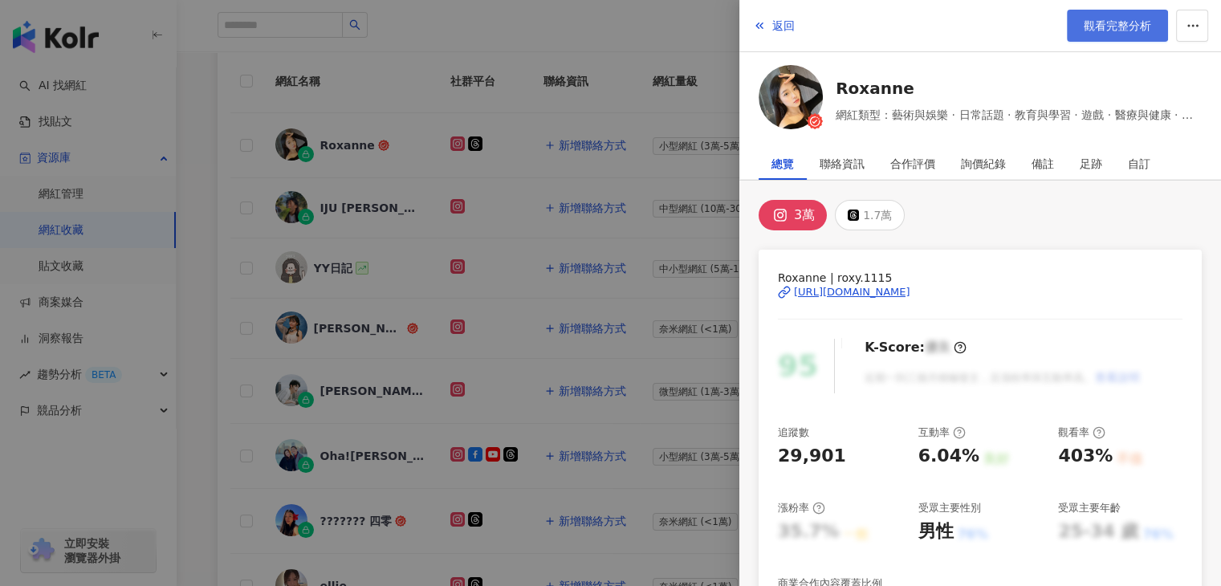
click at [1110, 29] on span "觀看完整分析" at bounding box center [1117, 25] width 67 height 13
click at [772, 23] on span "返回" at bounding box center [783, 25] width 22 height 13
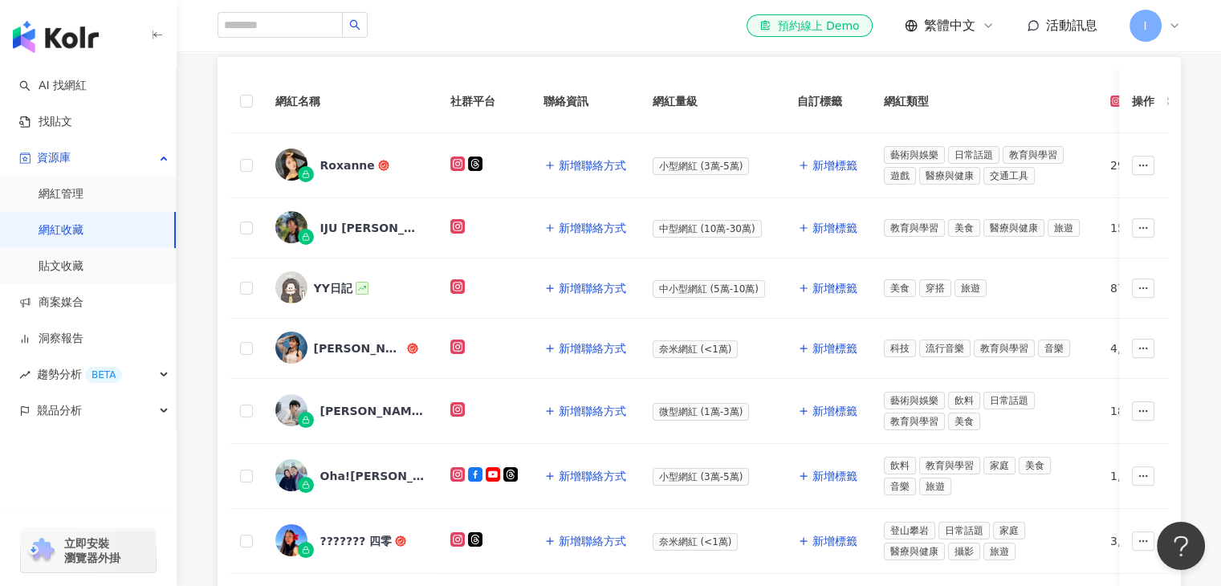
scroll to position [212, 0]
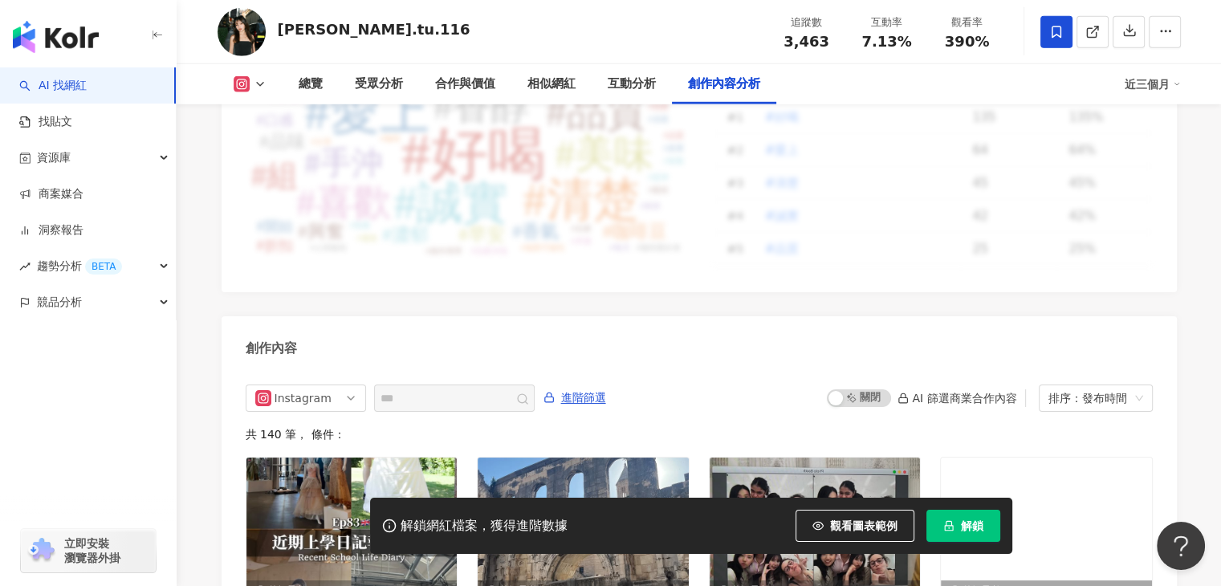
scroll to position [4707, 0]
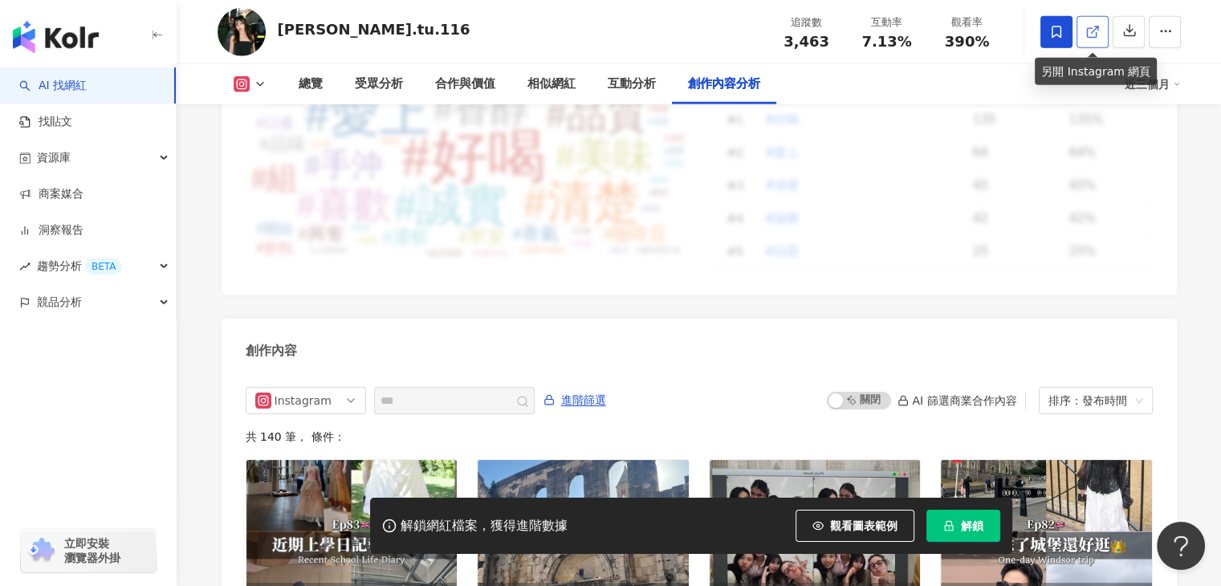
click at [1085, 39] on span at bounding box center [1092, 31] width 14 height 17
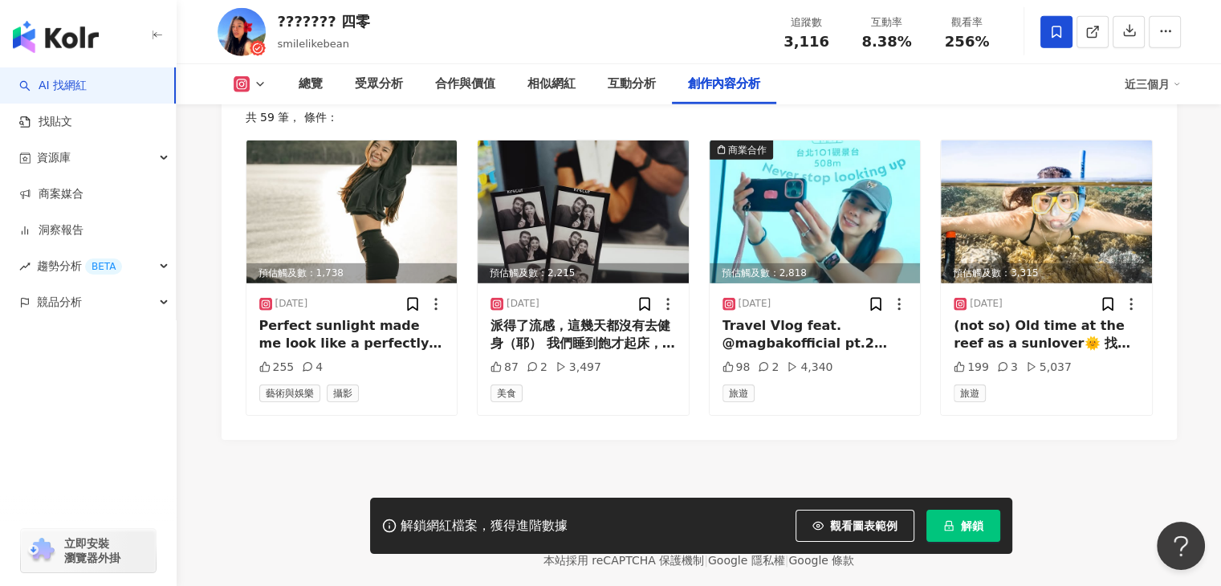
scroll to position [5057, 0]
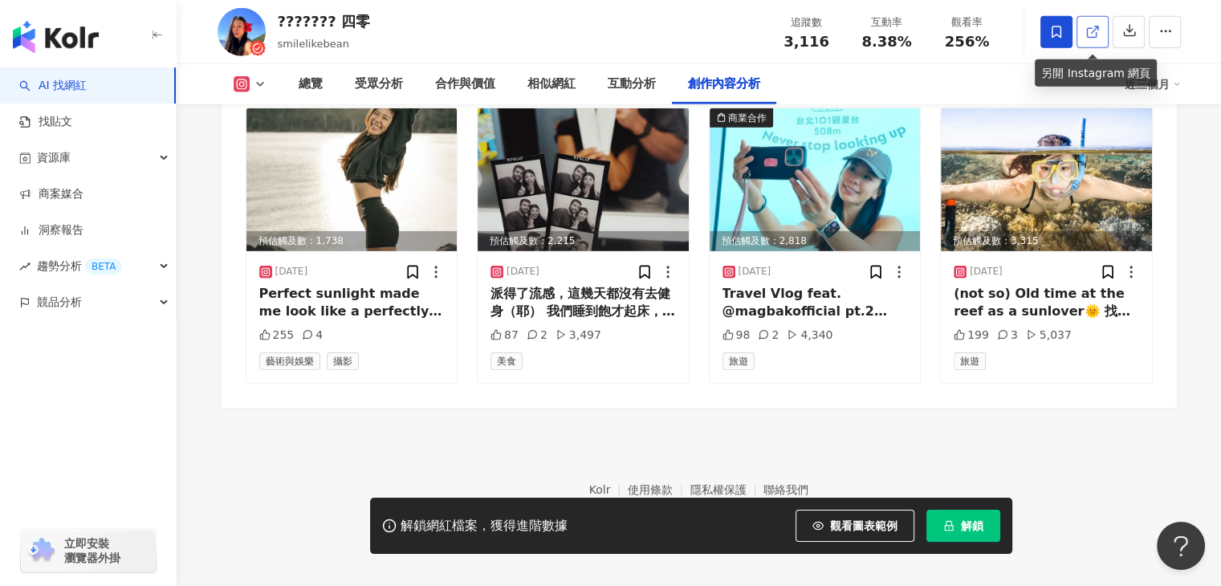
click at [1096, 45] on link at bounding box center [1092, 32] width 32 height 32
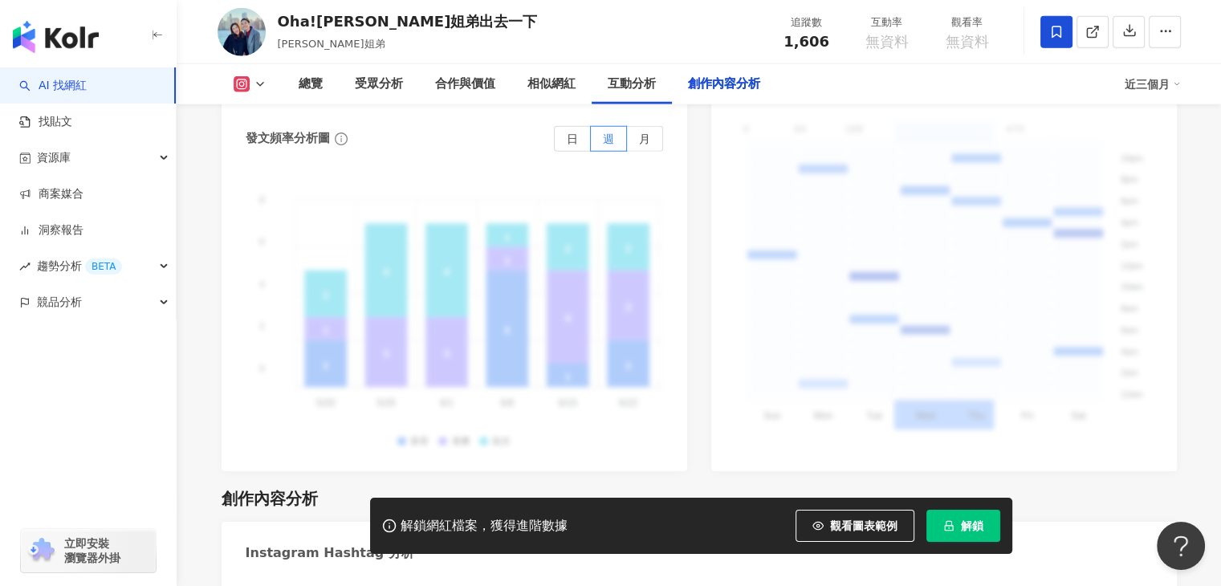
scroll to position [4864, 0]
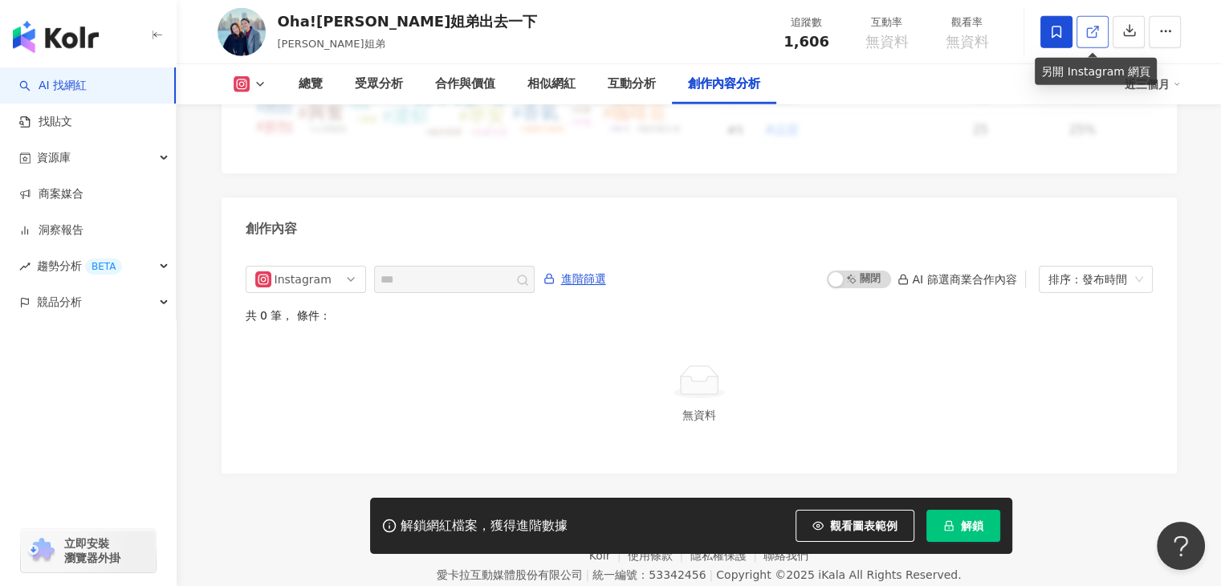
click at [1095, 34] on icon at bounding box center [1091, 32] width 9 height 9
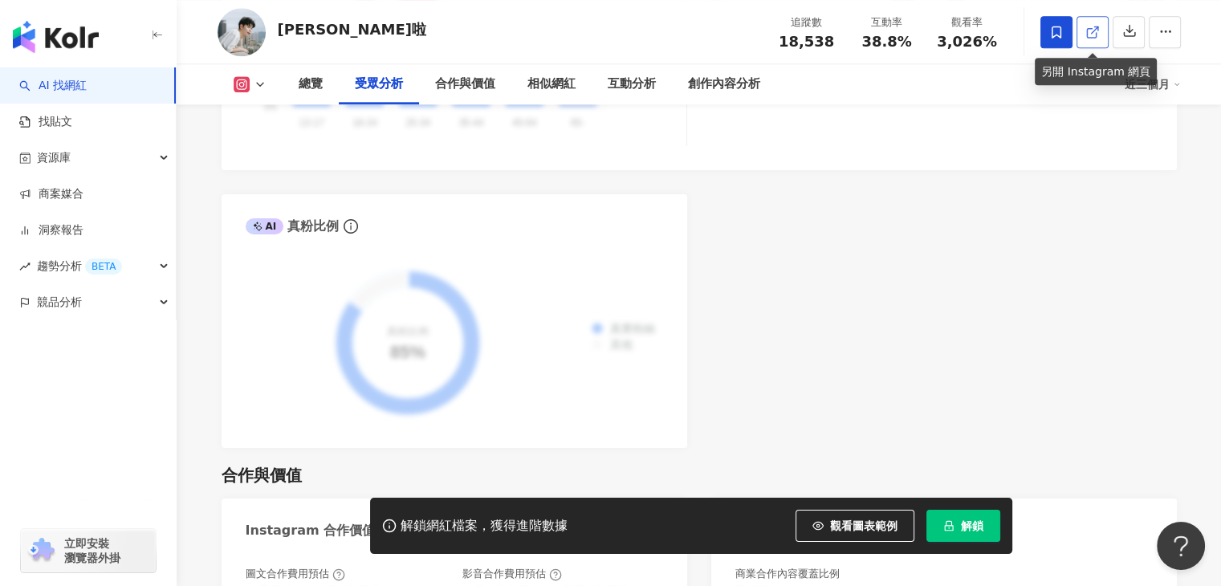
click at [1096, 36] on icon at bounding box center [1092, 32] width 14 height 14
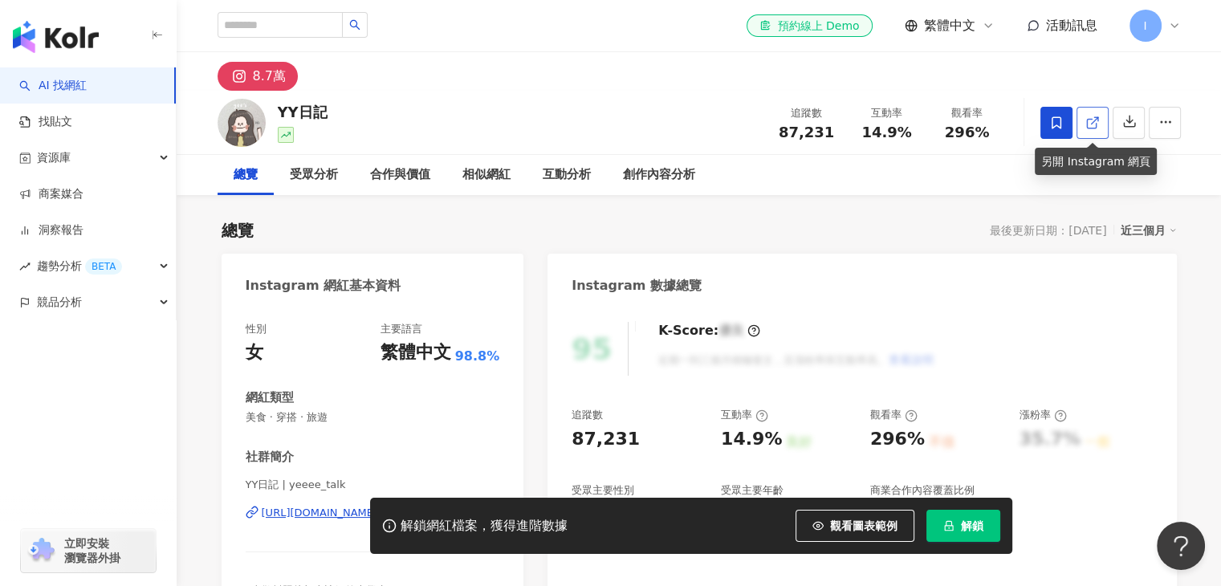
click at [1092, 116] on icon at bounding box center [1092, 123] width 14 height 14
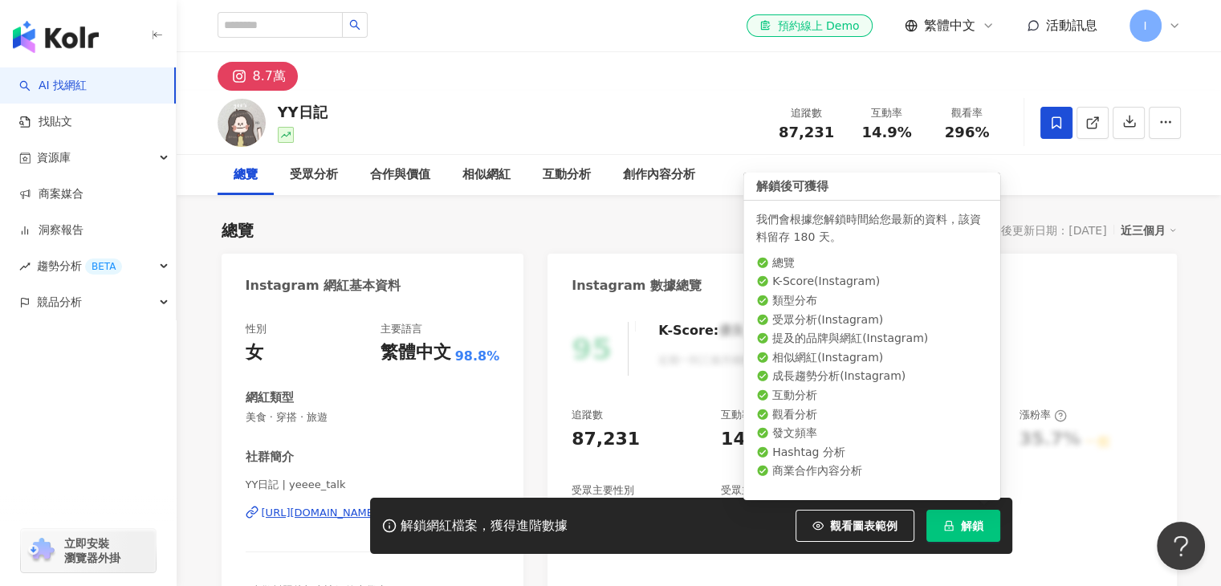
click at [946, 524] on icon "lock" at bounding box center [948, 526] width 9 height 10
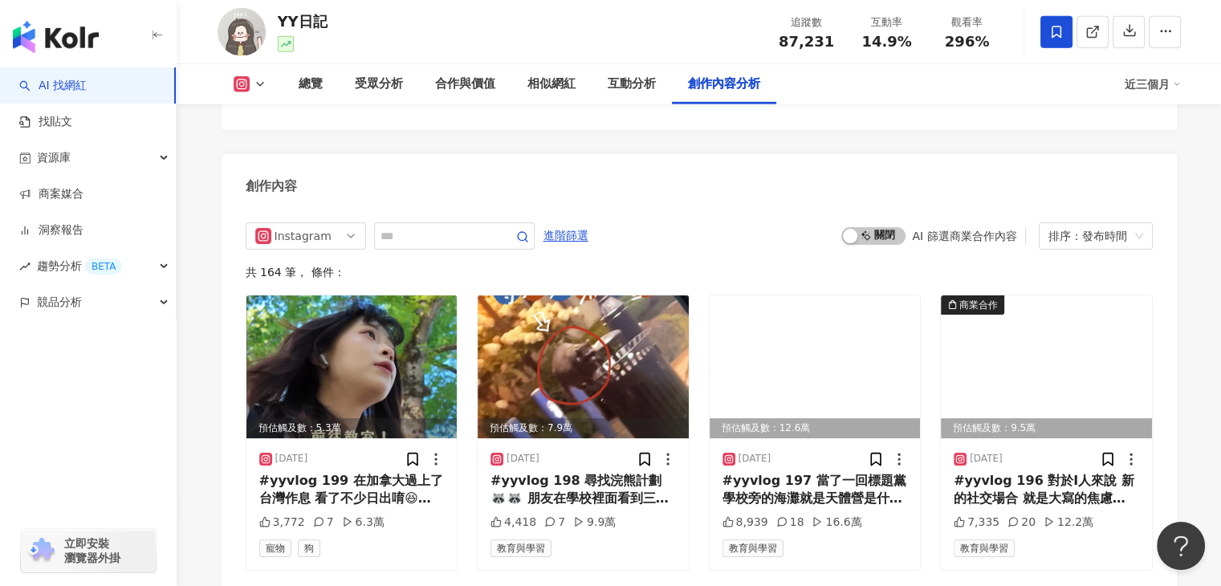
scroll to position [4887, 0]
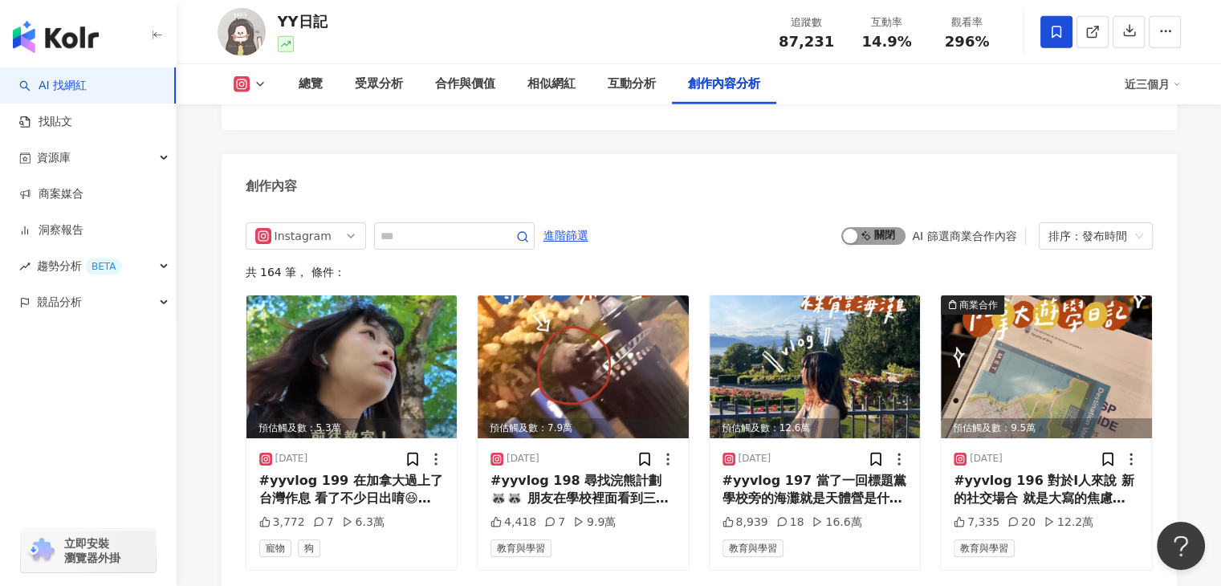
click at [852, 229] on div "button" at bounding box center [850, 236] width 14 height 14
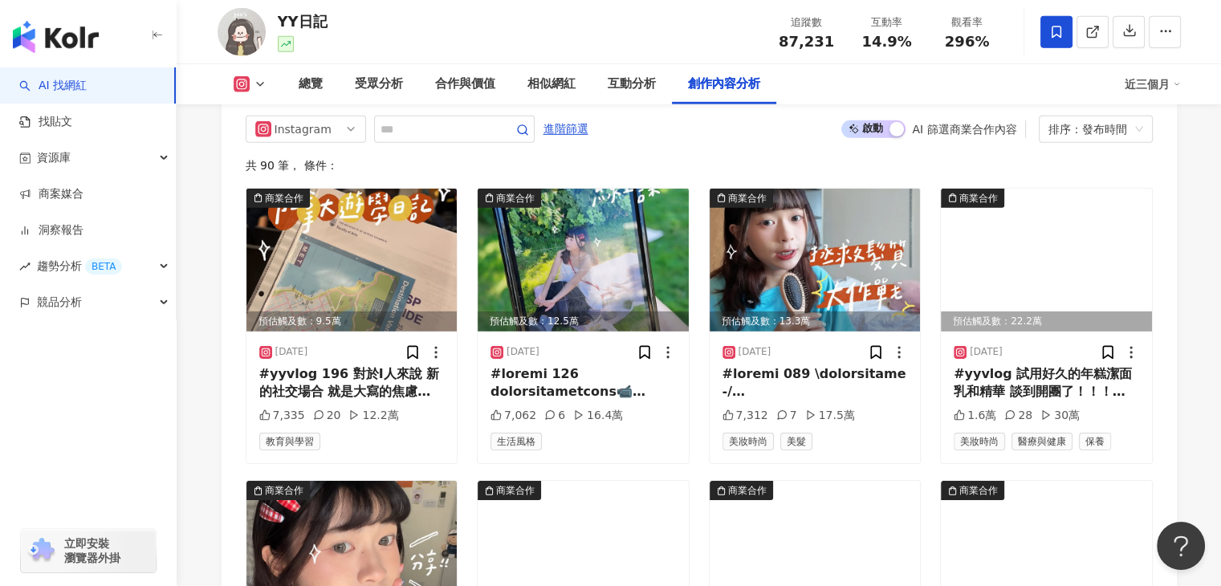
scroll to position [4992, 0]
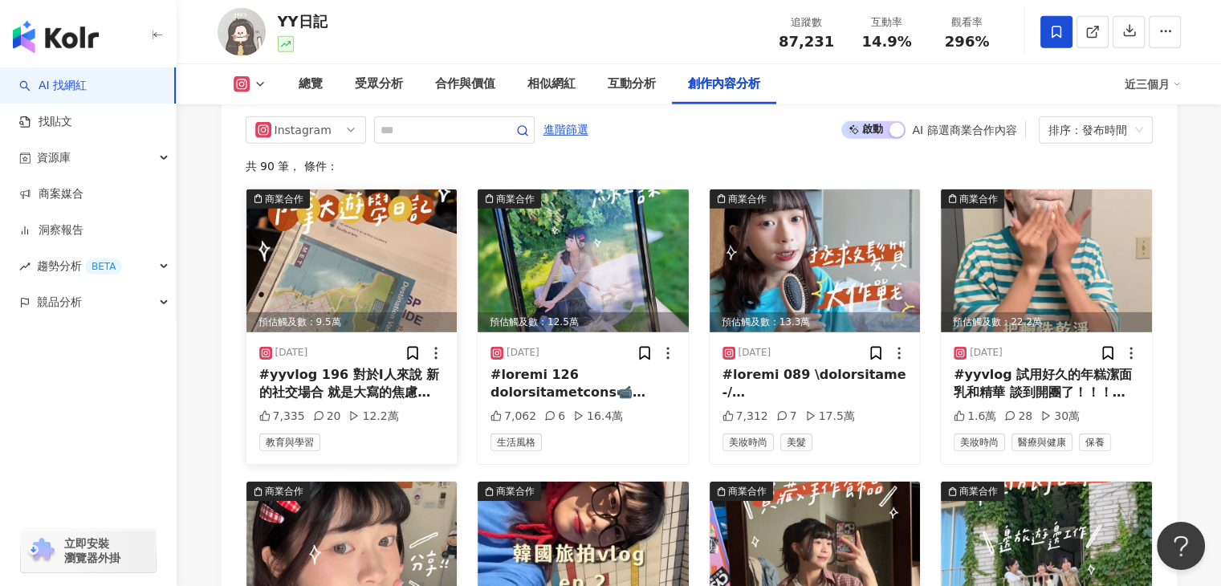
click at [293, 229] on img at bounding box center [351, 260] width 211 height 143
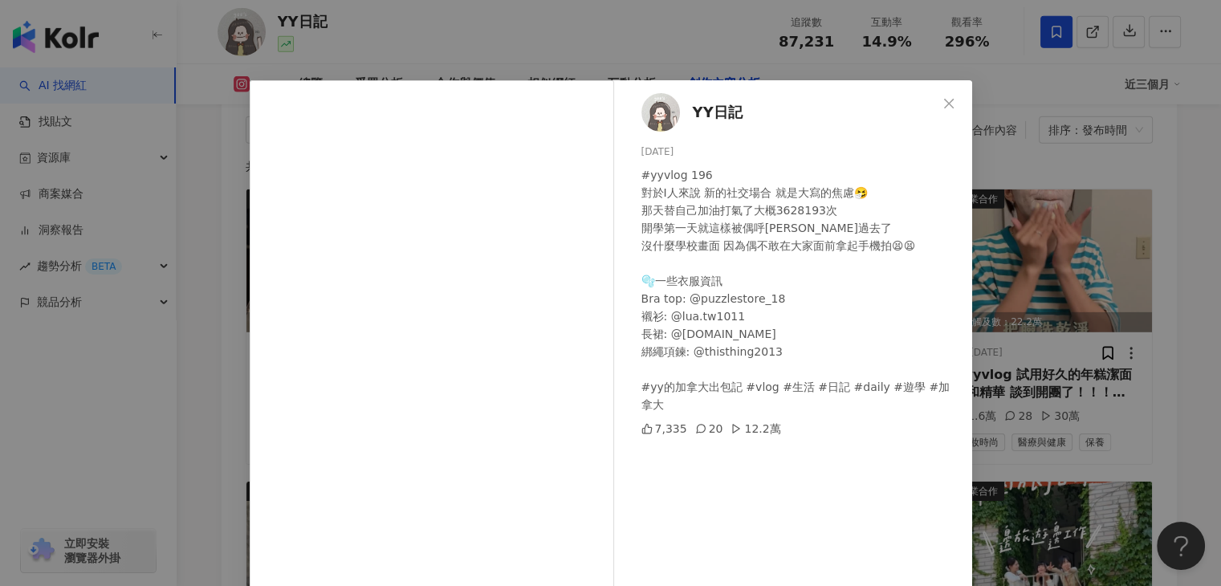
scroll to position [0, 0]
click at [934, 101] on span "Close" at bounding box center [949, 103] width 32 height 13
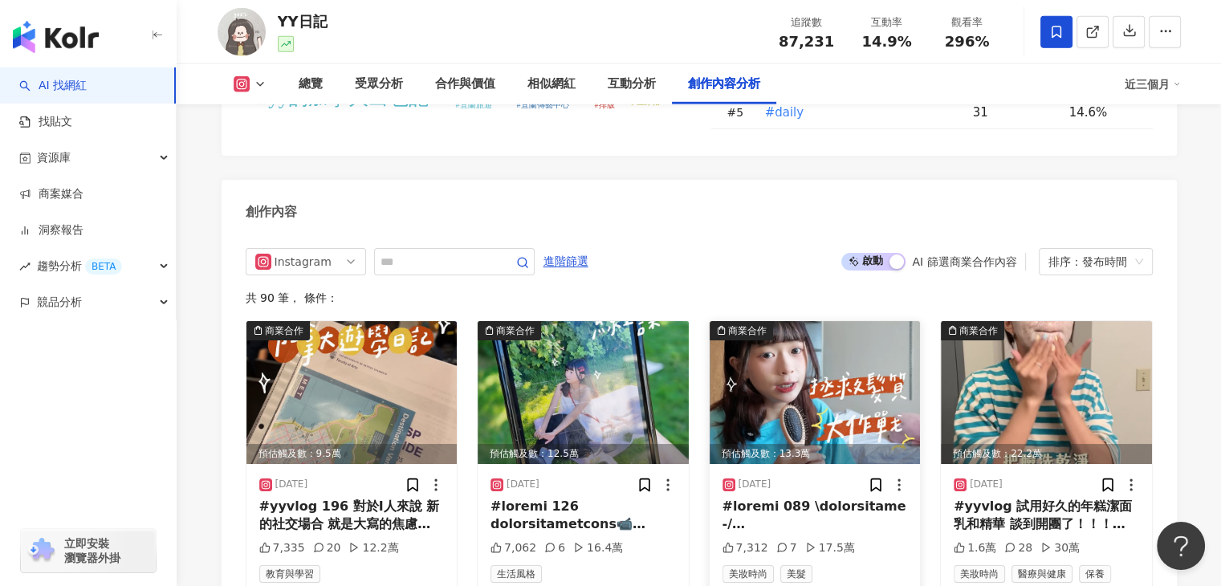
scroll to position [4861, 0]
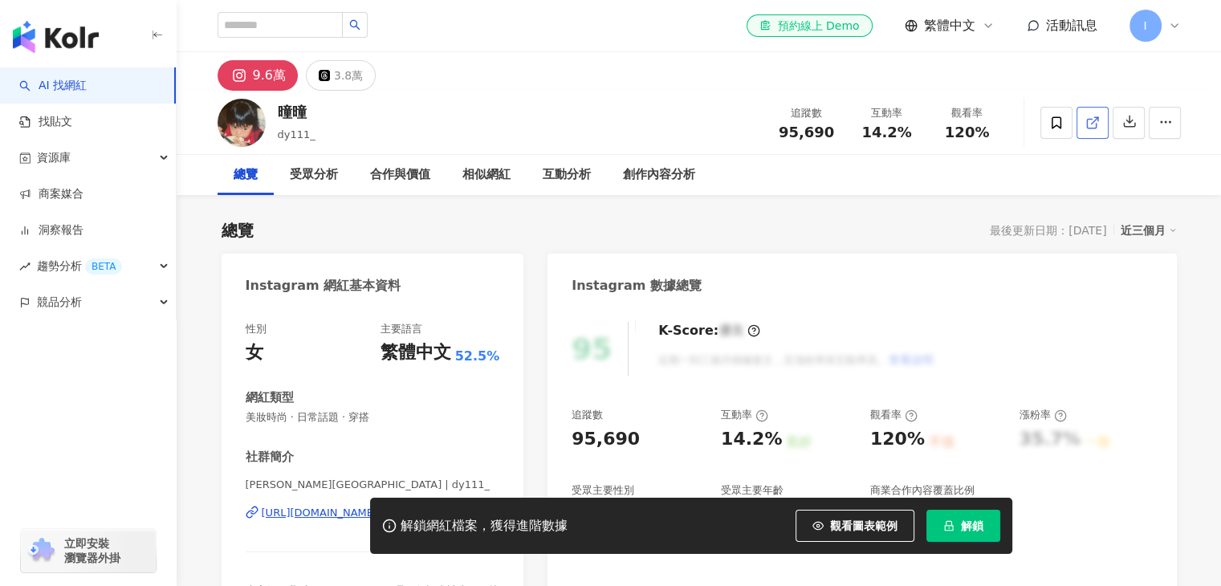
click at [1085, 128] on icon at bounding box center [1092, 123] width 14 height 14
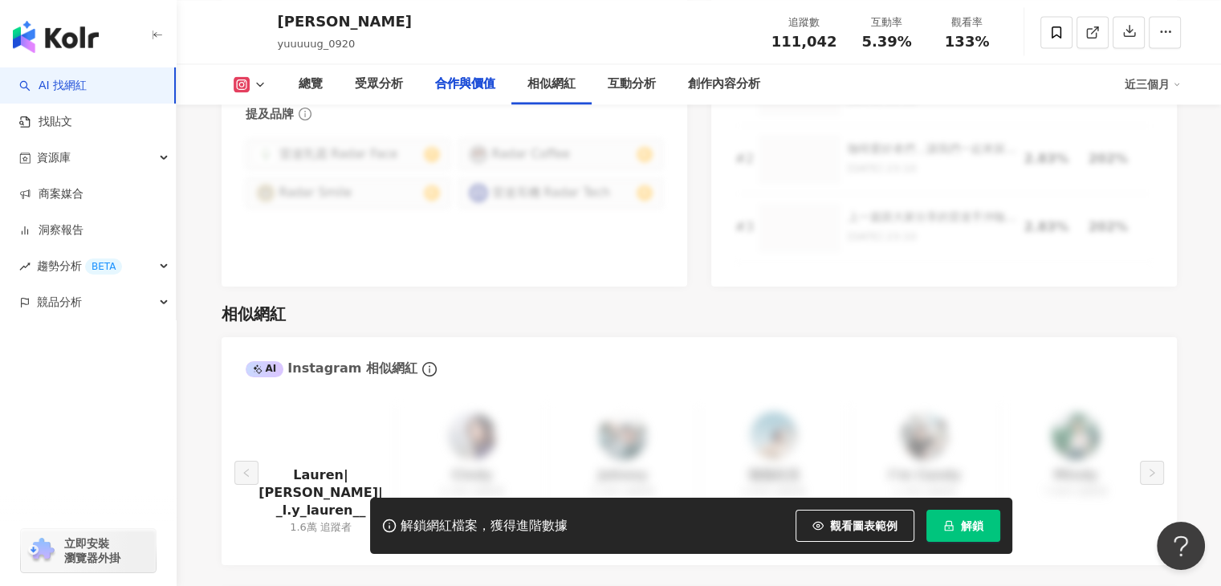
scroll to position [2150, 0]
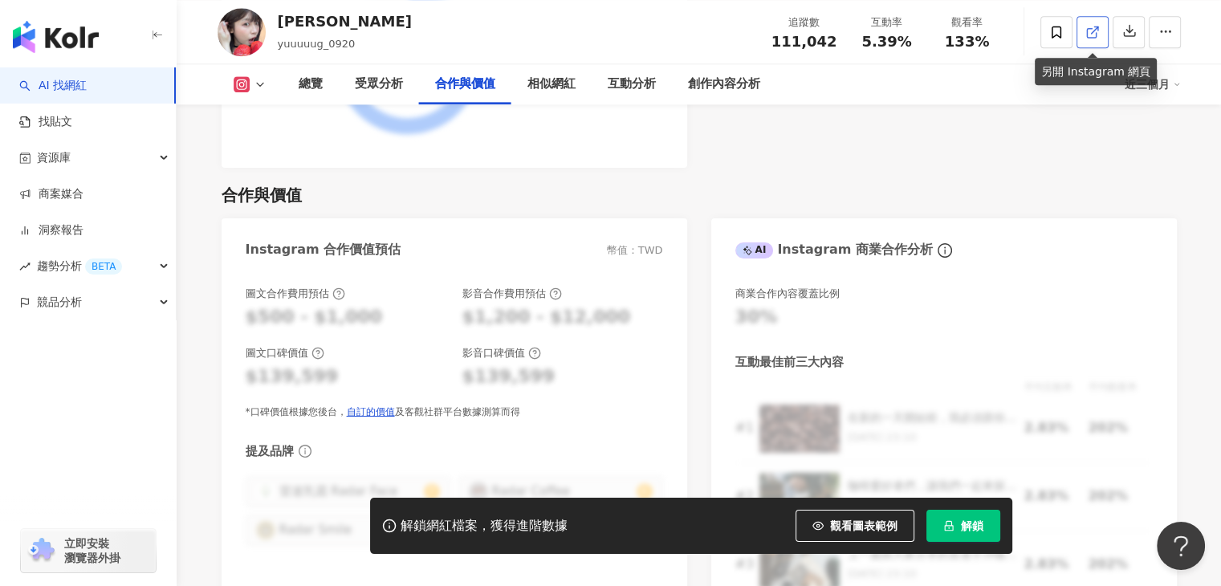
click at [1095, 36] on icon at bounding box center [1091, 32] width 9 height 9
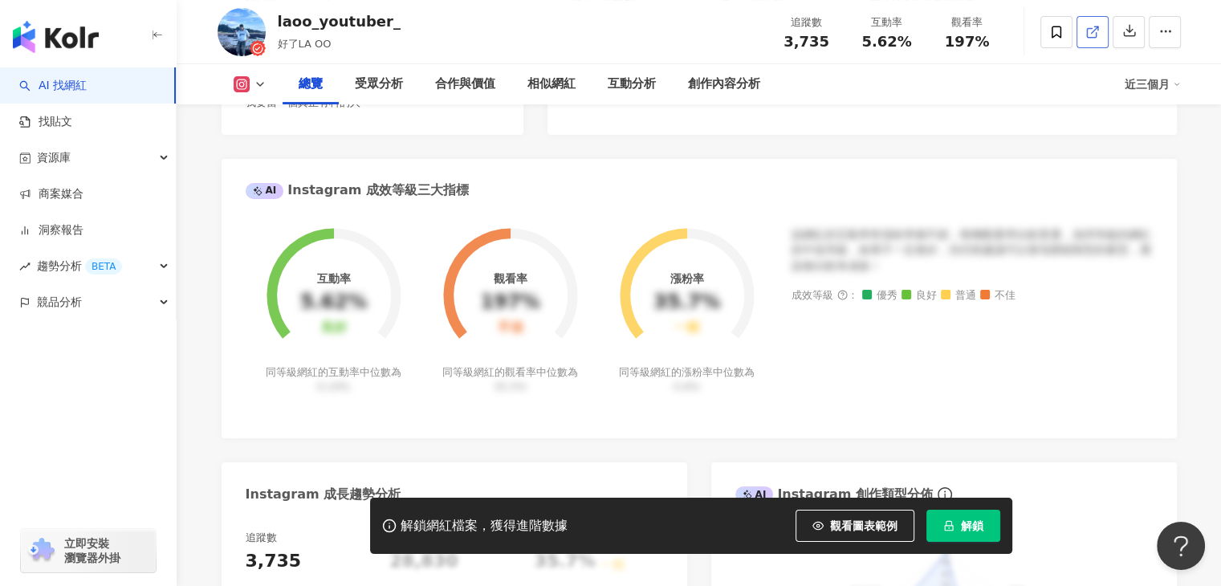
click at [1096, 40] on span at bounding box center [1092, 31] width 14 height 17
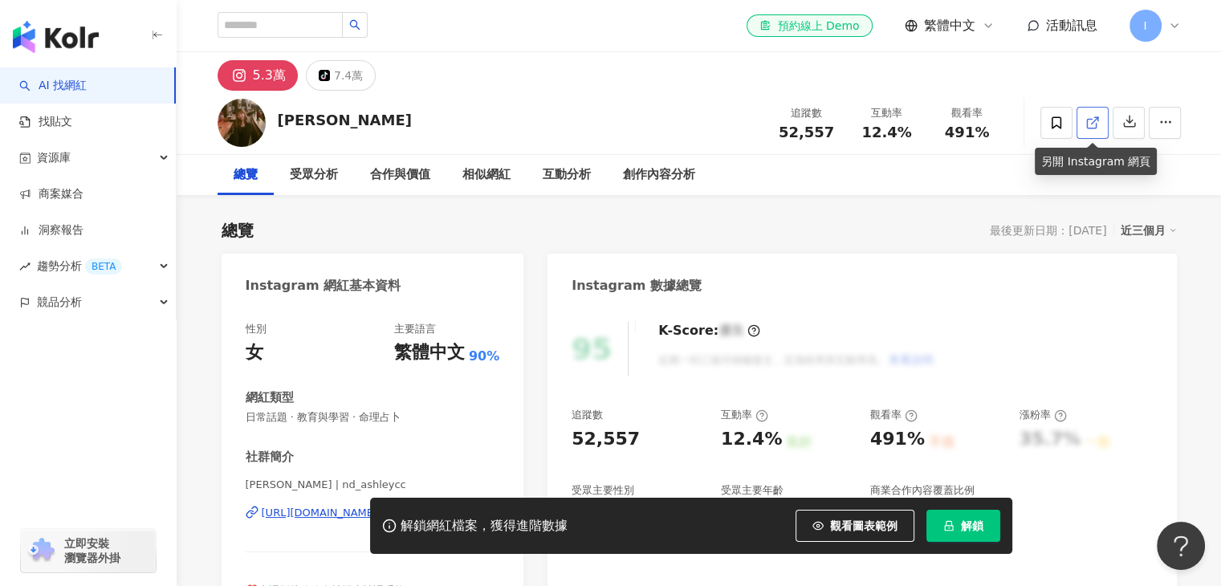
click at [1095, 117] on polyline at bounding box center [1096, 119] width 4 height 4
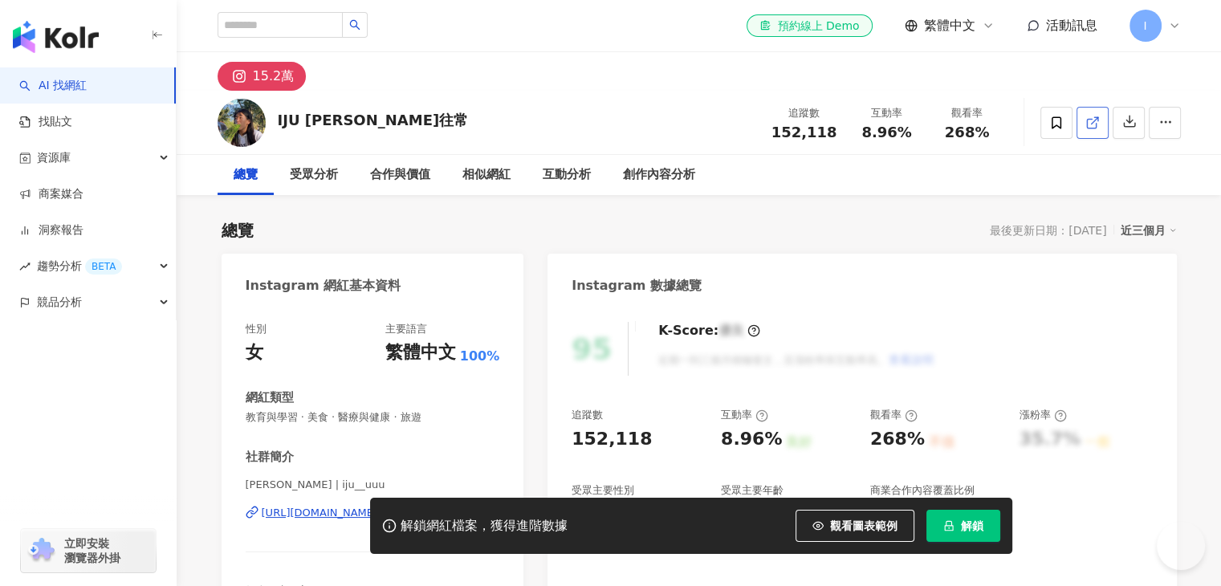
click at [1092, 129] on span at bounding box center [1092, 122] width 14 height 17
click at [1042, 110] on span at bounding box center [1056, 123] width 32 height 32
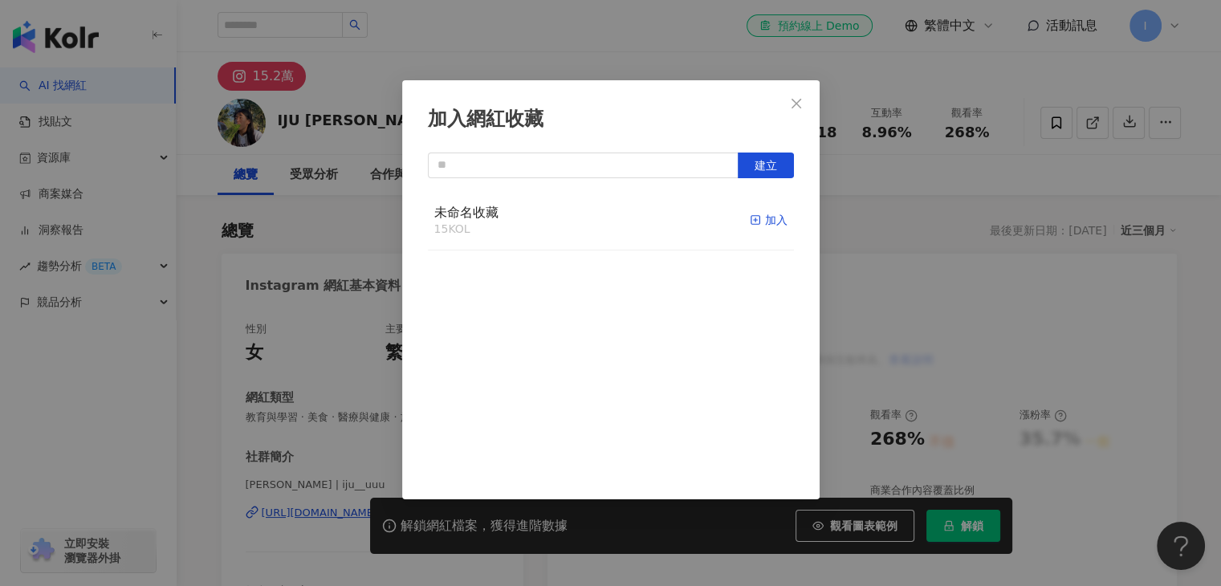
click at [750, 216] on div "加入" at bounding box center [769, 220] width 38 height 18
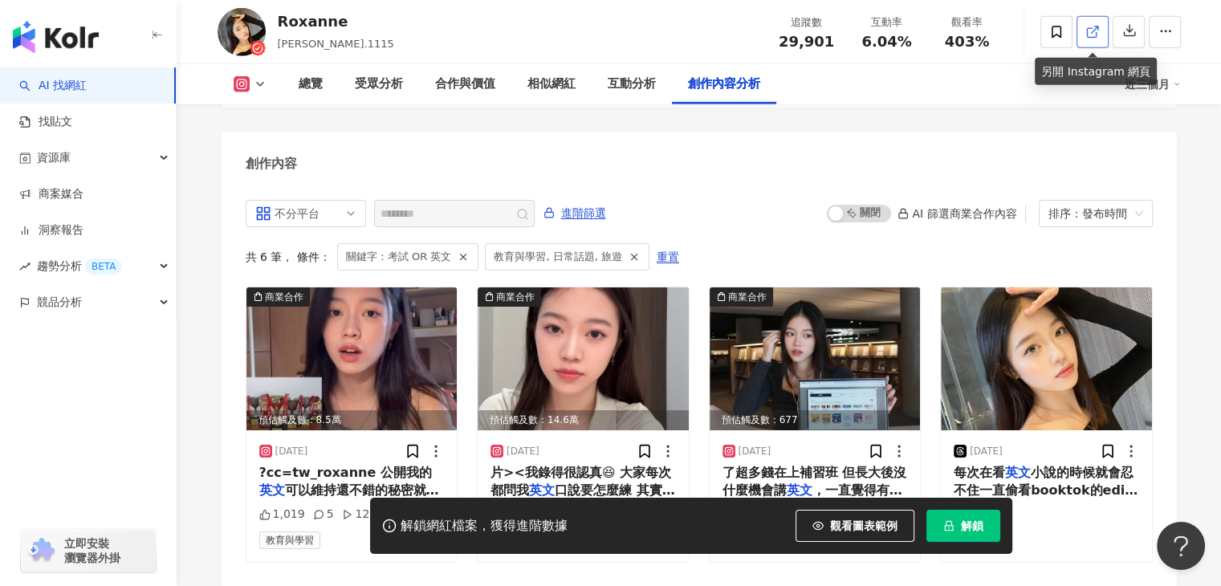
click at [1104, 33] on link at bounding box center [1092, 32] width 32 height 32
click at [1062, 37] on icon at bounding box center [1056, 32] width 14 height 14
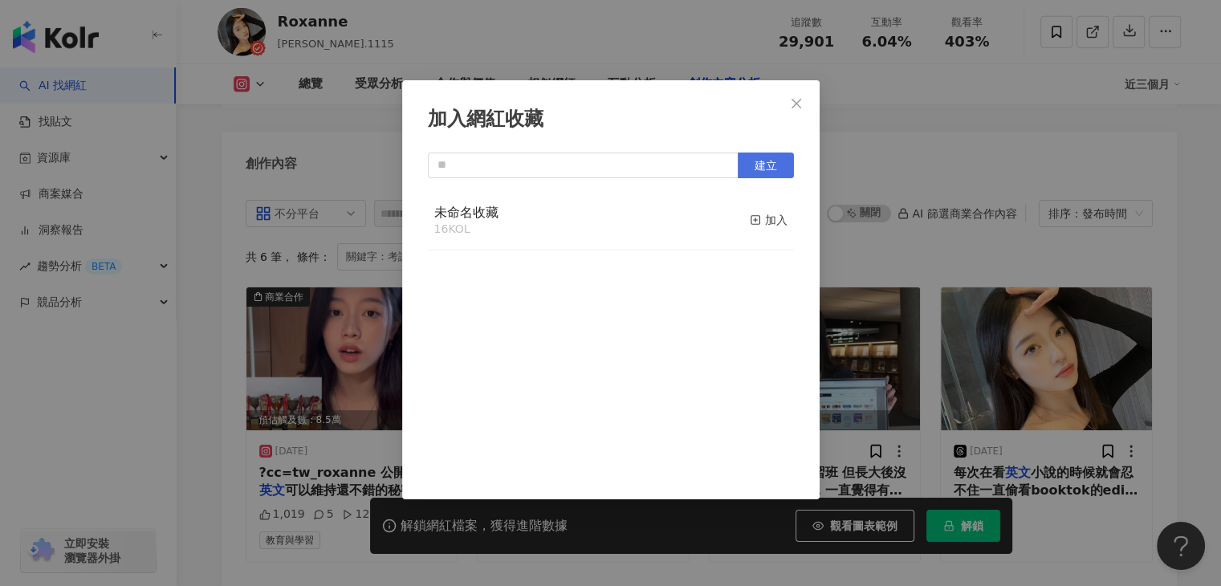
click at [757, 159] on span "建立" at bounding box center [765, 165] width 22 height 13
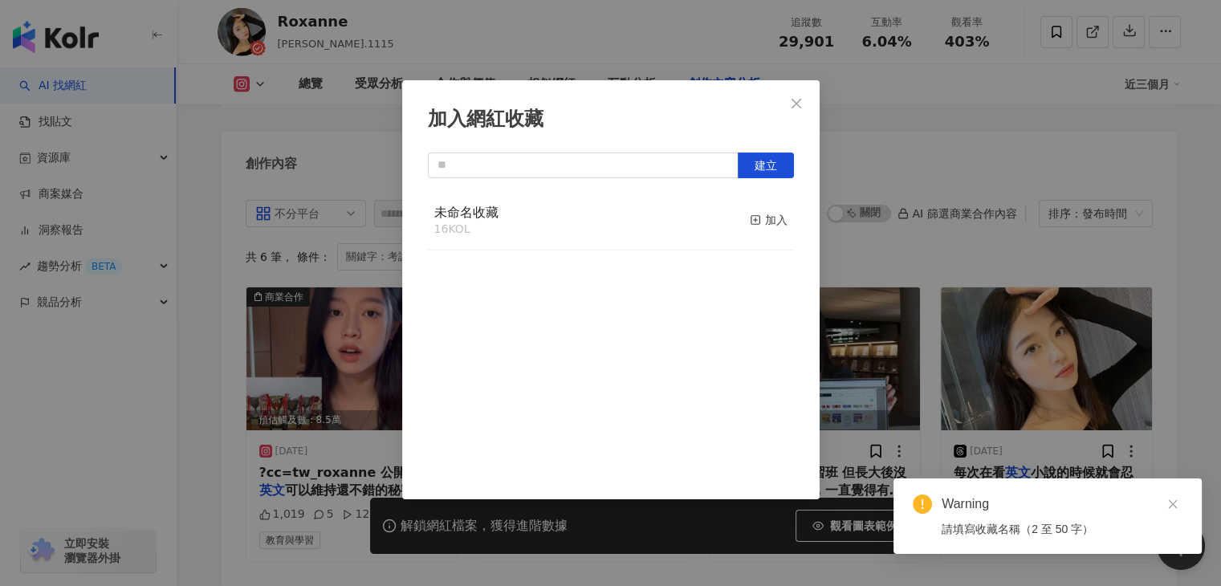
click at [914, 185] on div "加入網紅收藏 建立 未命名收藏 16 KOL 加入" at bounding box center [610, 293] width 1221 height 586
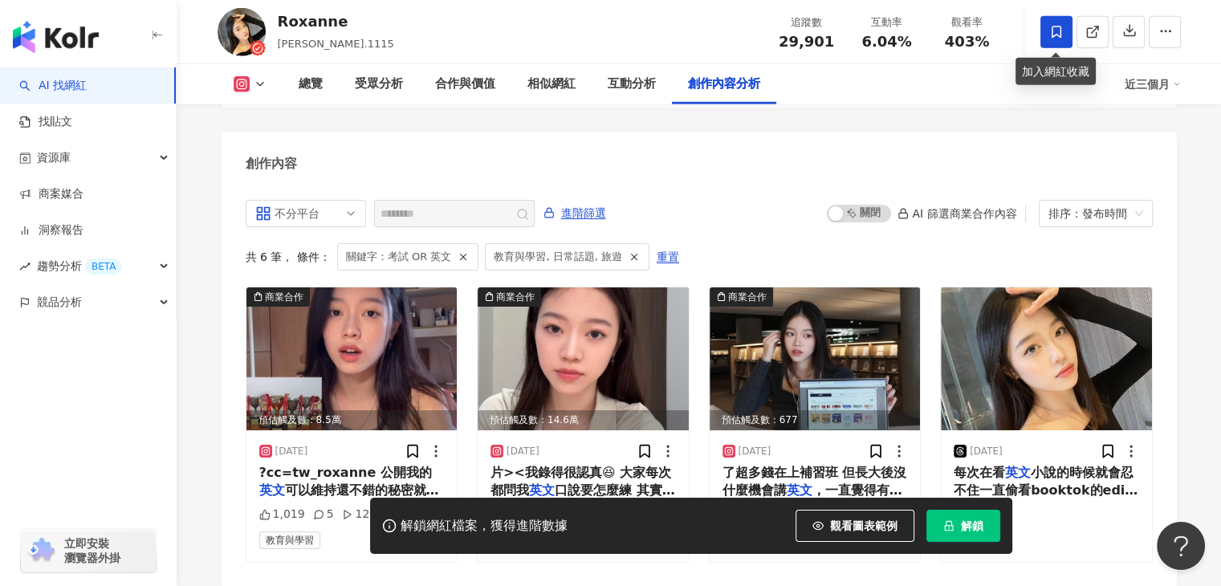
click at [1055, 42] on span at bounding box center [1056, 32] width 32 height 32
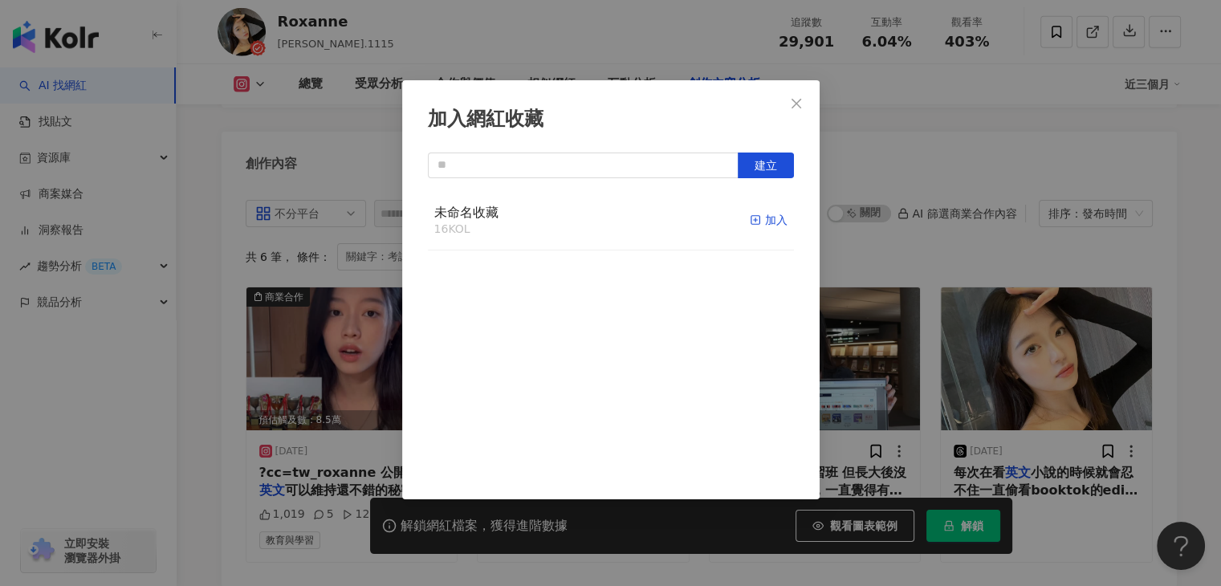
click at [750, 221] on div "加入" at bounding box center [769, 220] width 38 height 18
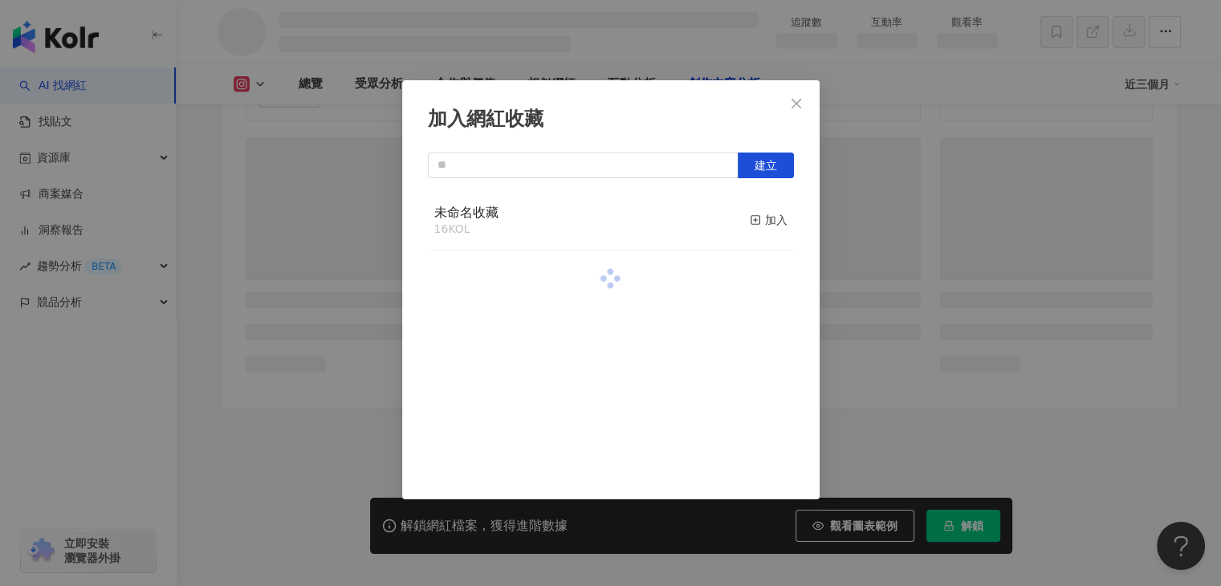
scroll to position [4289, 0]
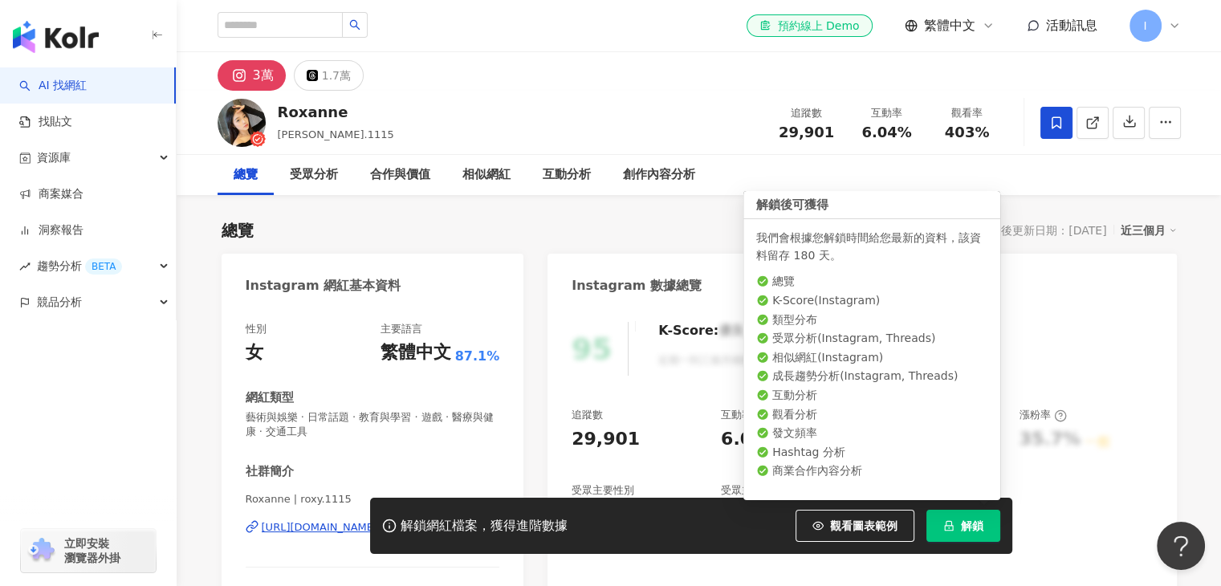
click at [947, 525] on icon "lock" at bounding box center [948, 526] width 9 height 10
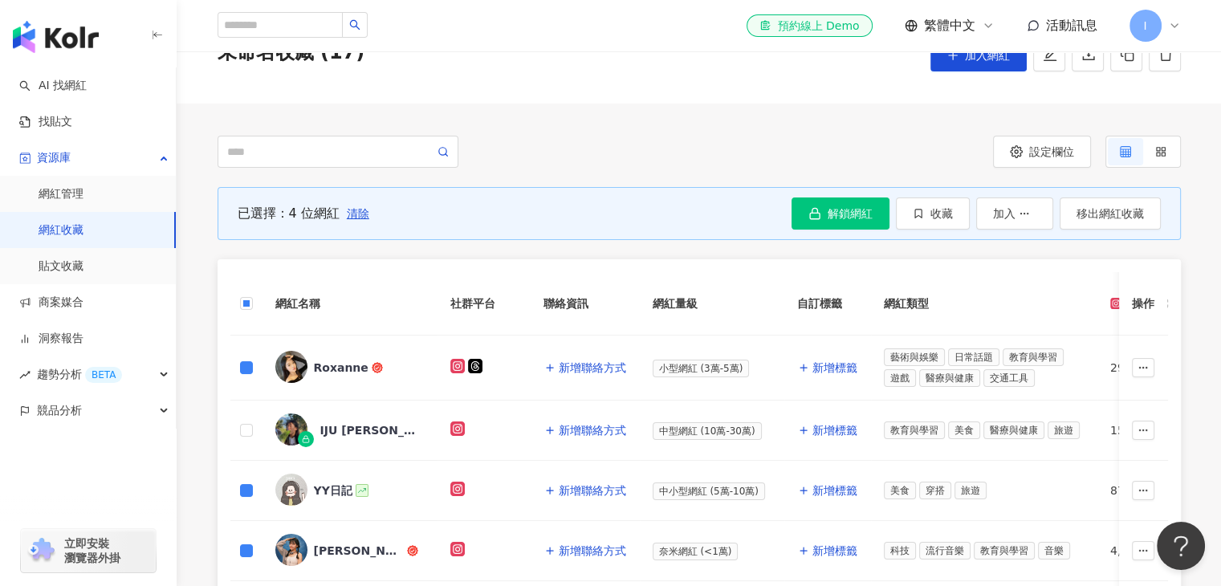
scroll to position [77, 0]
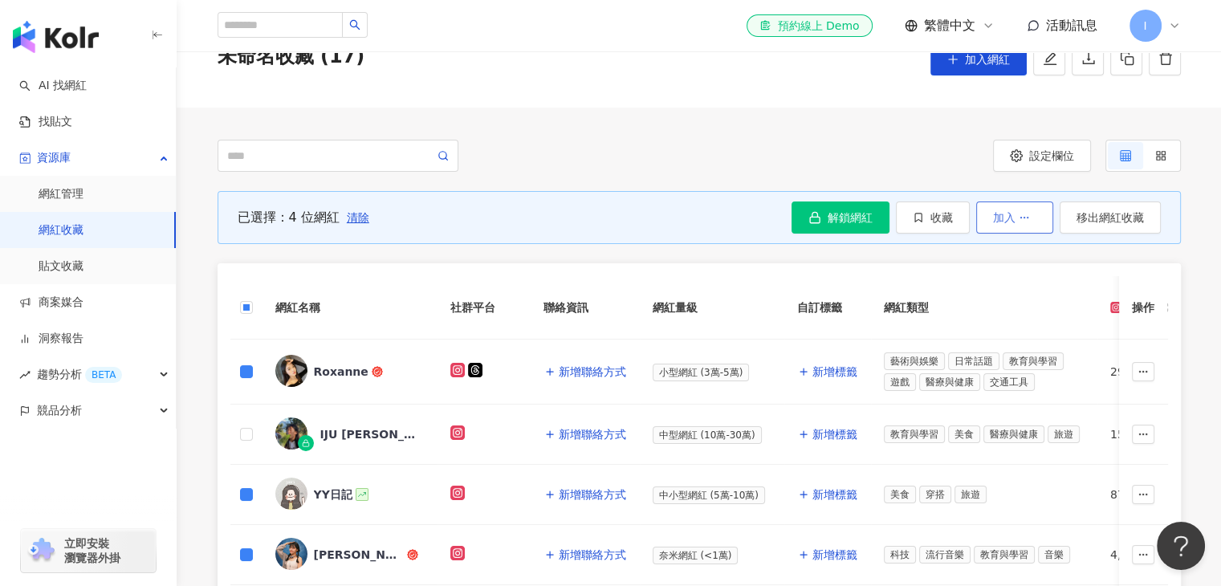
click at [1008, 224] on span "加入" at bounding box center [1004, 217] width 22 height 13
click at [942, 230] on button "收藏" at bounding box center [933, 217] width 74 height 32
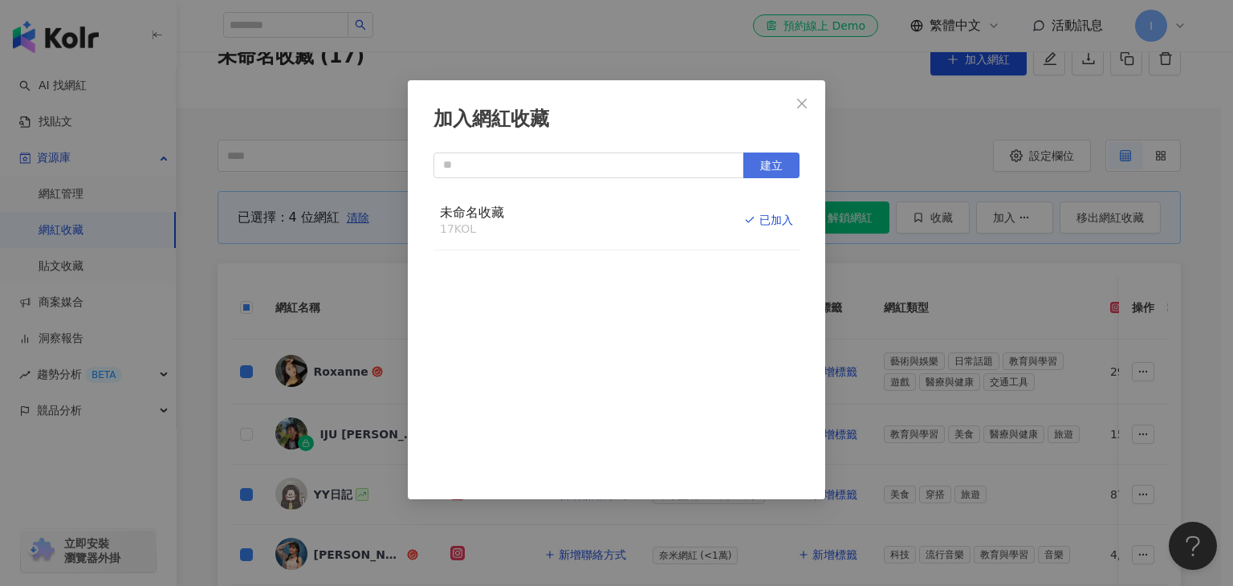
click at [780, 169] on span "建立" at bounding box center [771, 165] width 22 height 13
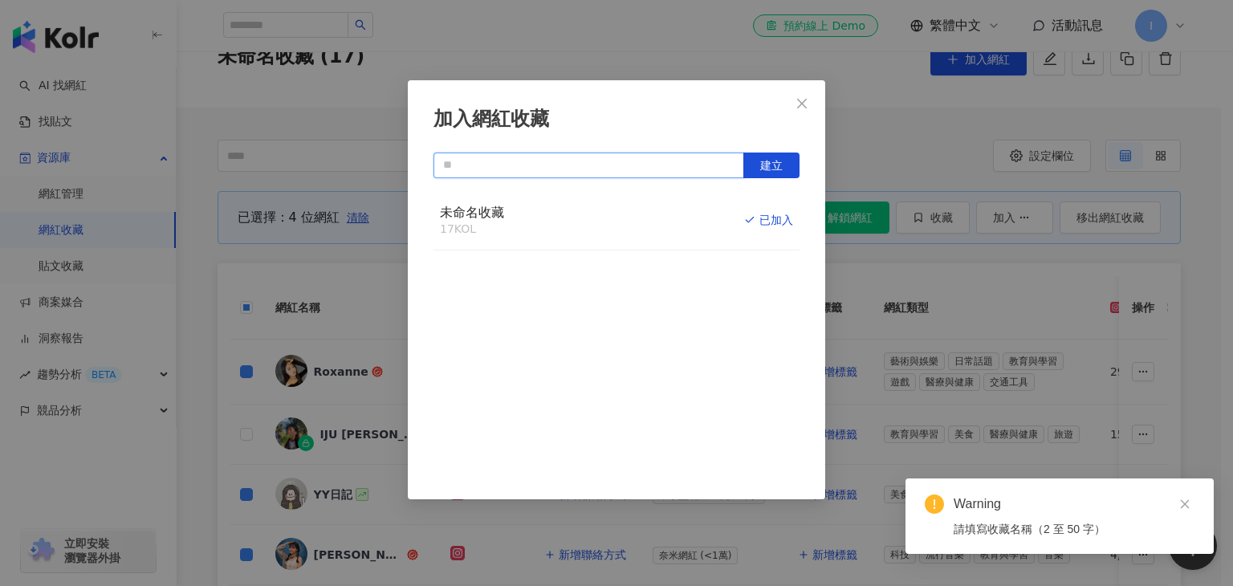
click at [660, 161] on input "text" at bounding box center [588, 166] width 311 height 26
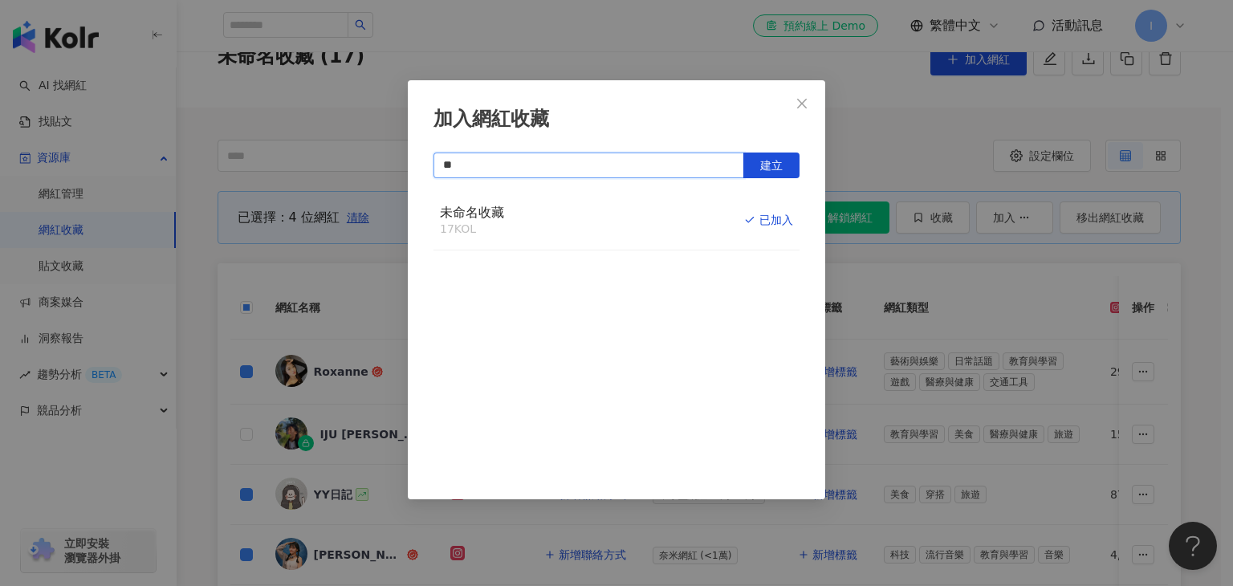
type input "*"
click at [771, 165] on span "建立" at bounding box center [771, 165] width 22 height 13
type input "**"
click at [811, 96] on button "Close" at bounding box center [802, 103] width 32 height 32
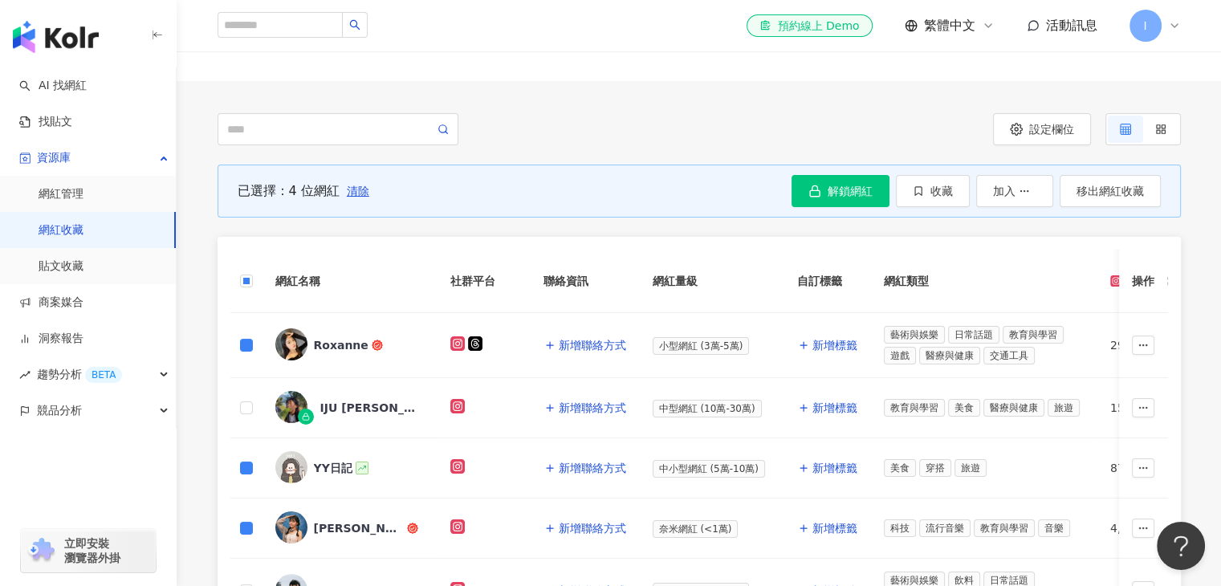
scroll to position [103, 0]
click at [936, 141] on div "設定欄位" at bounding box center [940, 130] width 482 height 32
click at [352, 192] on span "清除" at bounding box center [358, 191] width 22 height 13
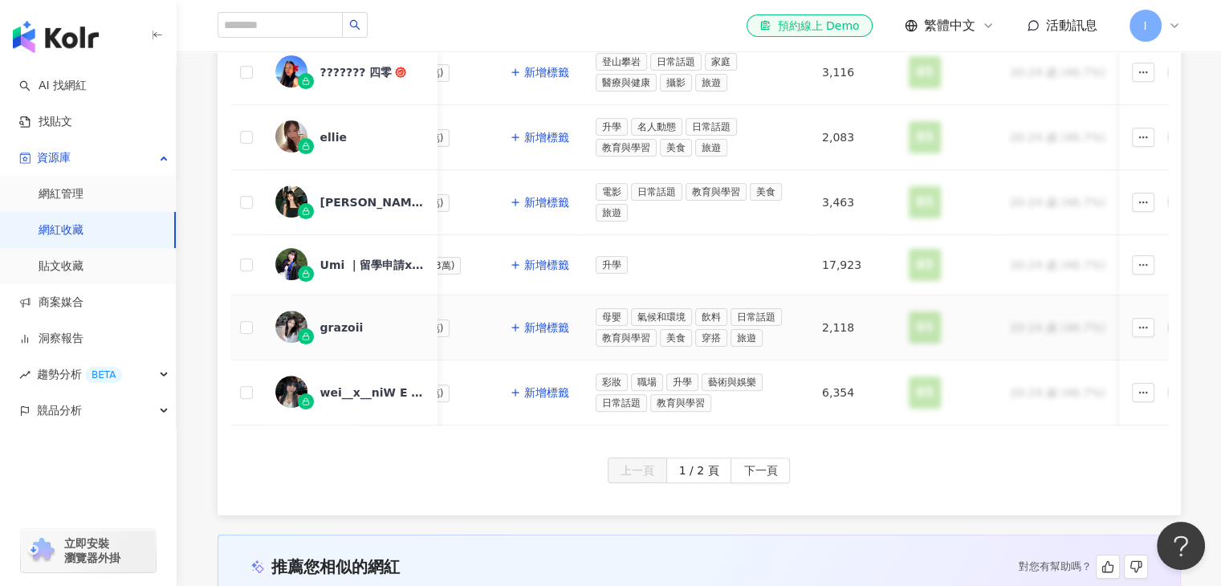
scroll to position [0, 314]
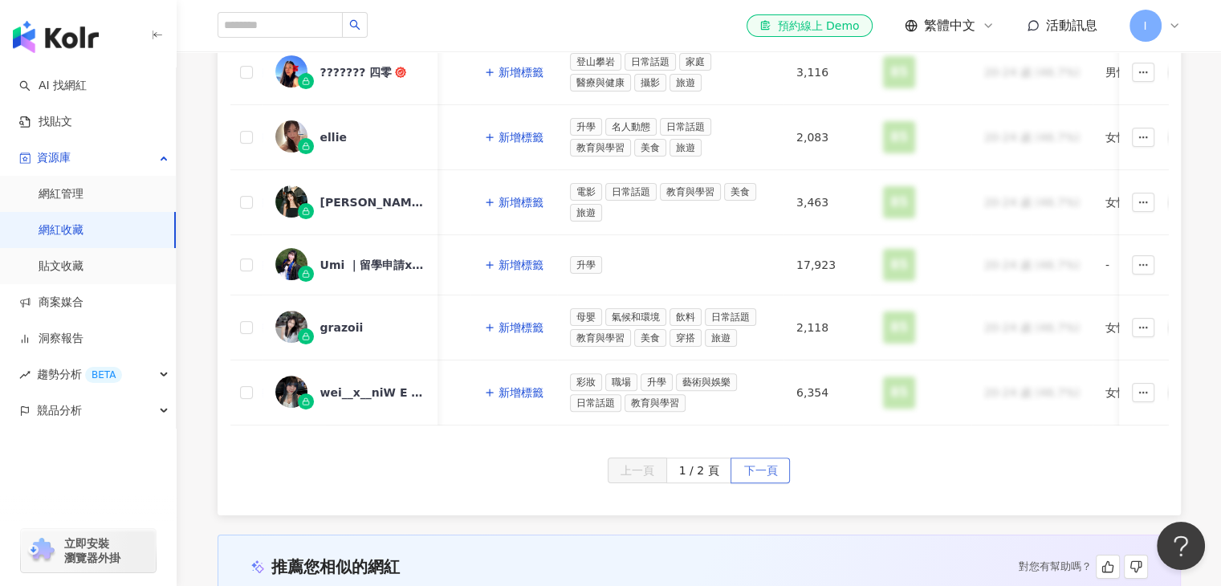
click at [766, 470] on span "下一頁" at bounding box center [760, 471] width 34 height 26
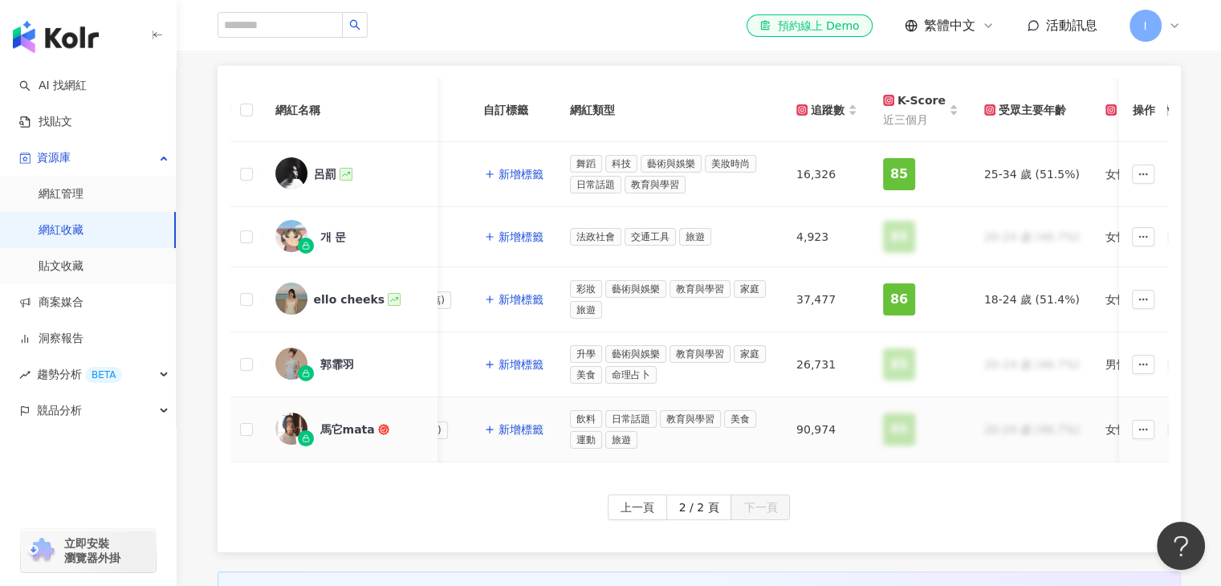
scroll to position [201, 0]
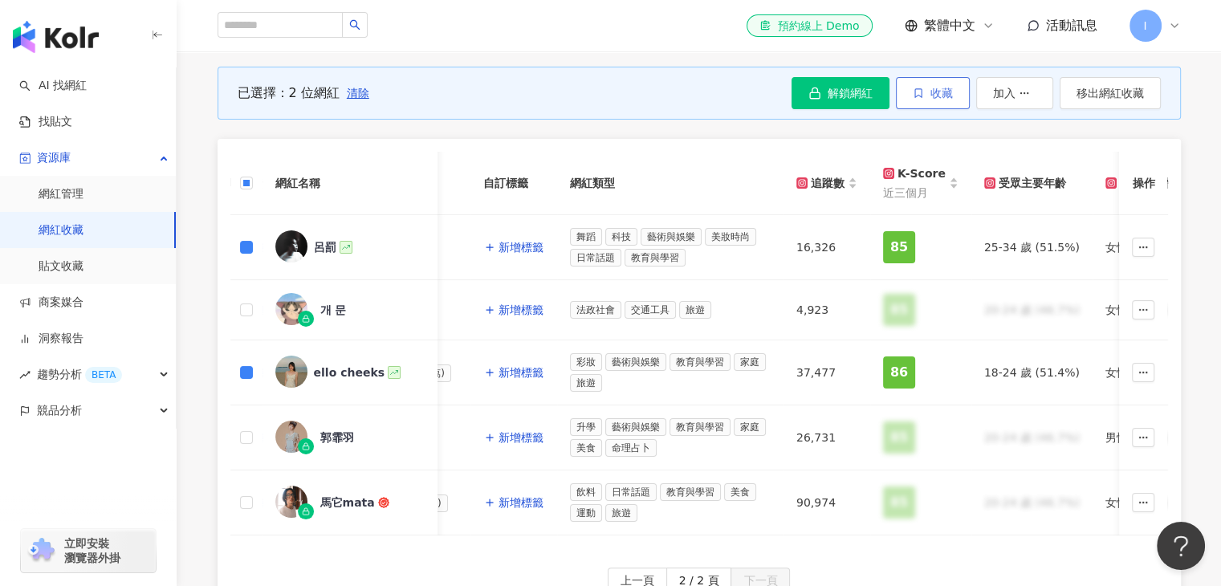
click at [953, 104] on button "收藏" at bounding box center [933, 93] width 74 height 32
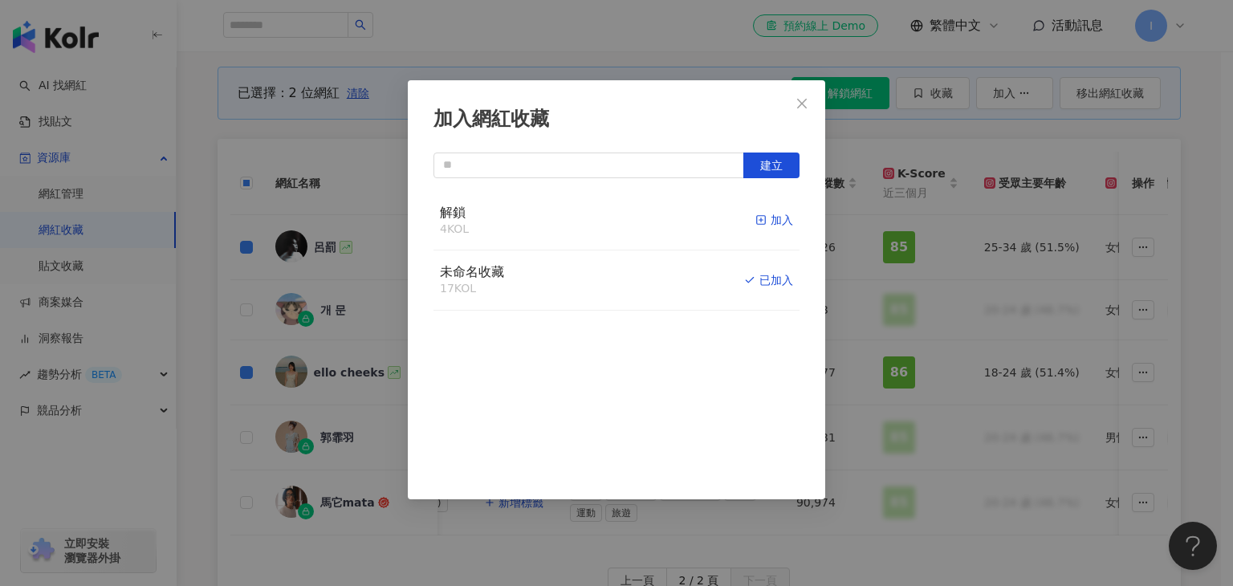
click at [757, 221] on rect "button" at bounding box center [761, 220] width 9 height 9
click at [801, 107] on icon "close" at bounding box center [801, 103] width 13 height 13
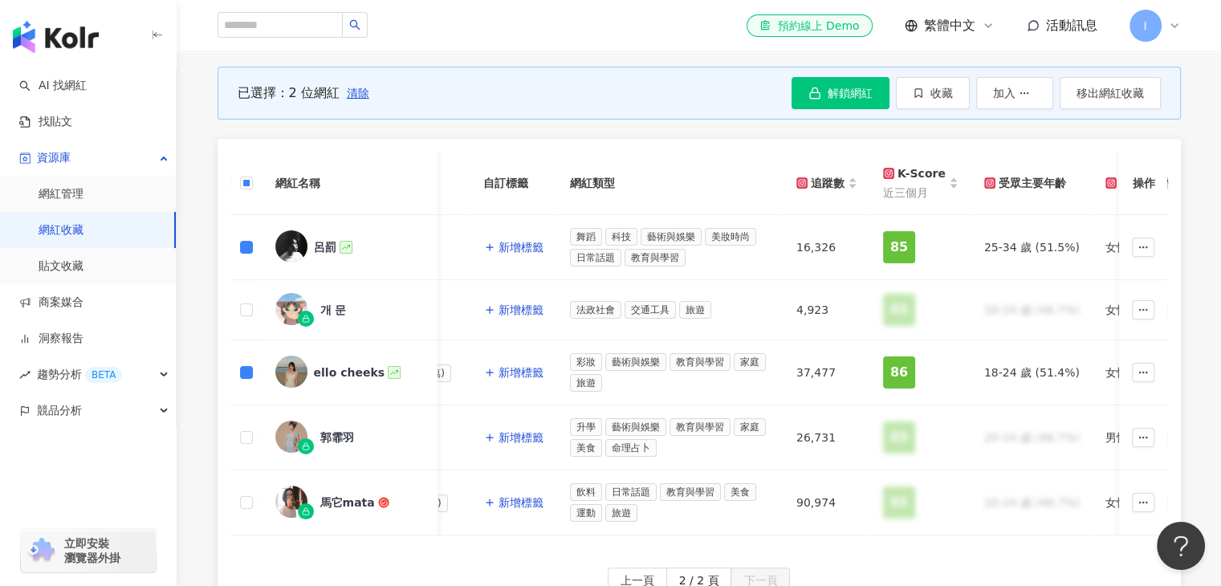
click at [83, 222] on link "網紅收藏" at bounding box center [61, 230] width 45 height 16
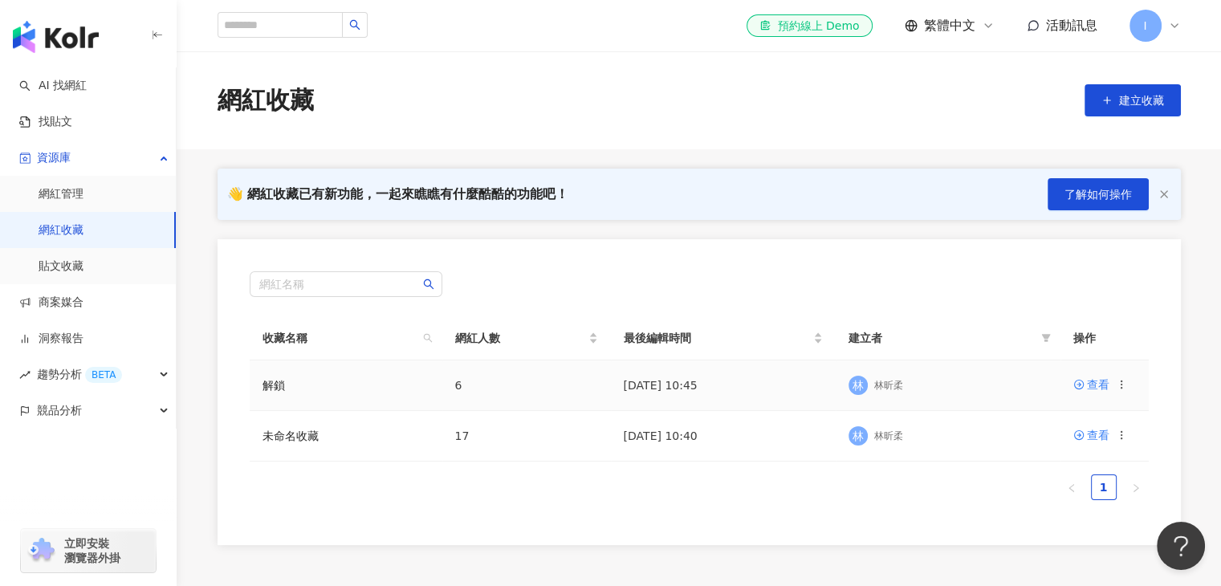
click at [478, 386] on td "6" at bounding box center [526, 385] width 169 height 51
click at [1103, 388] on div "查看" at bounding box center [1098, 385] width 22 height 18
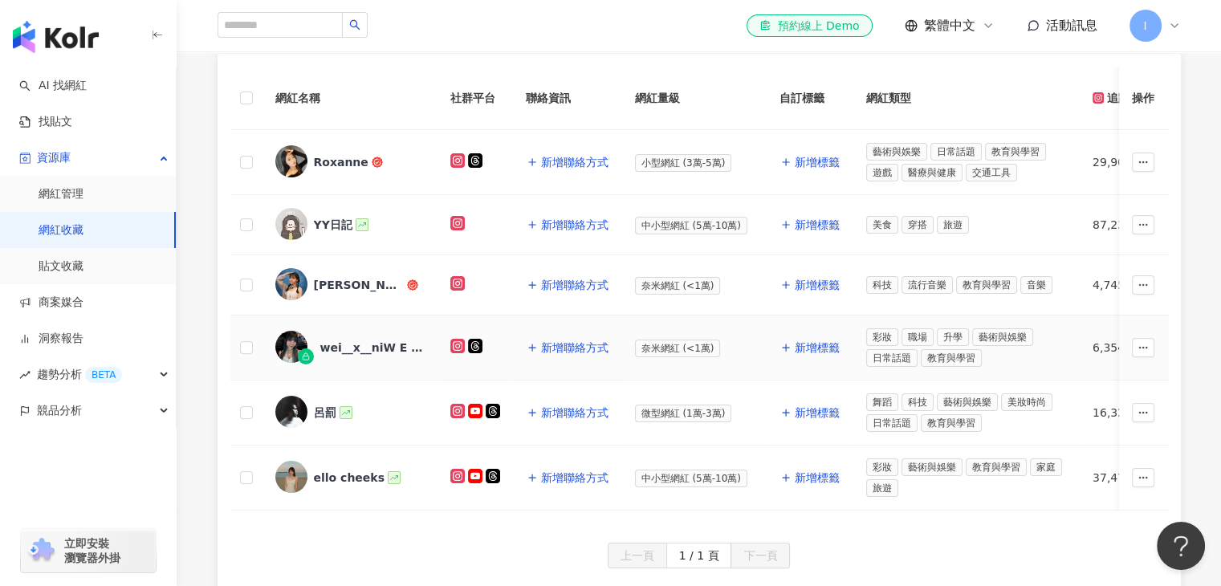
click at [327, 342] on div "wei__x__niW E I N I" at bounding box center [372, 348] width 104 height 16
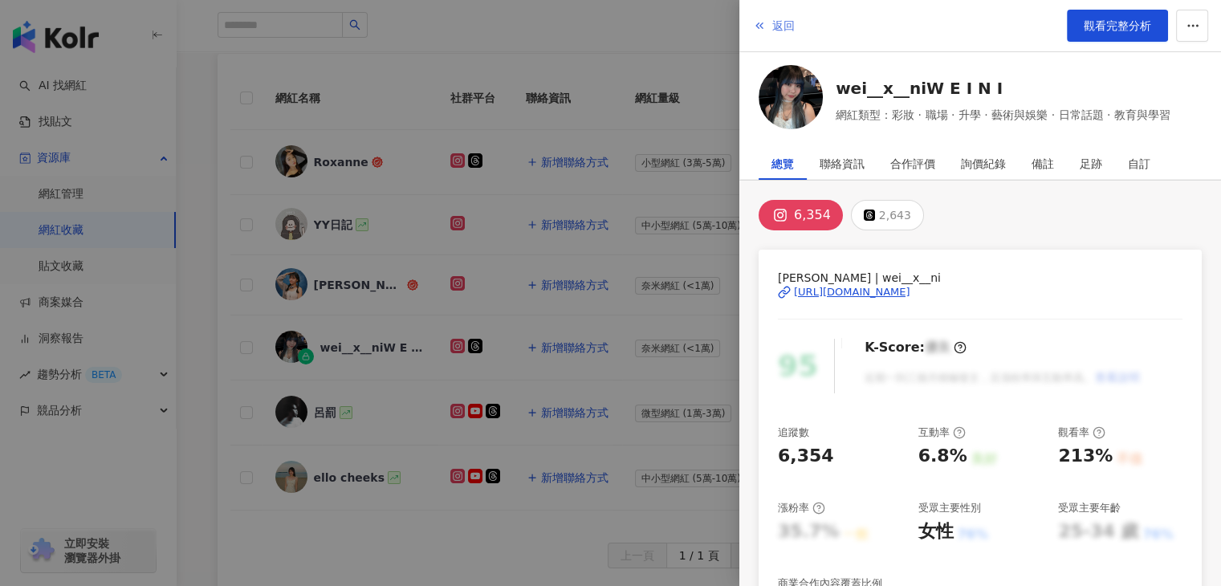
click at [762, 28] on polyline "button" at bounding box center [761, 26] width 2 height 6
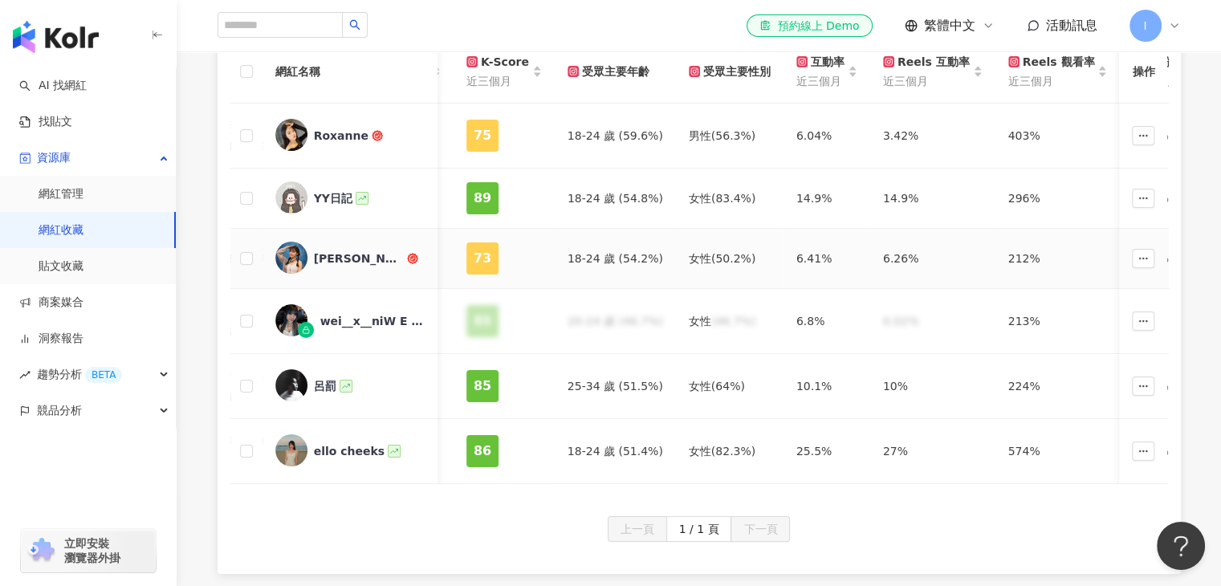
scroll to position [244, 0]
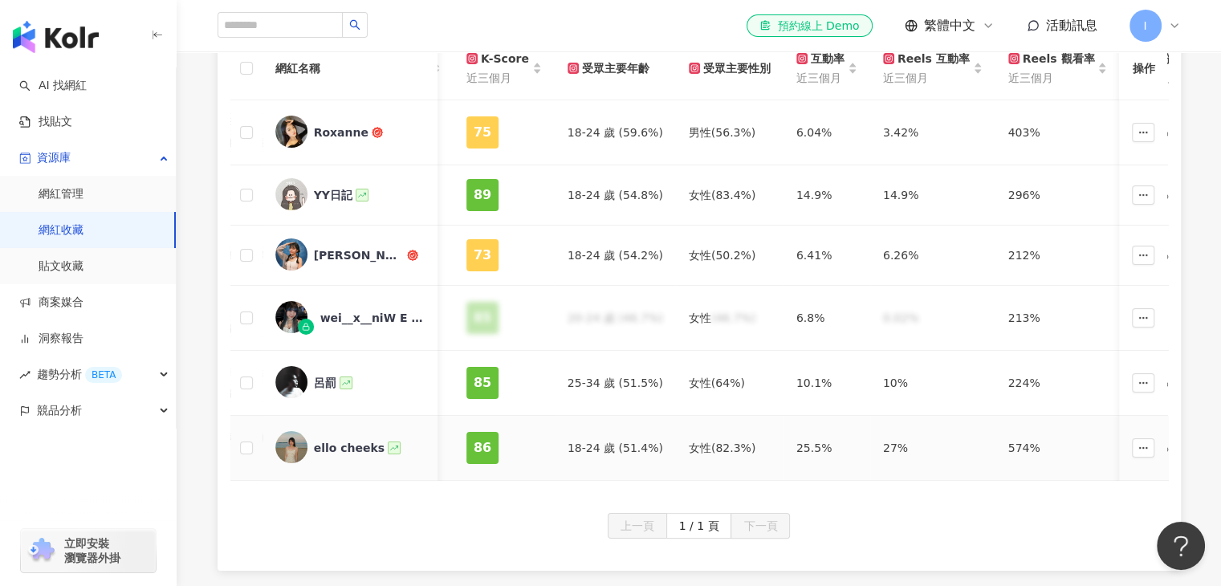
click at [312, 445] on div "ello cheeks" at bounding box center [349, 448] width 149 height 34
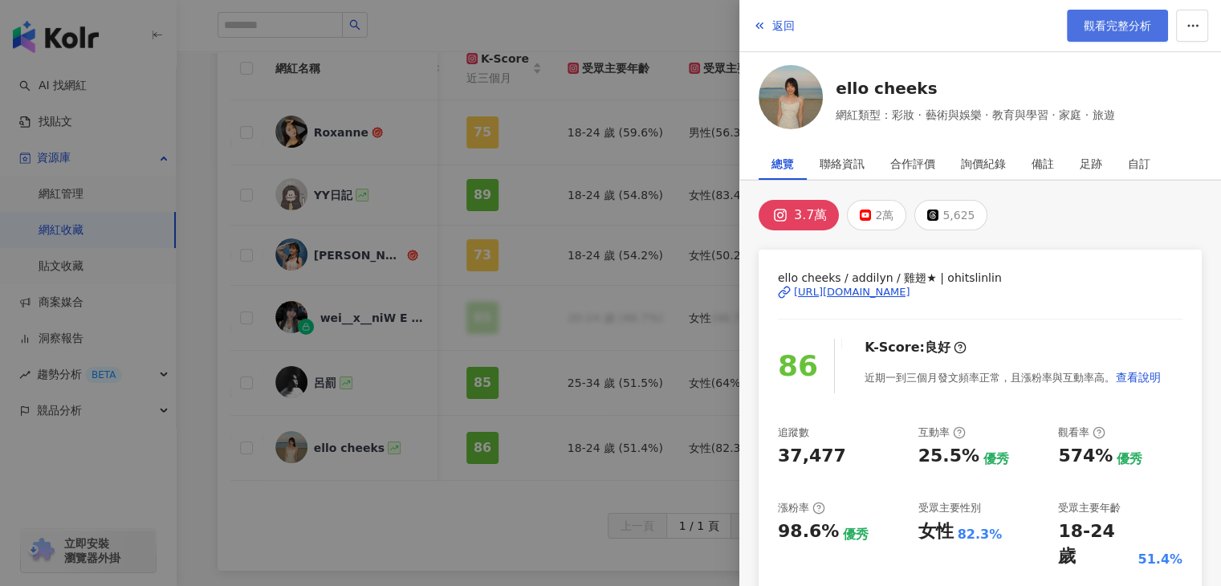
click at [1133, 39] on link "觀看完整分析" at bounding box center [1117, 26] width 101 height 32
click at [772, 27] on span "返回" at bounding box center [783, 25] width 22 height 13
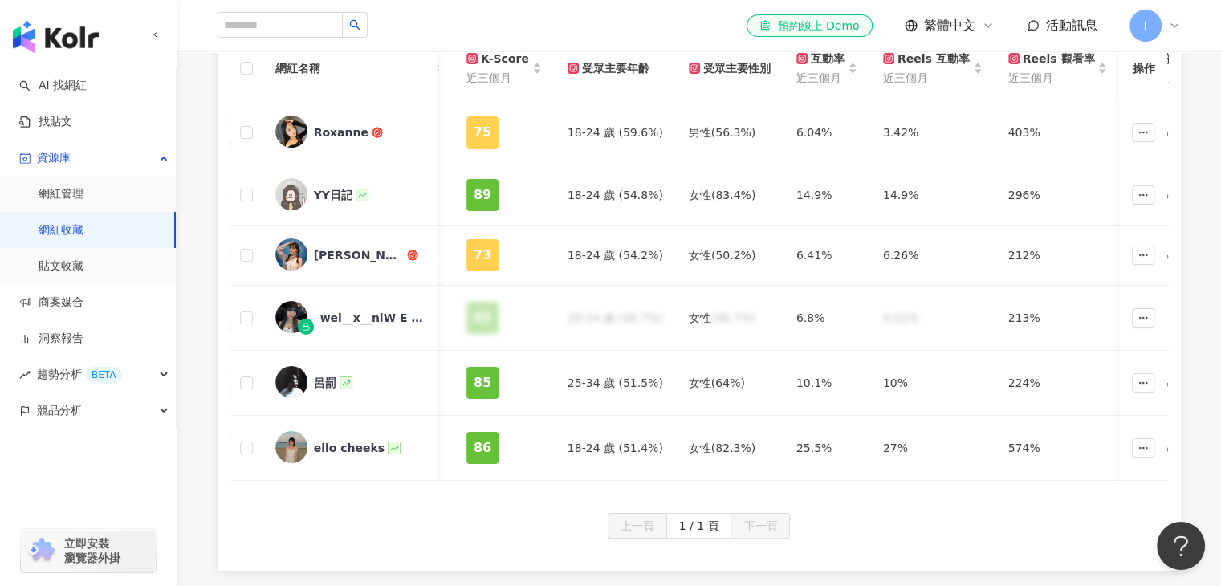
click at [998, 527] on div "上一頁 1 / 1 頁 下一頁" at bounding box center [698, 526] width 937 height 26
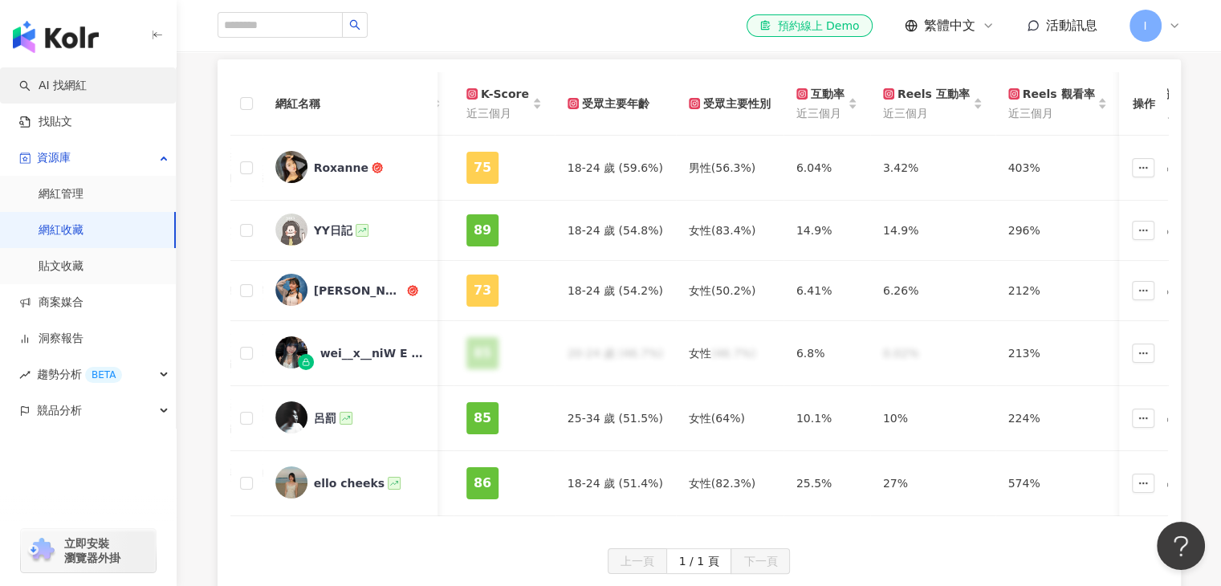
click at [85, 86] on link "AI 找網紅" at bounding box center [52, 86] width 67 height 16
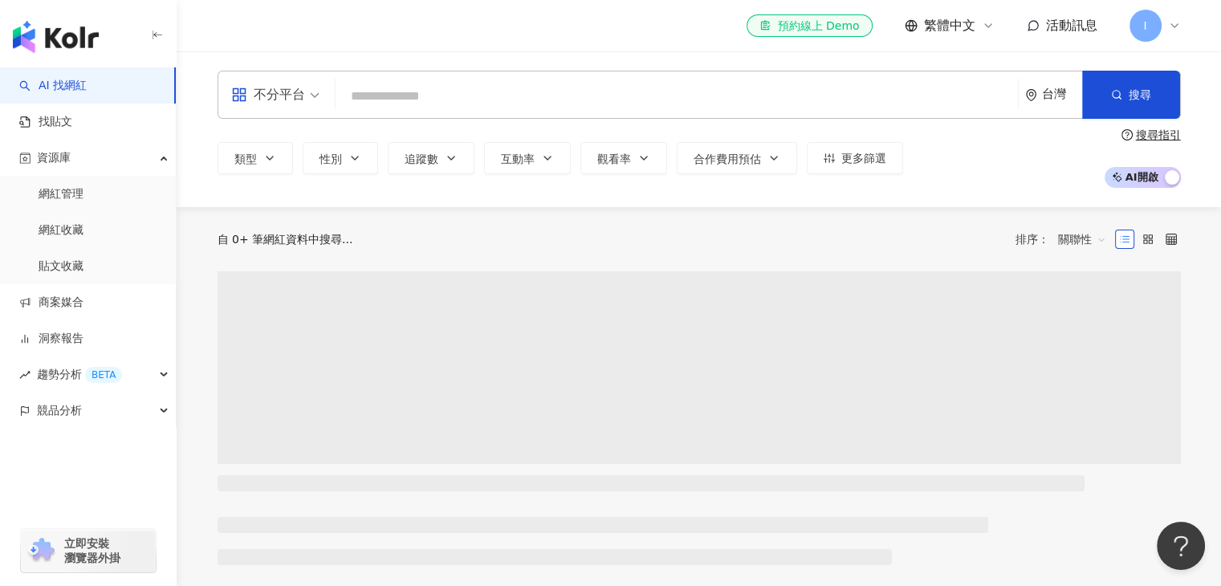
click at [563, 92] on input "search" at bounding box center [676, 96] width 669 height 31
type input "*"
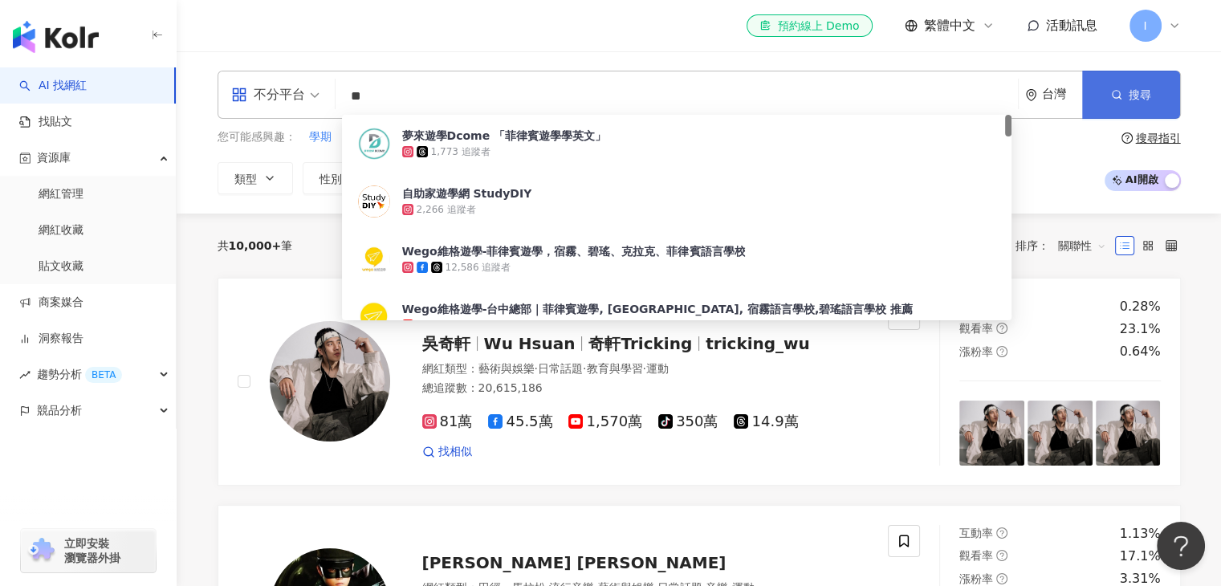
type input "**"
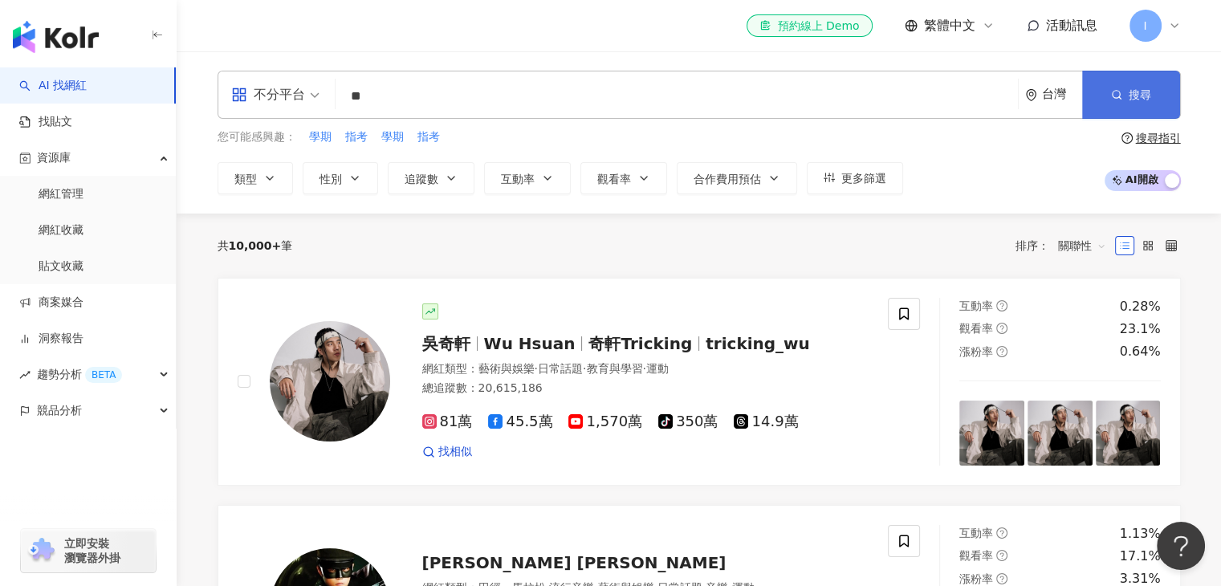
click at [1116, 81] on button "搜尋" at bounding box center [1131, 95] width 98 height 48
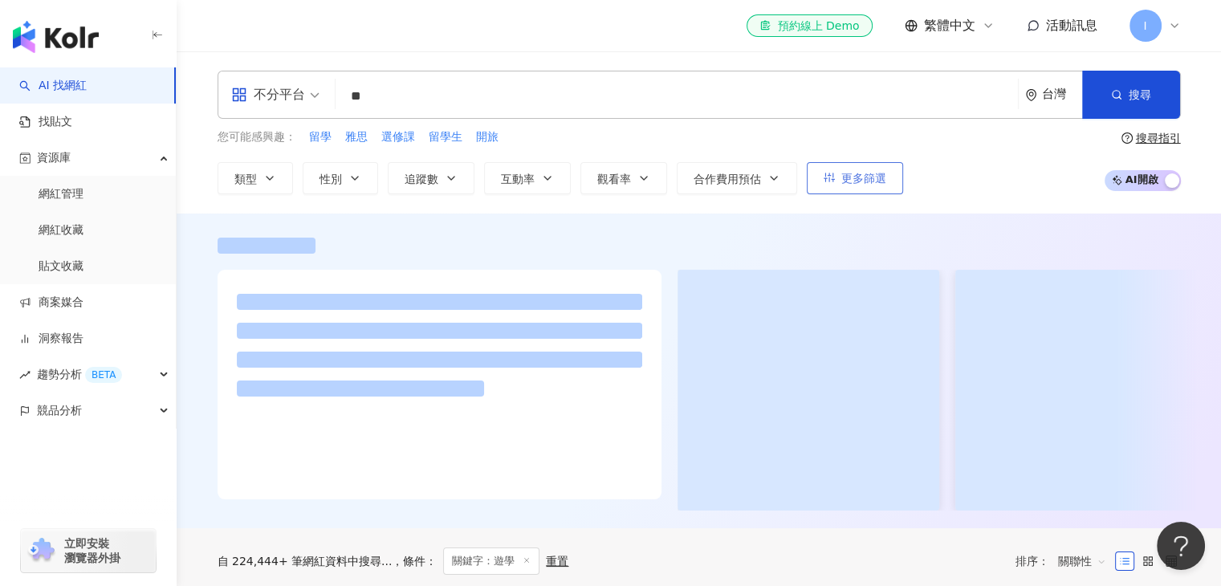
click at [846, 175] on span "更多篩選" at bounding box center [863, 178] width 45 height 13
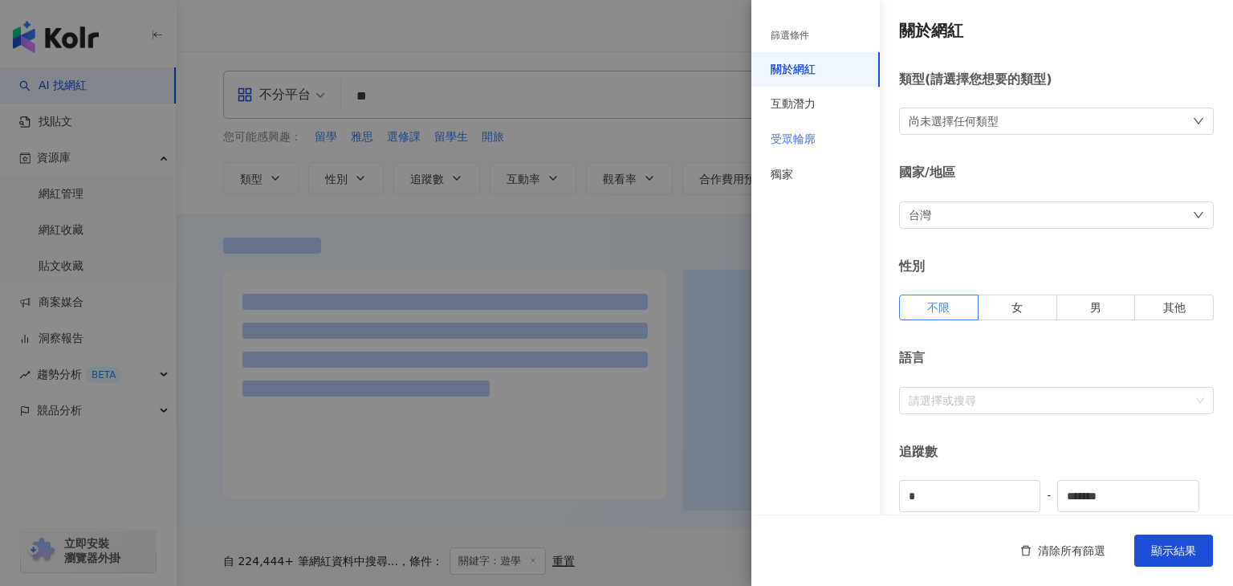
click at [815, 147] on div "受眾輪廓" at bounding box center [815, 139] width 128 height 35
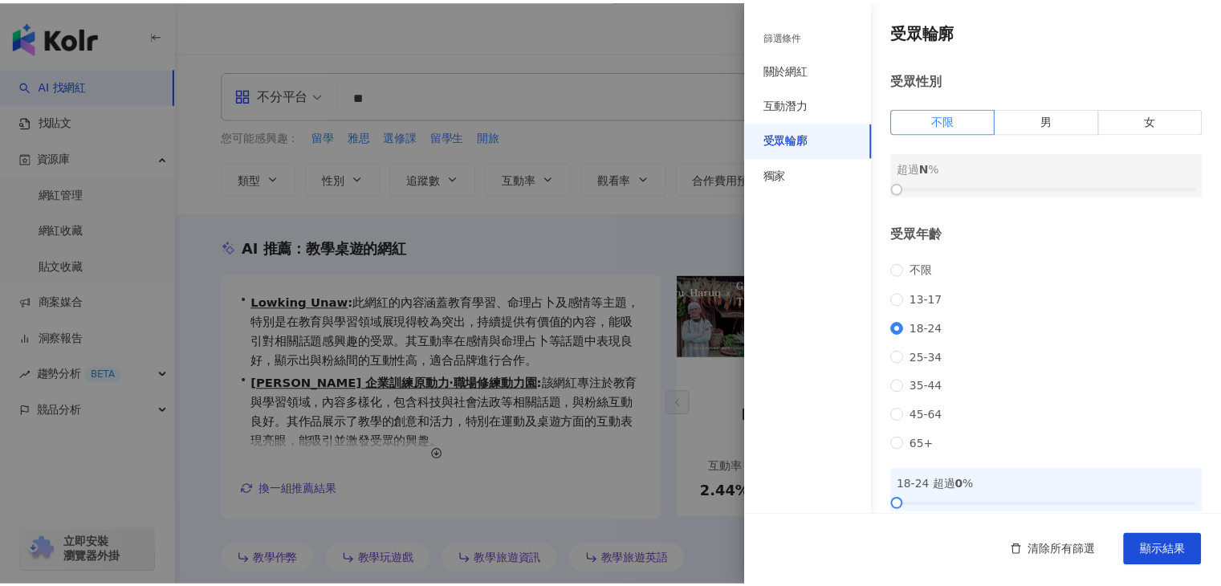
scroll to position [95, 0]
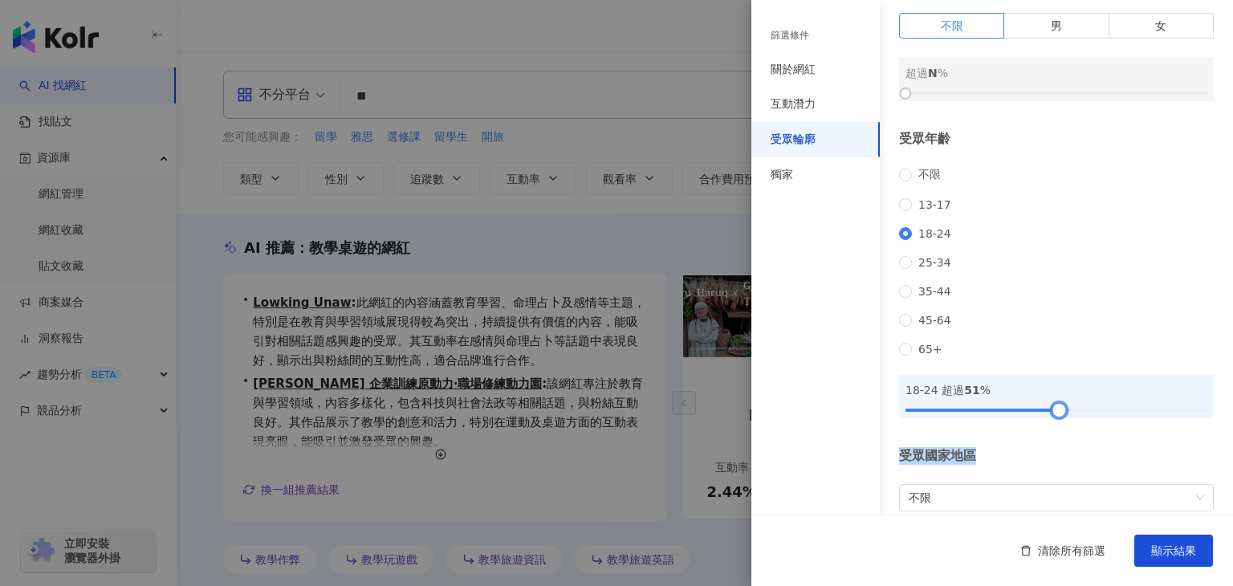
drag, startPoint x: 902, startPoint y: 430, endPoint x: 1050, endPoint y: 452, distance: 149.3
click at [1050, 452] on div "受眾輪廓 受眾性別 不限 男 女 超過 N % 受眾年齡 不限 13-17 18-24 25-34 35-44 45-64 65+ 18-24 超過 51 %…" at bounding box center [992, 249] width 482 height 688
click at [1156, 549] on span "顯示結果" at bounding box center [1173, 550] width 45 height 13
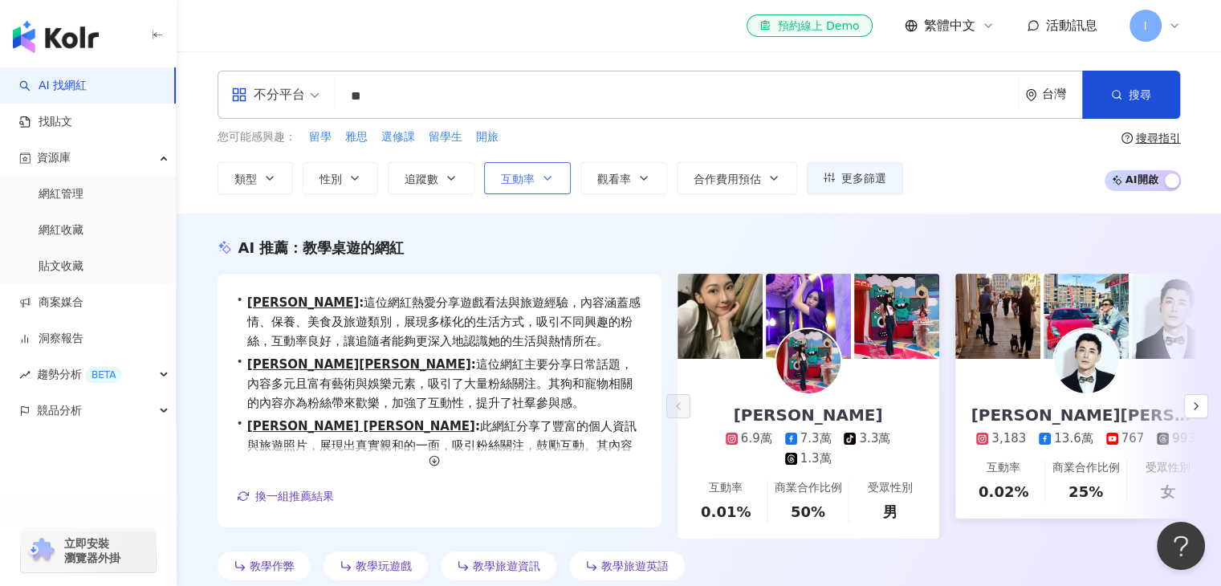
click at [533, 177] on button "互動率" at bounding box center [527, 178] width 87 height 32
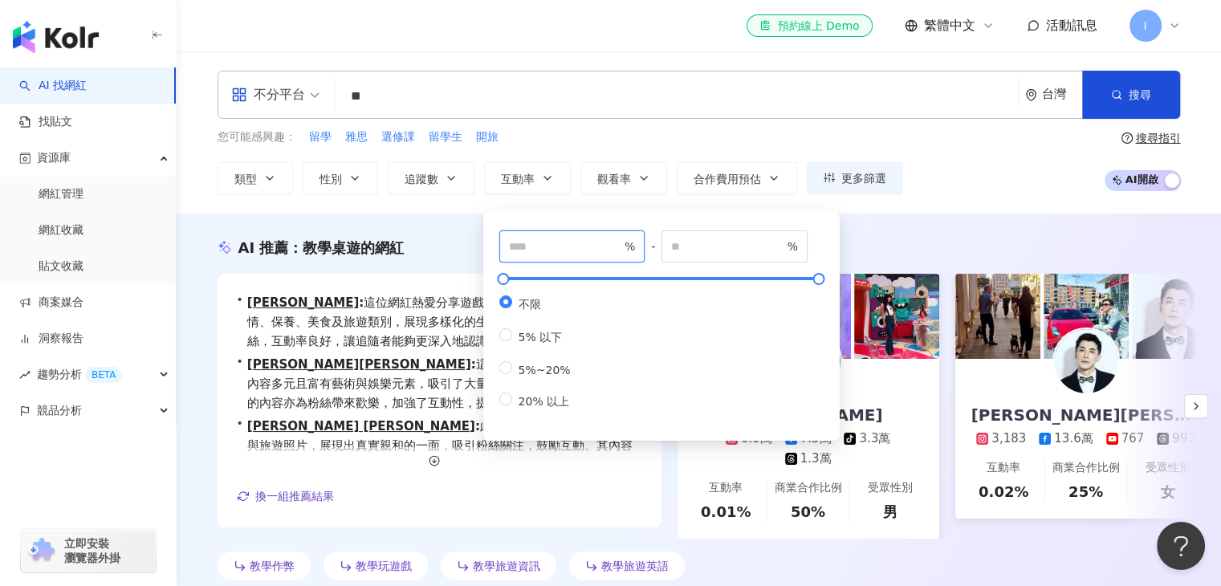
click at [583, 242] on input "number" at bounding box center [565, 247] width 112 height 18
type input "*"
click at [687, 125] on div "不分平台 ** 台灣 搜尋 2f7280a6-2560-4620-ae42-5f47a31c3ea5 夢來遊學Dcome 「菲律賓遊學學英文」 1,773 追…" at bounding box center [698, 133] width 1027 height 124
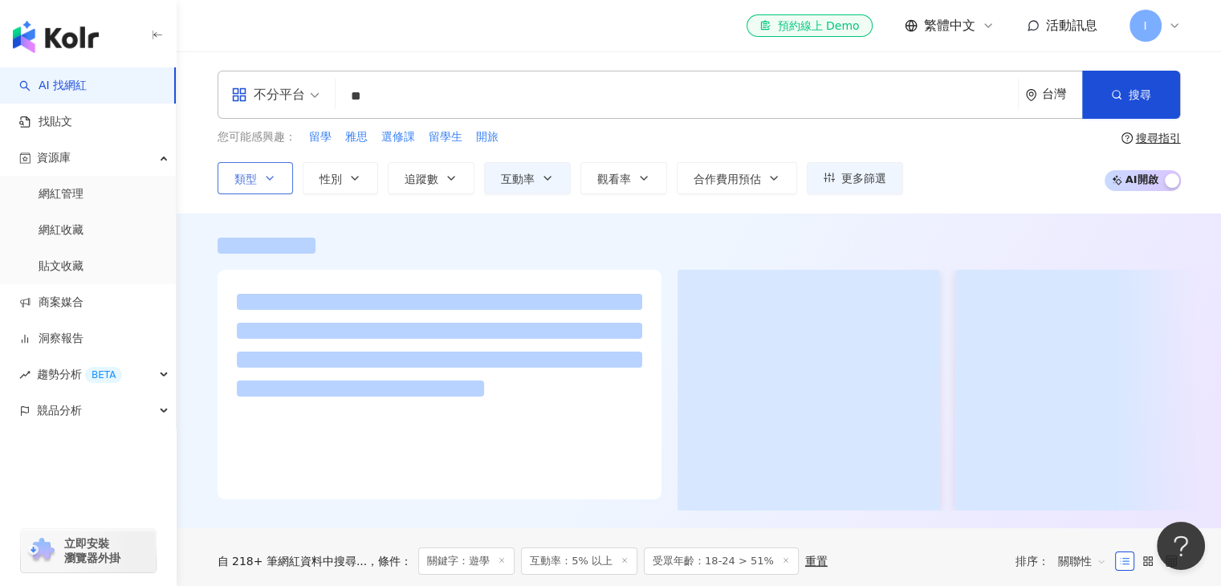
click at [246, 175] on span "類型" at bounding box center [245, 179] width 22 height 13
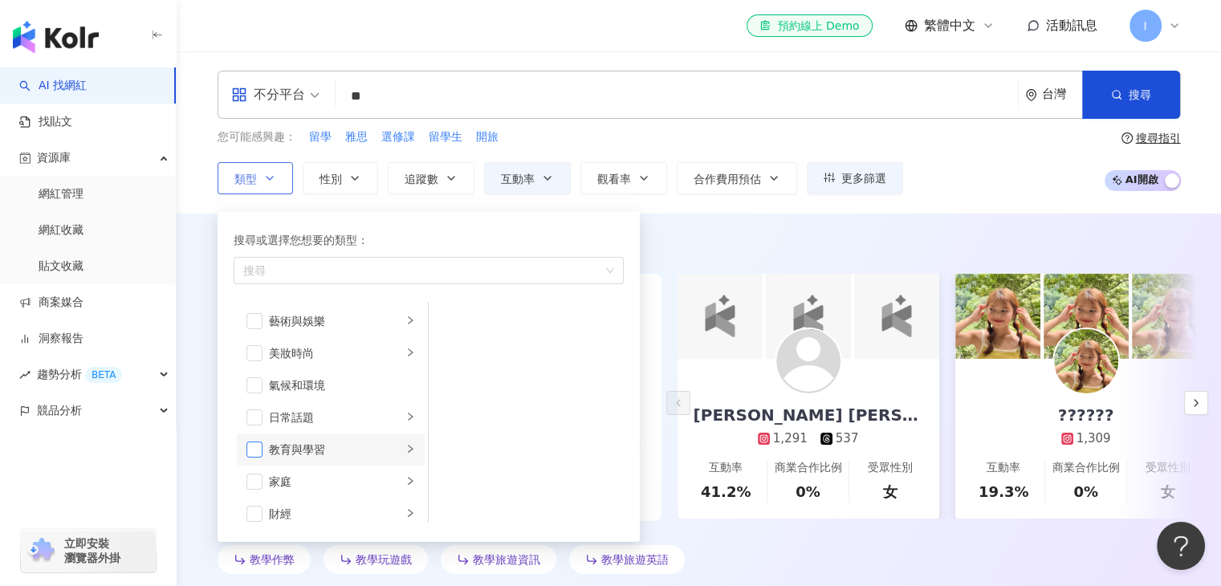
click at [256, 450] on span "button" at bounding box center [254, 449] width 16 height 16
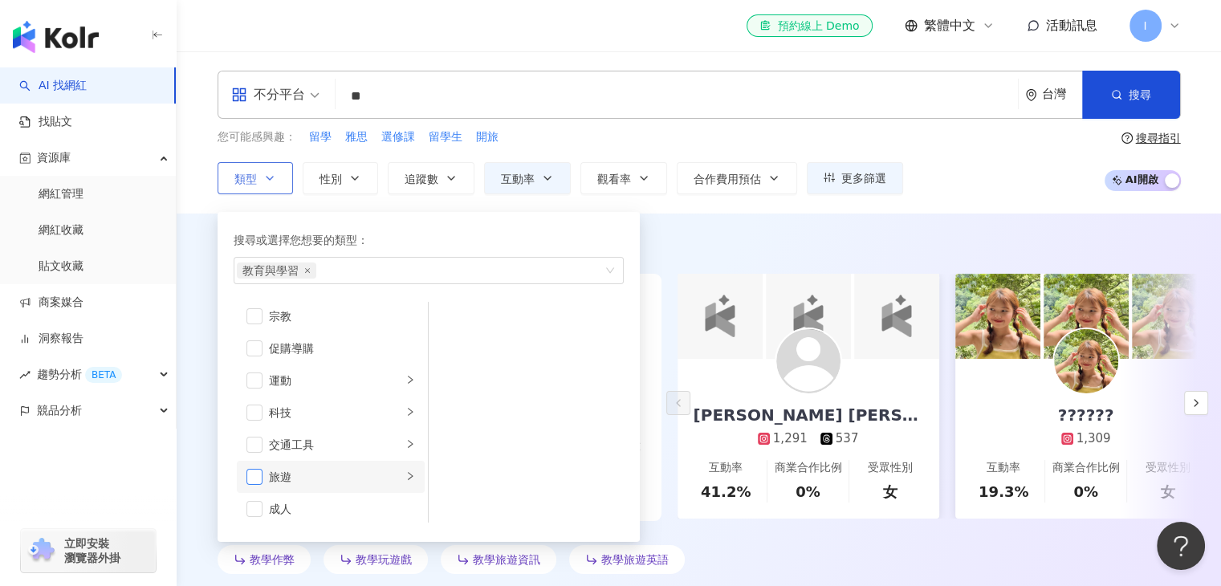
scroll to position [555, 0]
click at [250, 475] on span "button" at bounding box center [254, 472] width 16 height 16
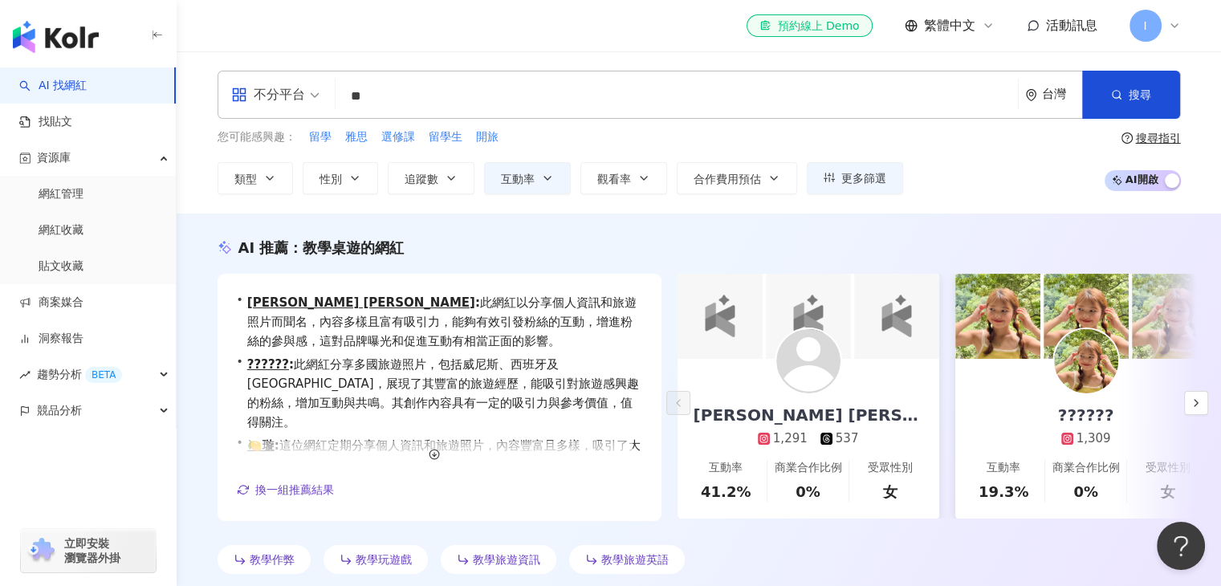
click at [989, 178] on div "您可能感興趣： 留學 雅思 選修課 留學生 開旅 類型 搜尋或選擇您想要的類型： 教育與學習 旅遊 藝術與娛樂 美妝時尚 氣候和環境 日常話題 教育與學習 家…" at bounding box center [699, 161] width 963 height 66
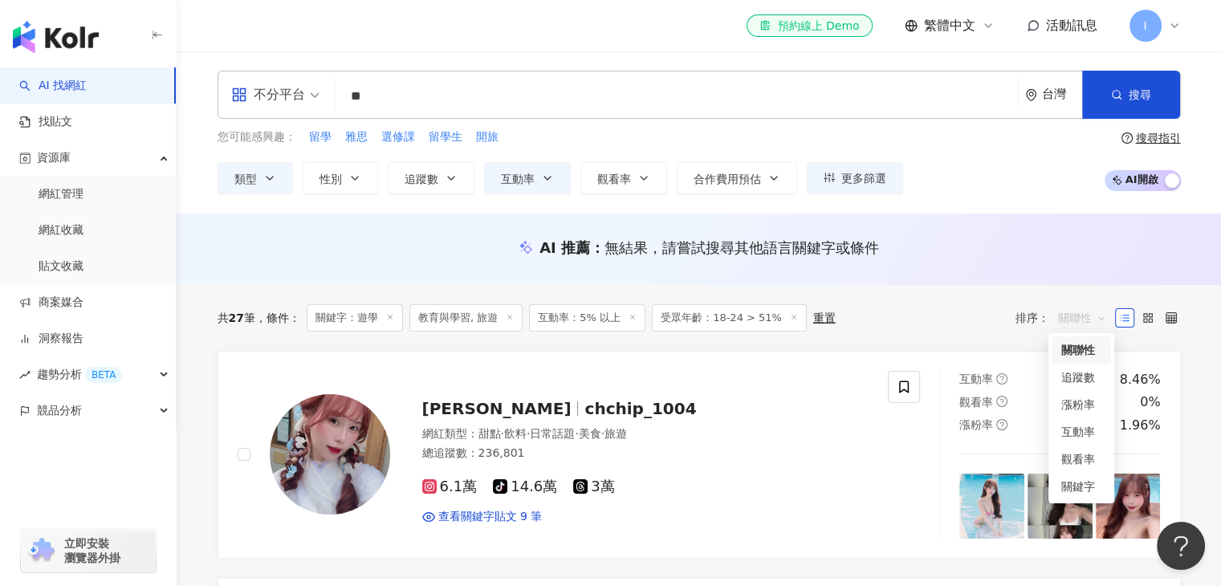
click at [1053, 315] on div "關聯性" at bounding box center [1082, 318] width 66 height 26
click at [1057, 481] on div "關鍵字" at bounding box center [1080, 486] width 59 height 27
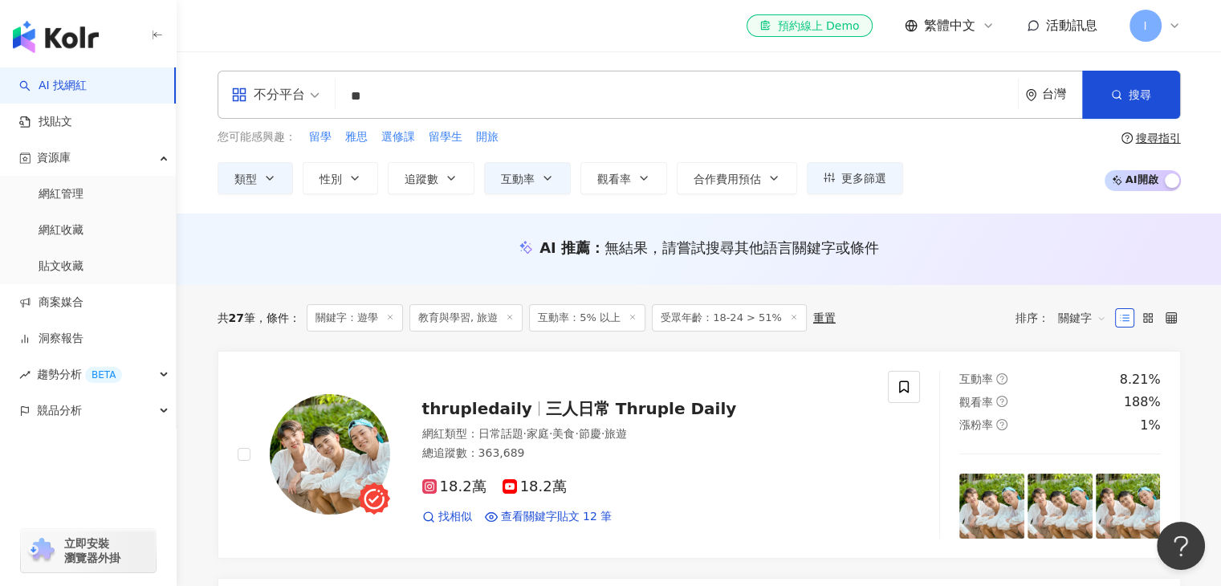
click at [838, 459] on div "總追蹤數 ： 363,689" at bounding box center [645, 453] width 447 height 16
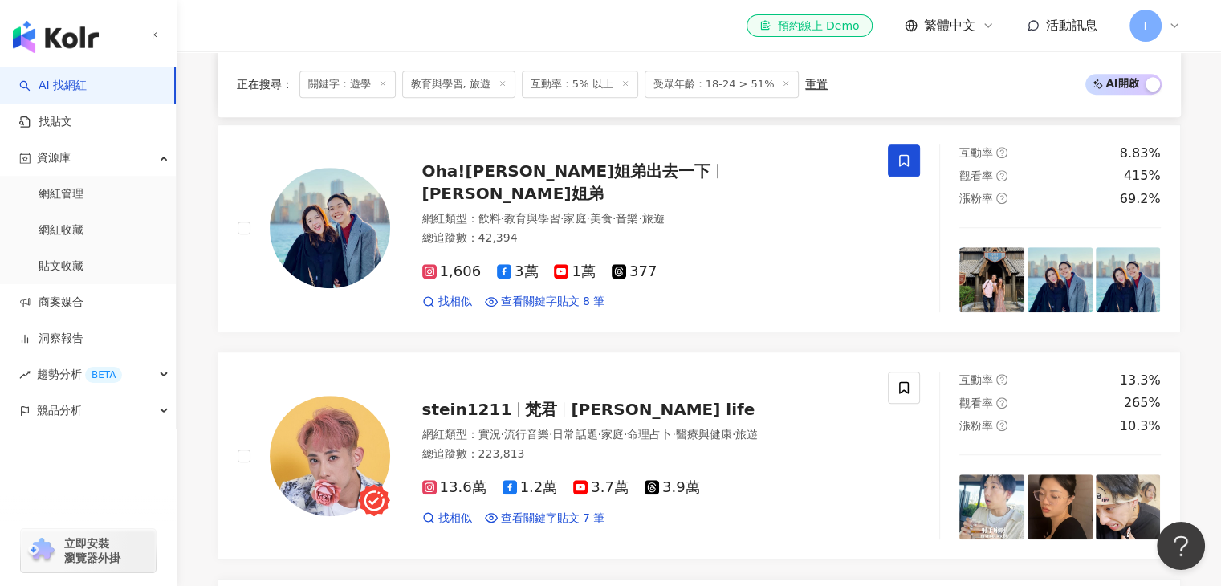
scroll to position [907, 0]
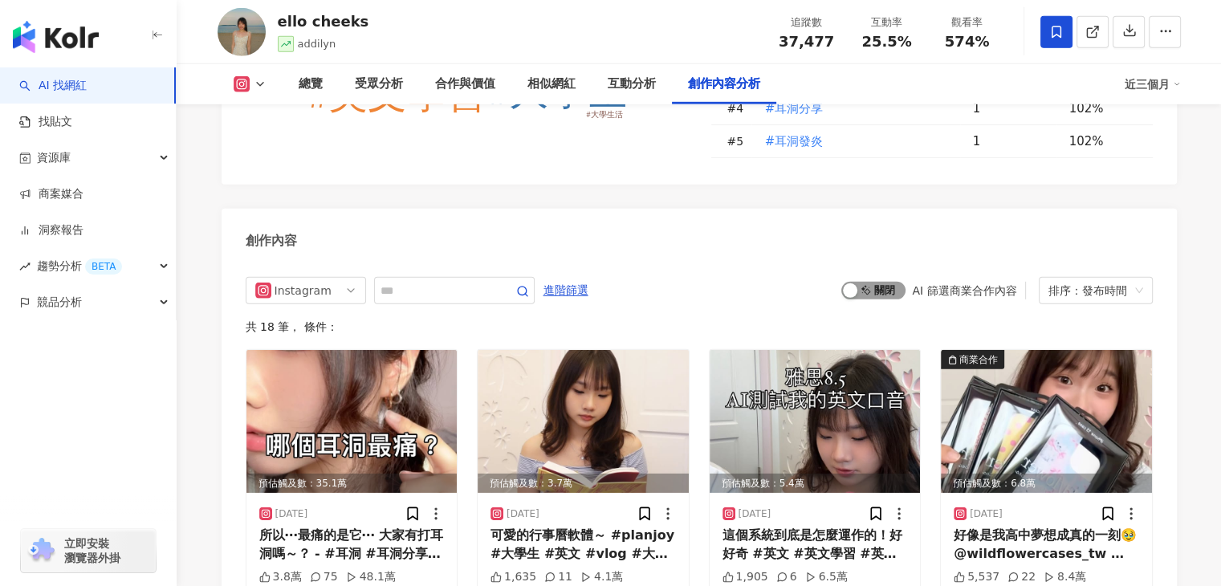
click at [871, 282] on span "啟動 關閉" at bounding box center [873, 291] width 64 height 18
